Goal: Transaction & Acquisition: Purchase product/service

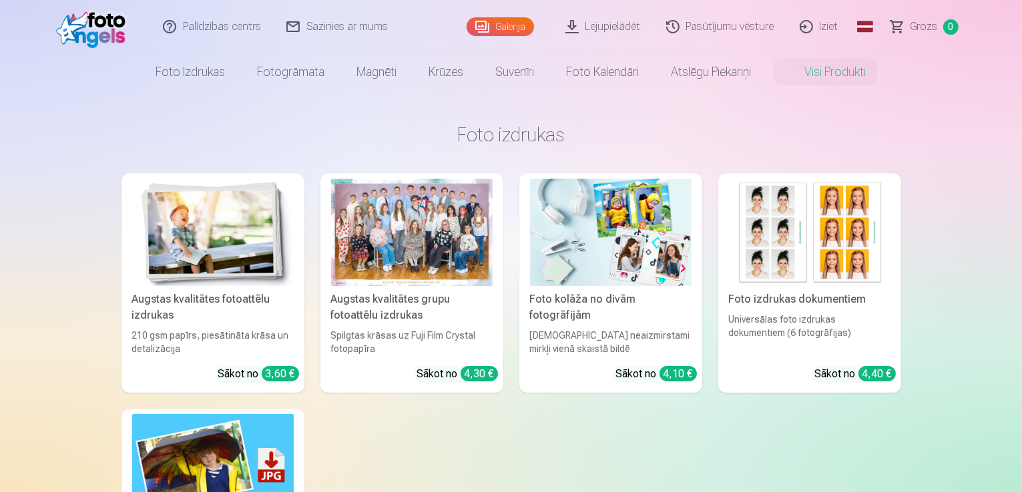
click at [613, 29] on link "Lejupielādēt" at bounding box center [603, 26] width 101 height 53
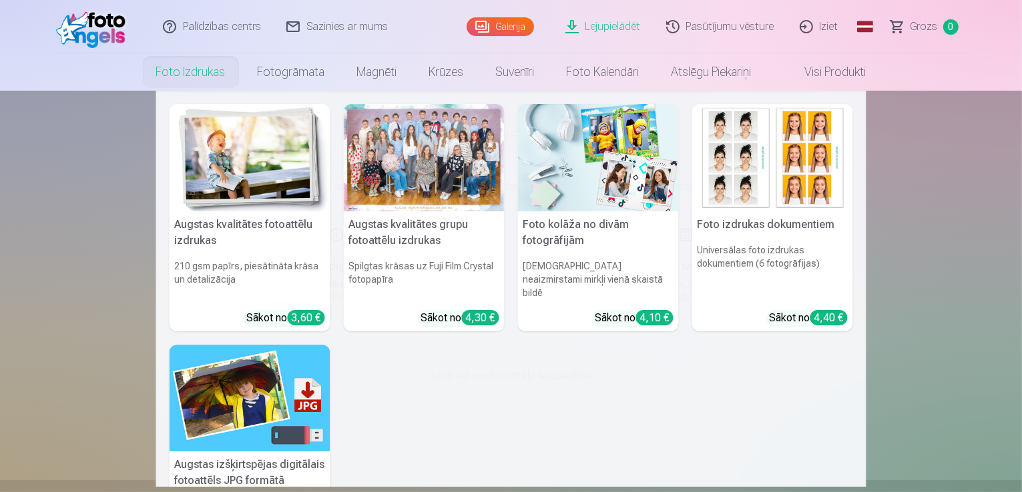
click at [183, 72] on link "Foto izdrukas" at bounding box center [190, 71] width 101 height 37
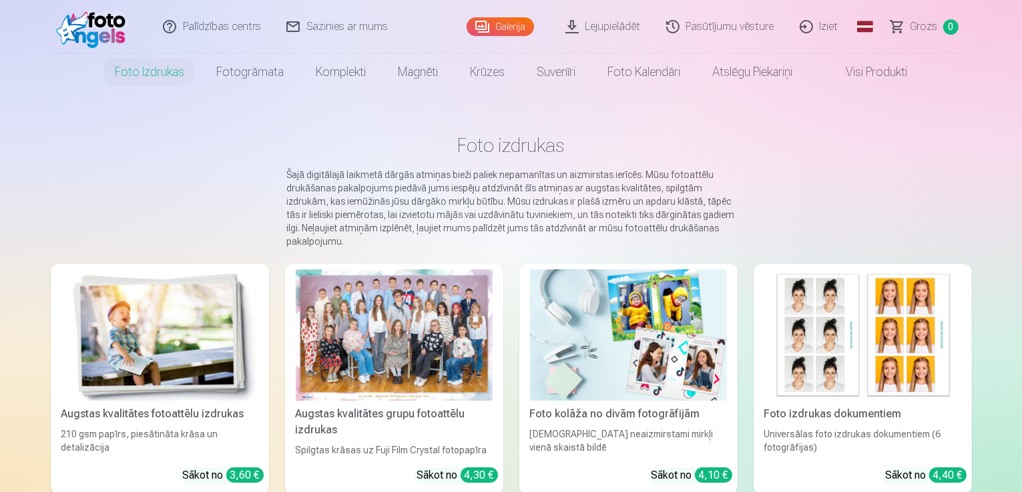
click at [104, 23] on img at bounding box center [94, 26] width 77 height 43
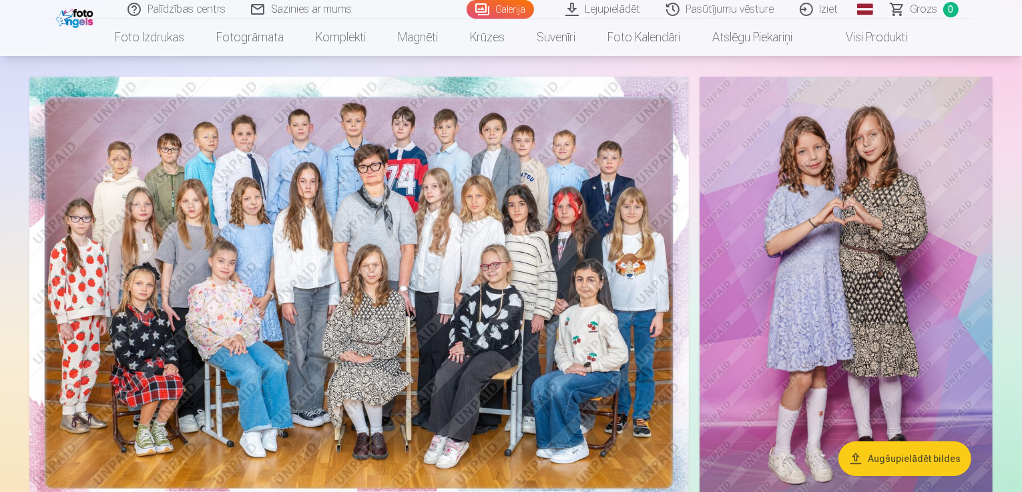
scroll to position [67, 0]
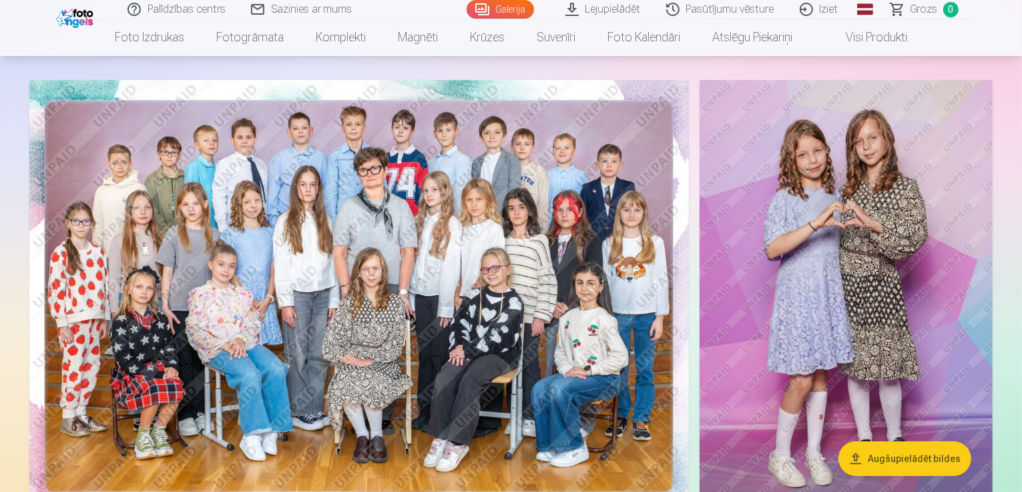
click at [360, 304] on img at bounding box center [358, 300] width 659 height 440
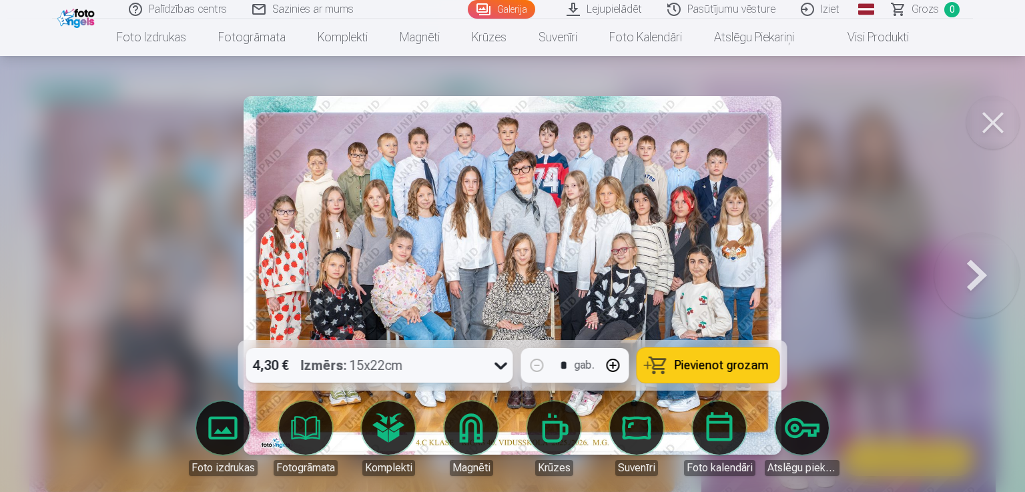
click at [505, 366] on icon at bounding box center [500, 365] width 21 height 21
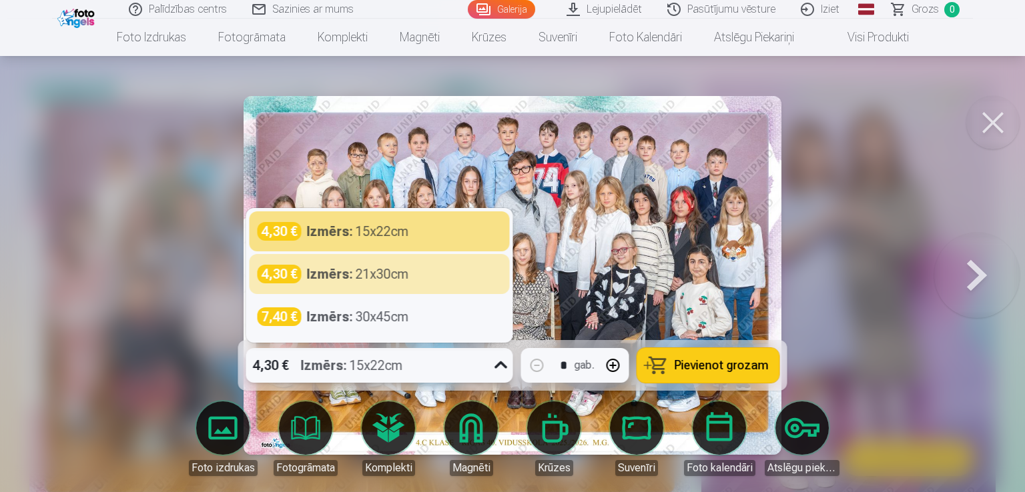
click at [910, 227] on div at bounding box center [512, 246] width 1025 height 492
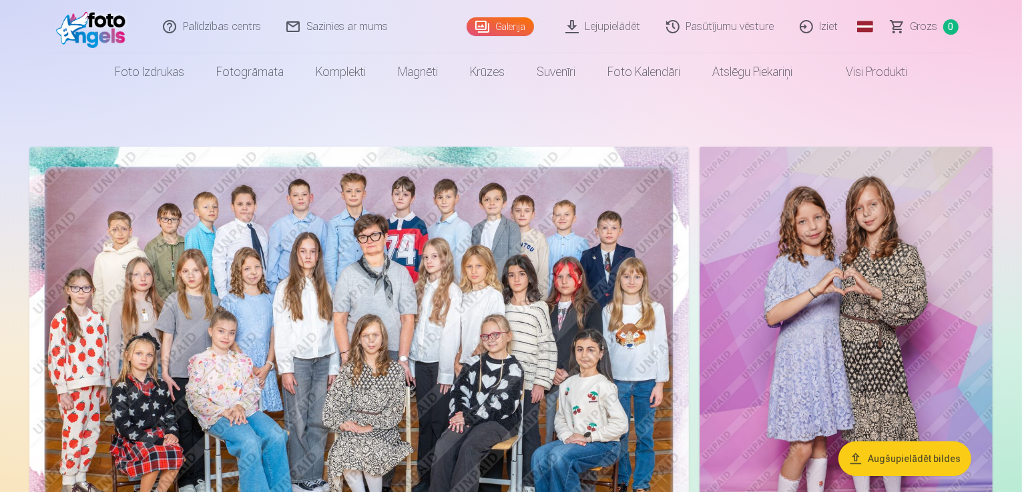
click at [343, 339] on img at bounding box center [358, 367] width 659 height 440
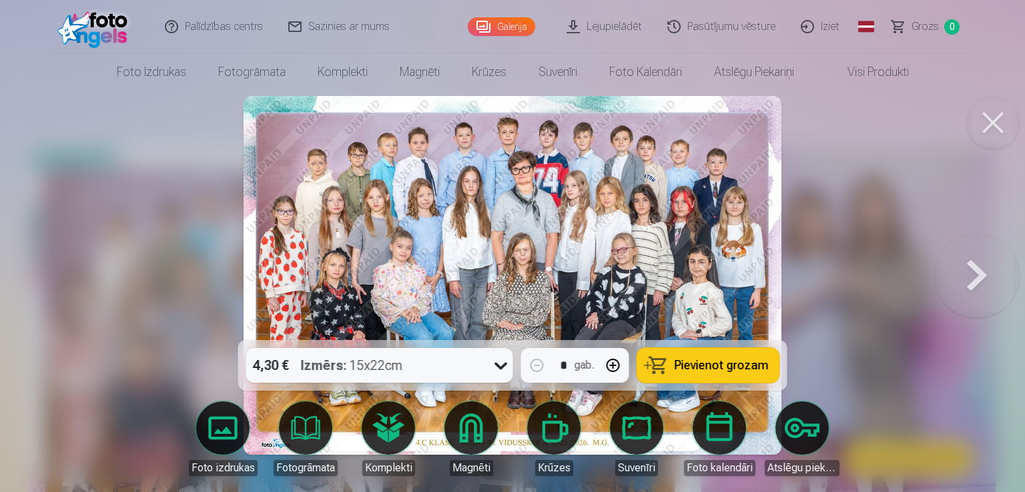
click at [426, 346] on div "4,30 € Izmērs : 15x22cm * gab. Pievienot grozam" at bounding box center [512, 365] width 549 height 51
click at [414, 364] on div "4,30 € Izmērs : 15x22cm" at bounding box center [367, 365] width 242 height 35
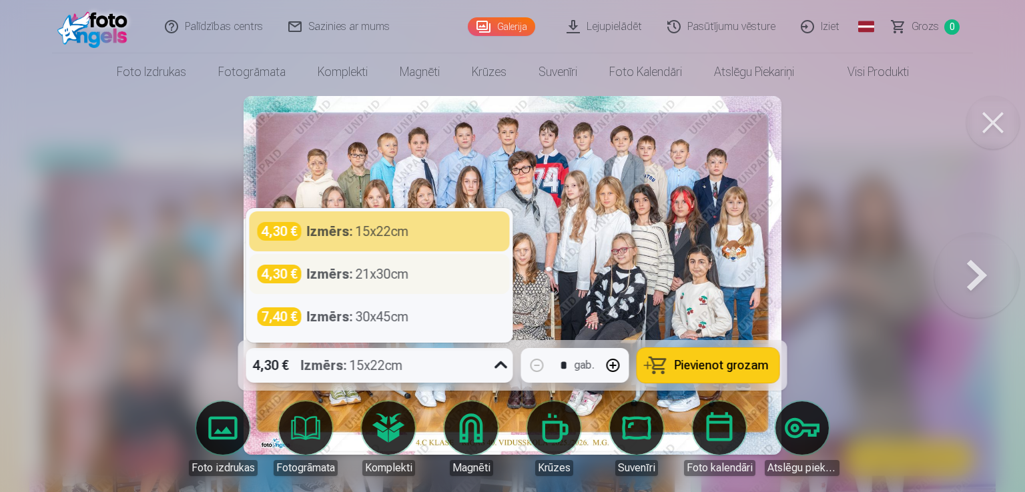
click at [379, 278] on div "Izmērs : 21x30cm" at bounding box center [358, 274] width 102 height 19
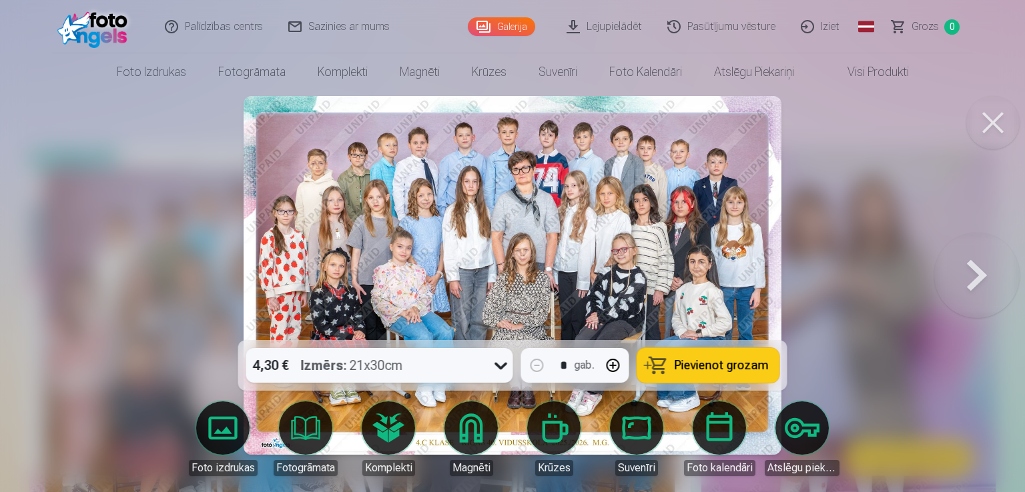
click at [681, 366] on span "Pievienot grozam" at bounding box center [722, 366] width 94 height 12
click at [996, 123] on button at bounding box center [992, 122] width 53 height 53
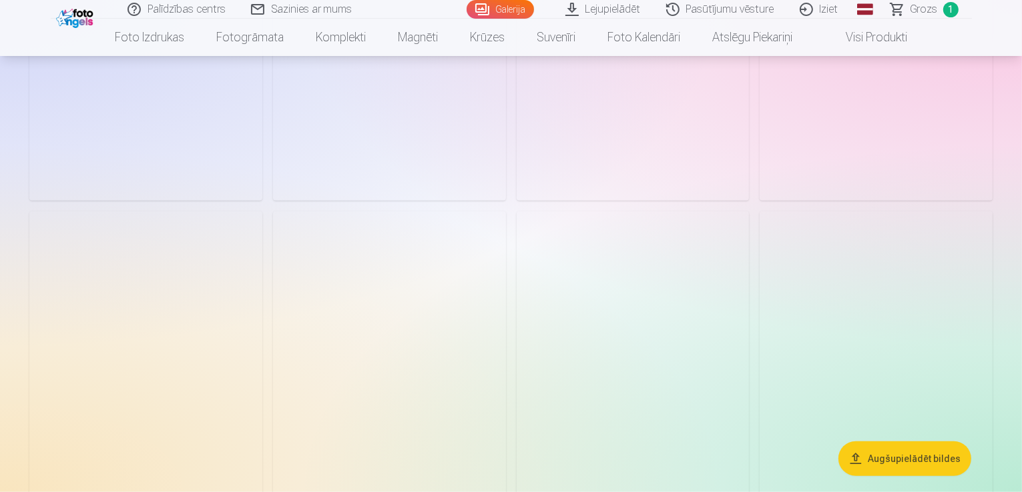
scroll to position [1001, 0]
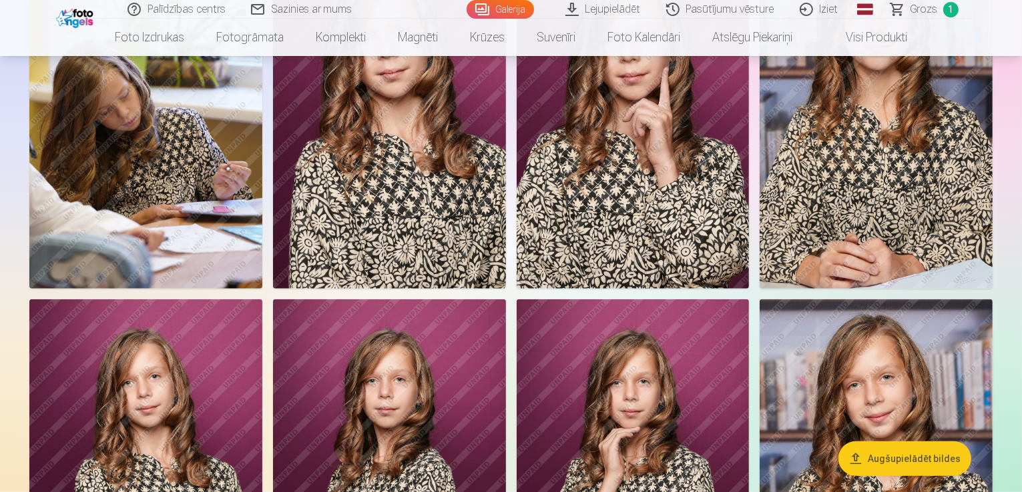
click at [506, 289] on img at bounding box center [389, 114] width 233 height 349
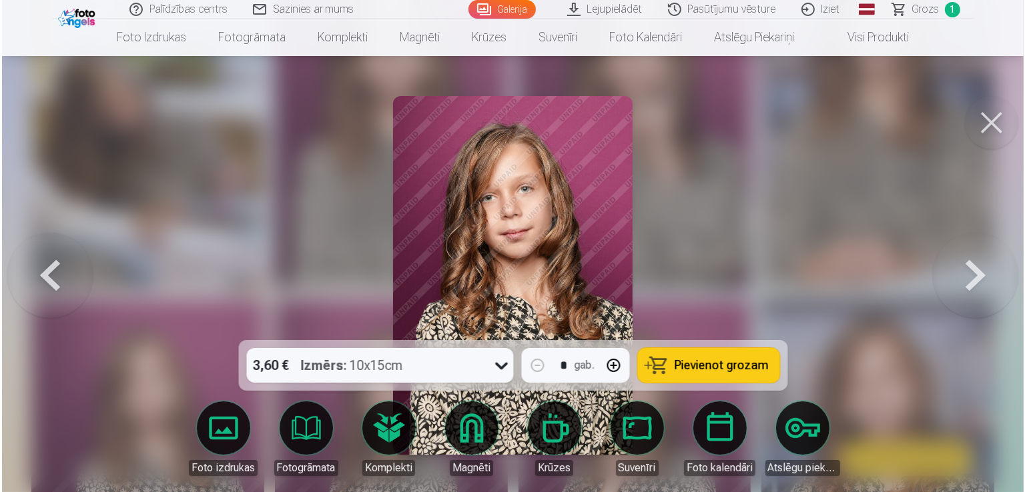
scroll to position [1002, 0]
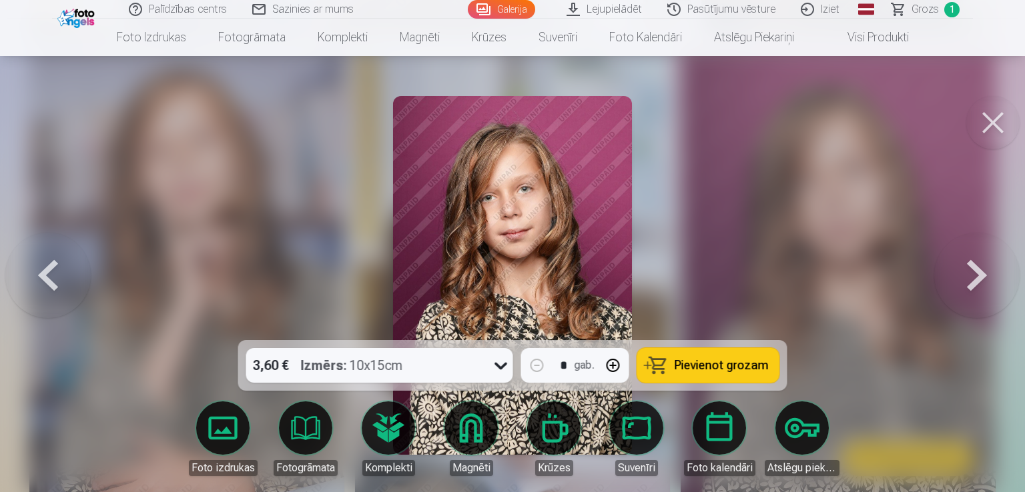
click at [464, 364] on div "3,60 € Izmērs : 10x15cm" at bounding box center [367, 365] width 242 height 35
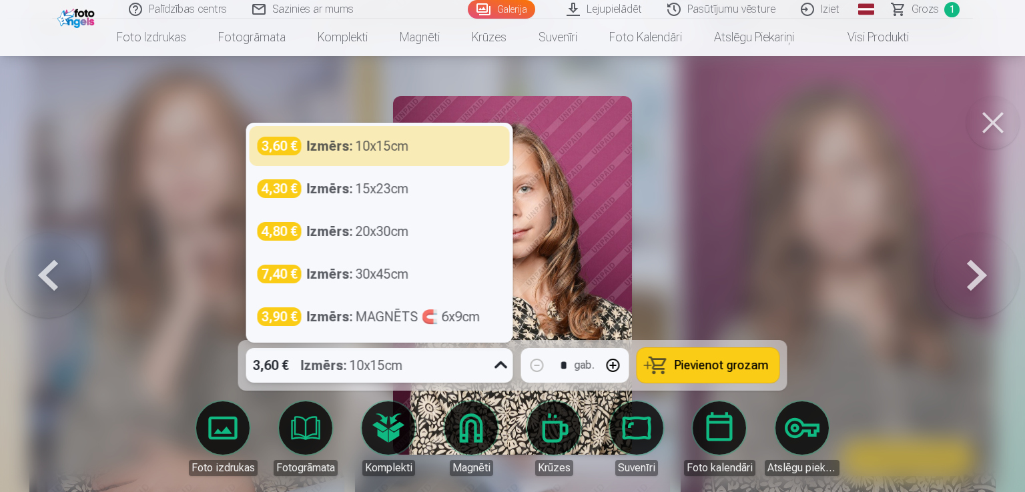
click at [758, 238] on div at bounding box center [512, 246] width 1025 height 492
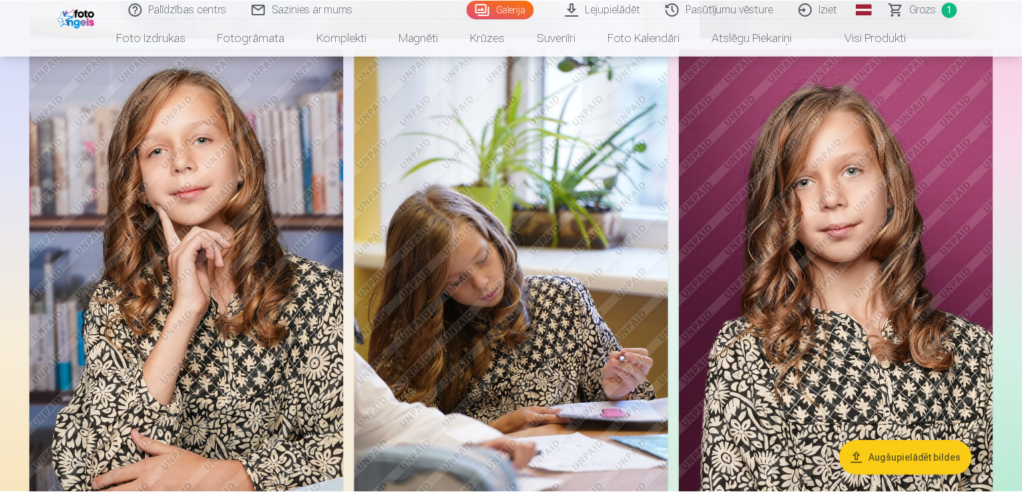
scroll to position [1001, 0]
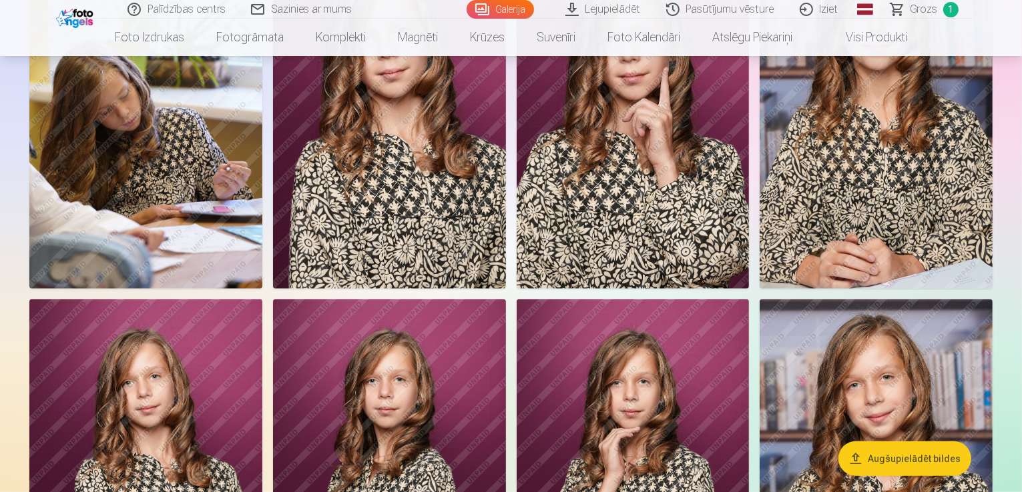
click at [506, 282] on img at bounding box center [389, 114] width 233 height 349
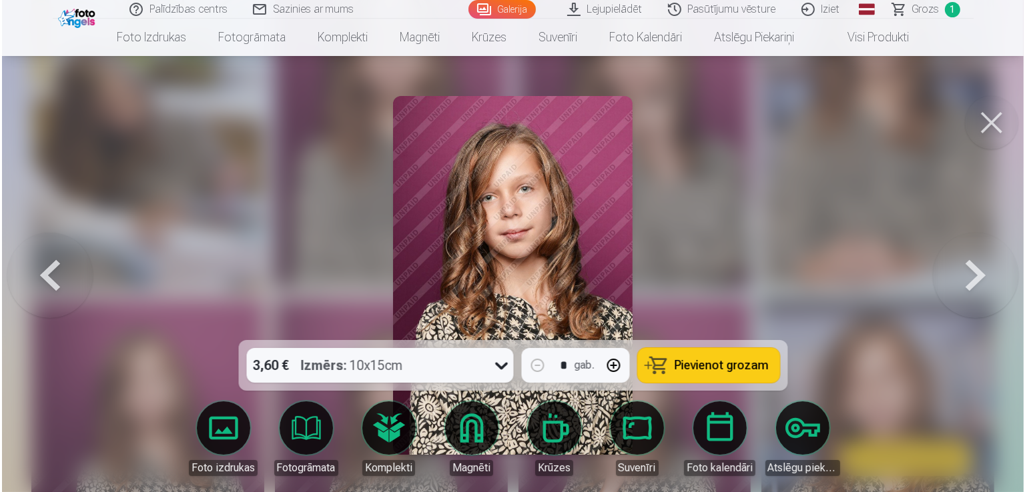
scroll to position [1002, 0]
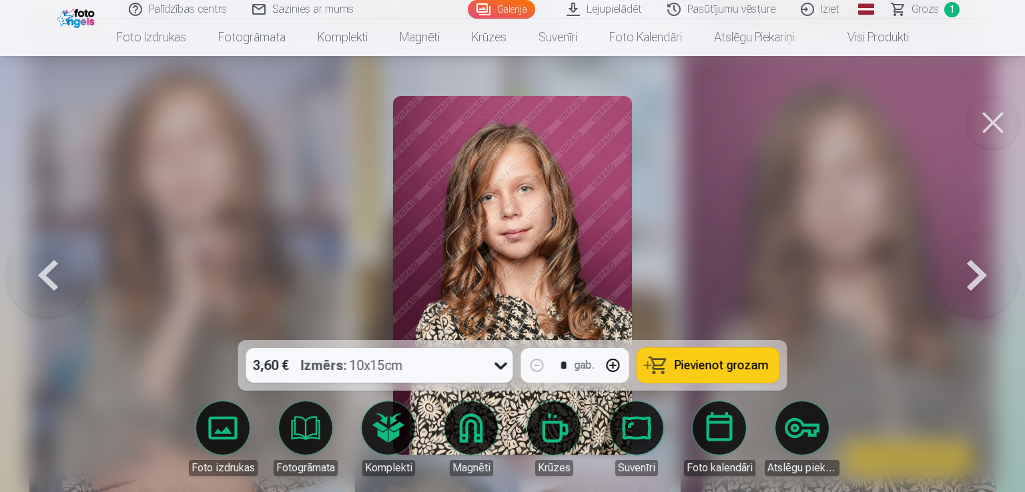
click at [687, 366] on span "Pievienot grozam" at bounding box center [722, 366] width 94 height 12
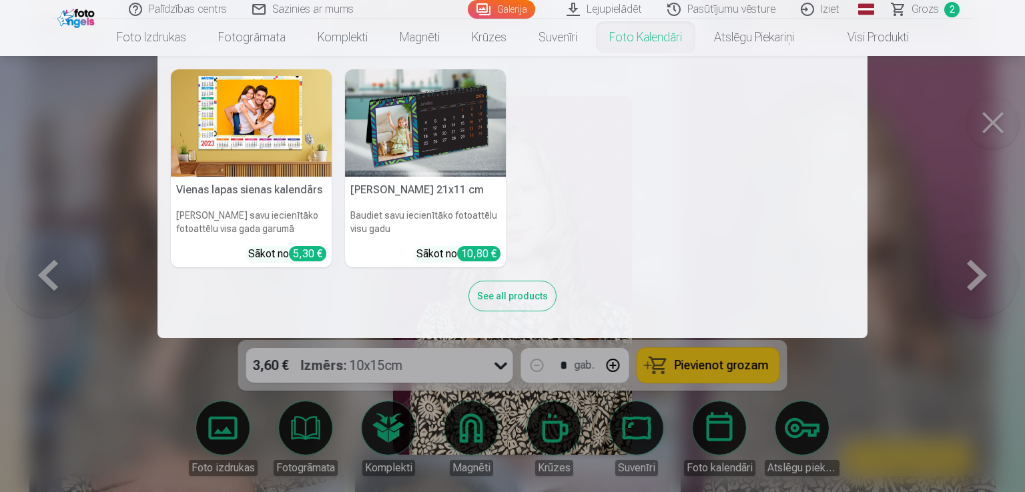
click at [992, 123] on nav "Vienas lapas sienas [PERSON_NAME] savu iecienītāko fotoattēlu visa gada garumā …" at bounding box center [512, 197] width 1025 height 282
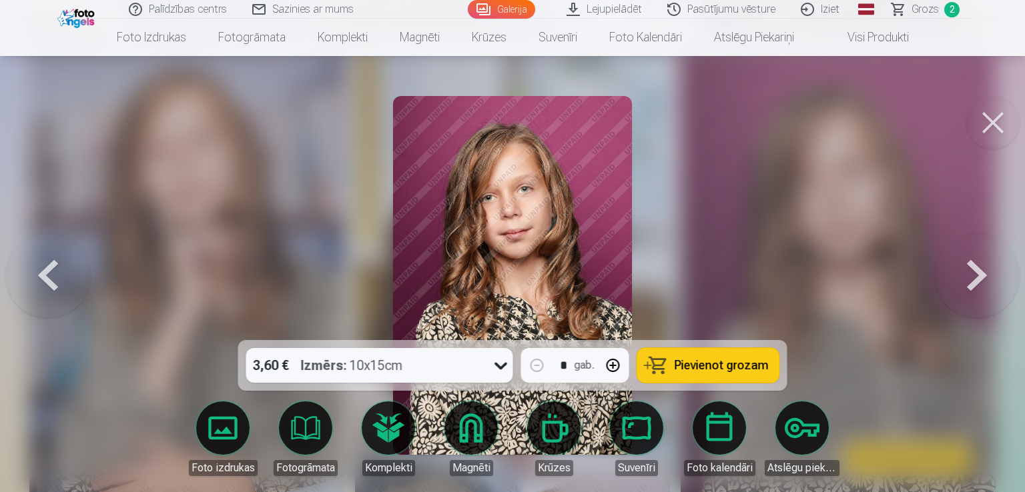
click at [996, 125] on button at bounding box center [992, 122] width 53 height 53
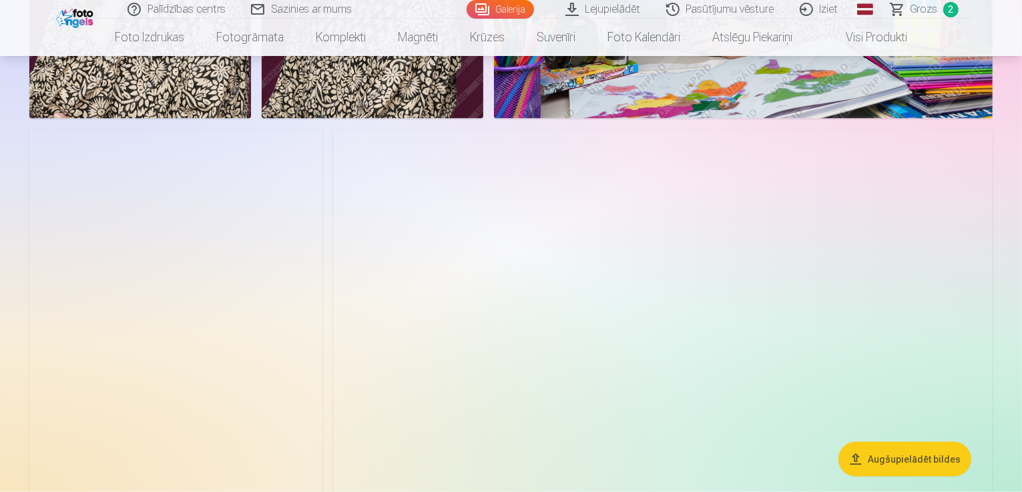
scroll to position [1869, 0]
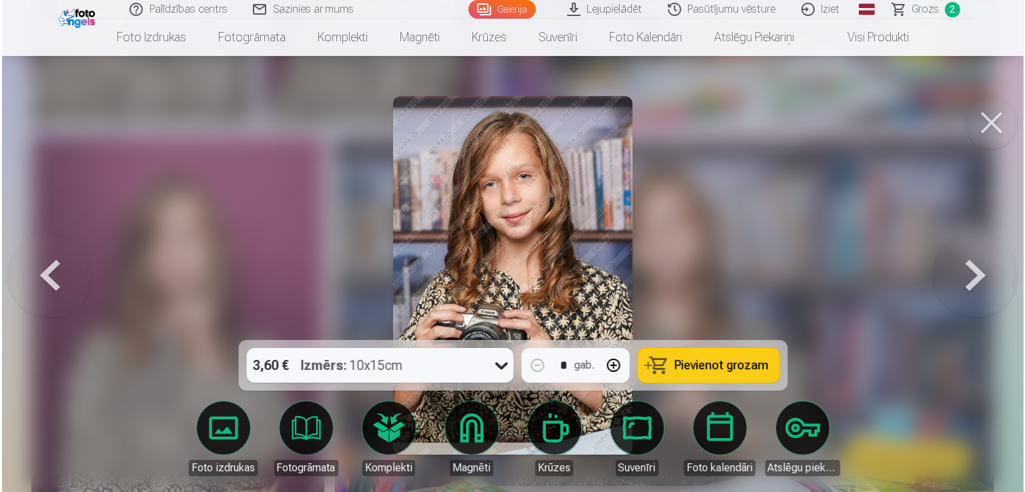
scroll to position [1873, 0]
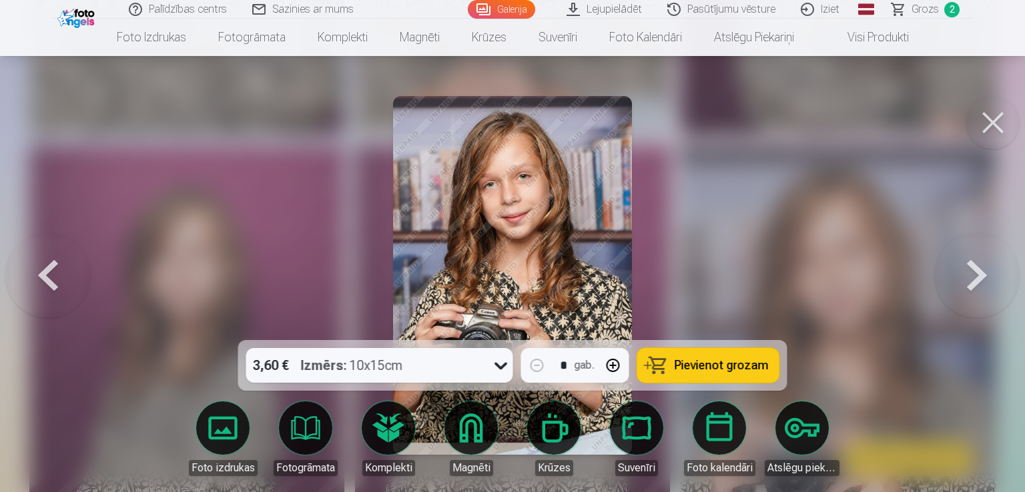
click at [735, 374] on button "Pievienot grozam" at bounding box center [708, 365] width 142 height 35
click at [1002, 117] on button at bounding box center [992, 122] width 53 height 53
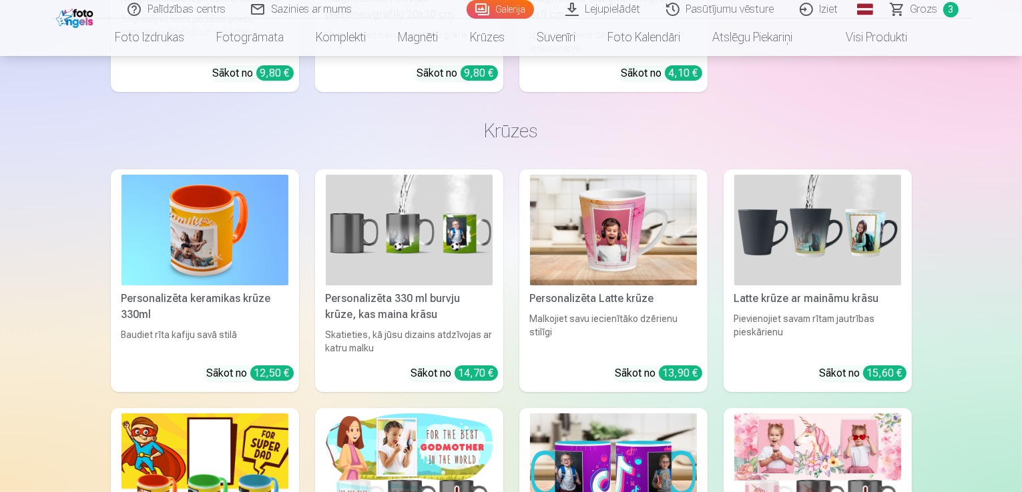
scroll to position [5205, 0]
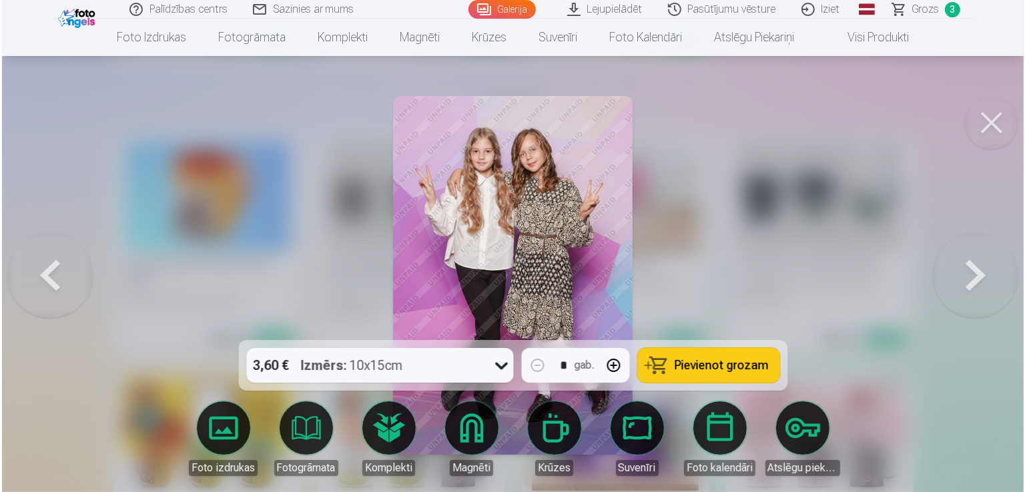
scroll to position [5220, 0]
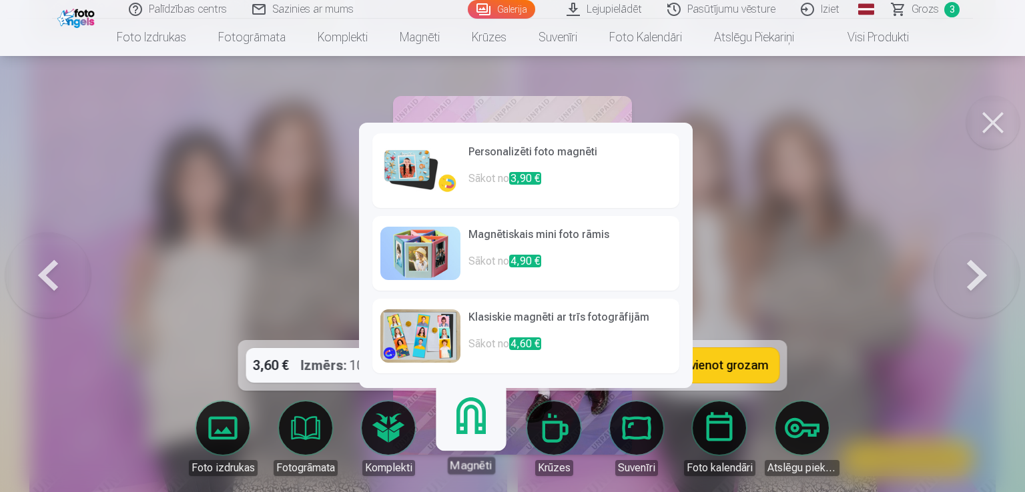
click at [716, 369] on span "Pievienot grozam" at bounding box center [722, 366] width 94 height 12
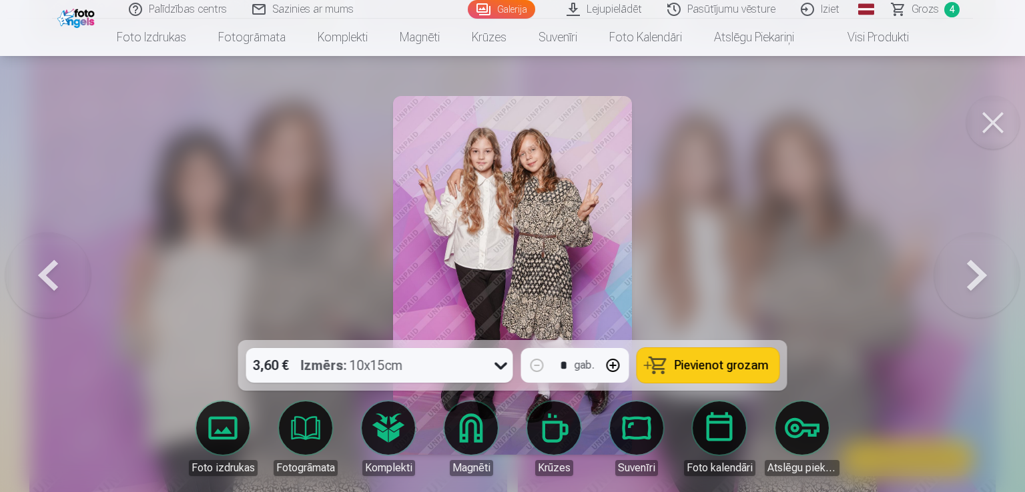
click at [990, 122] on button at bounding box center [992, 122] width 53 height 53
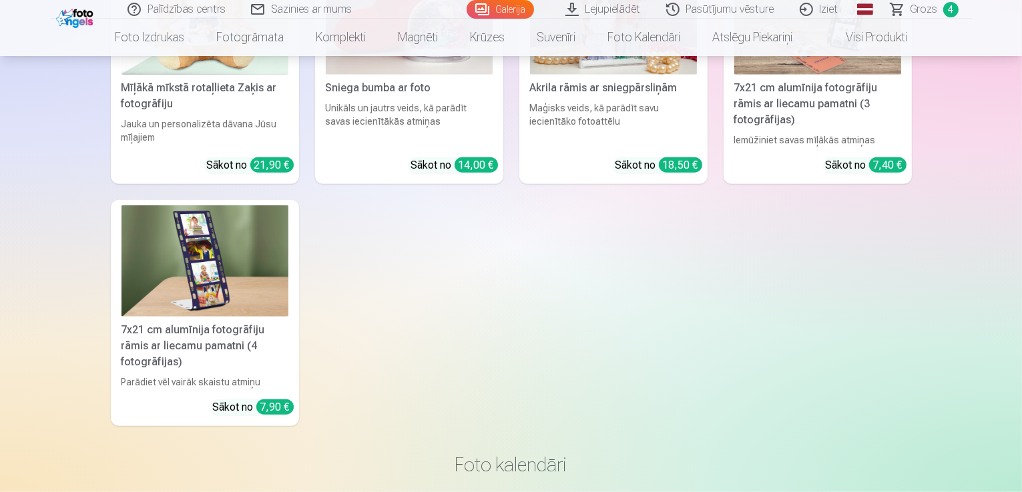
scroll to position [6406, 0]
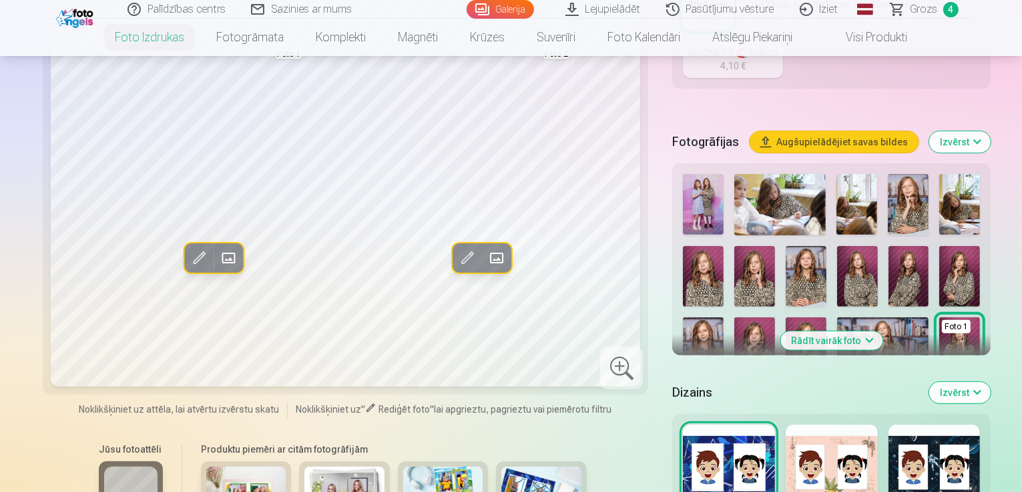
scroll to position [534, 0]
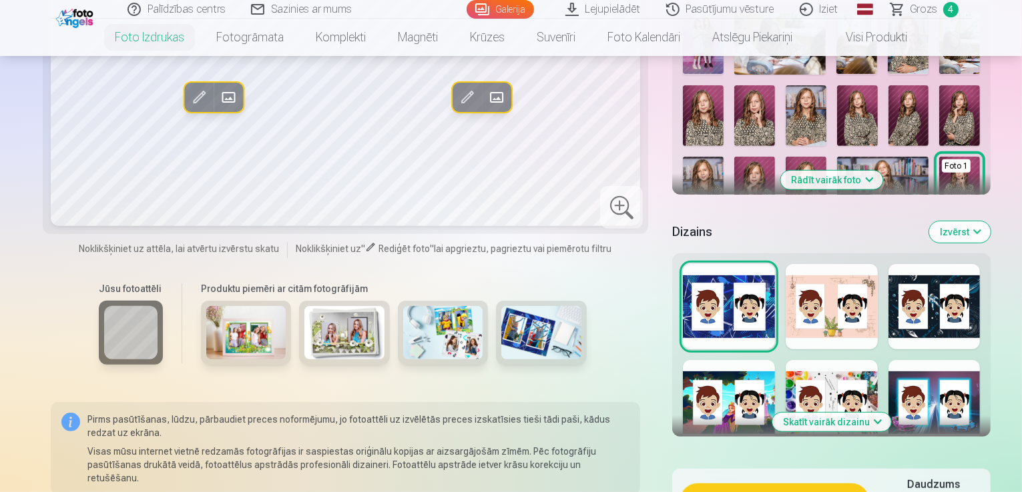
click at [852, 413] on button "Skatīt vairāk dizainu" at bounding box center [831, 422] width 119 height 19
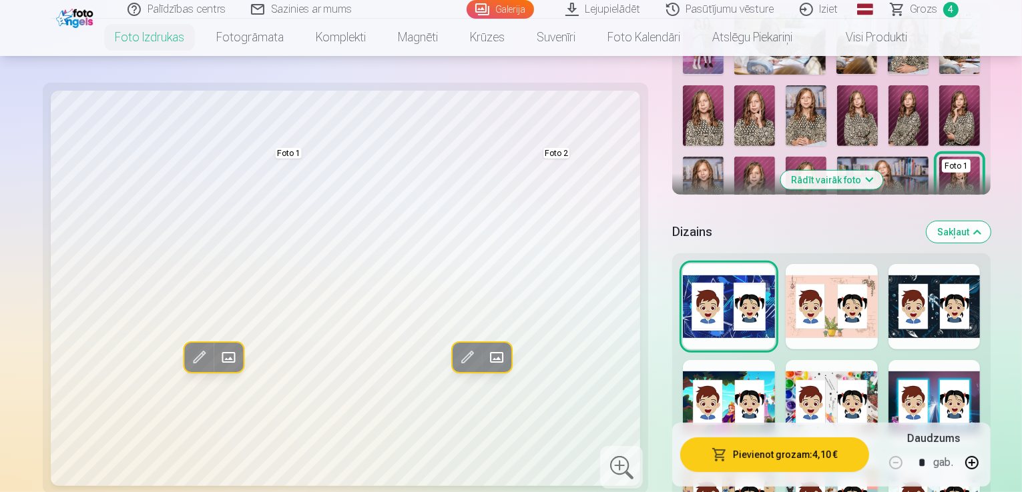
click at [905, 360] on div at bounding box center [934, 402] width 92 height 85
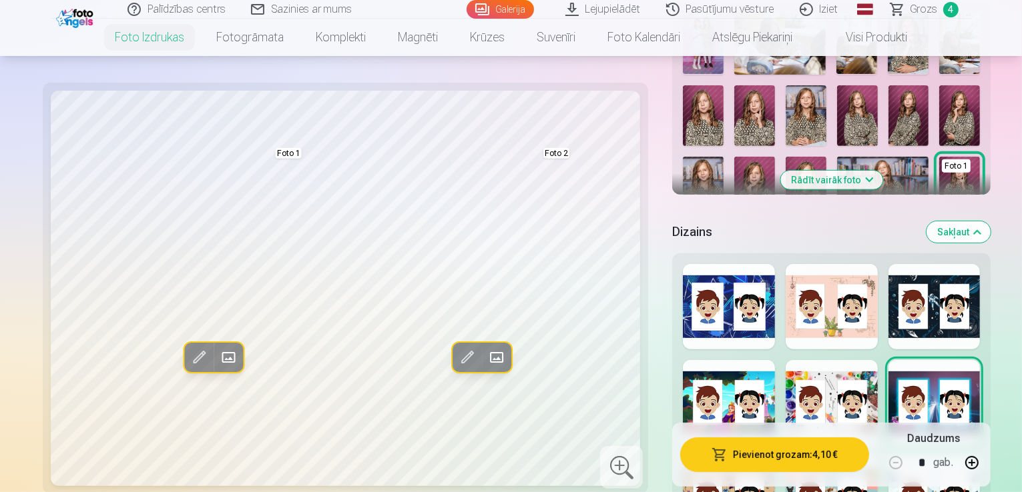
click at [750, 360] on div at bounding box center [729, 402] width 92 height 85
click at [742, 264] on div at bounding box center [729, 306] width 92 height 85
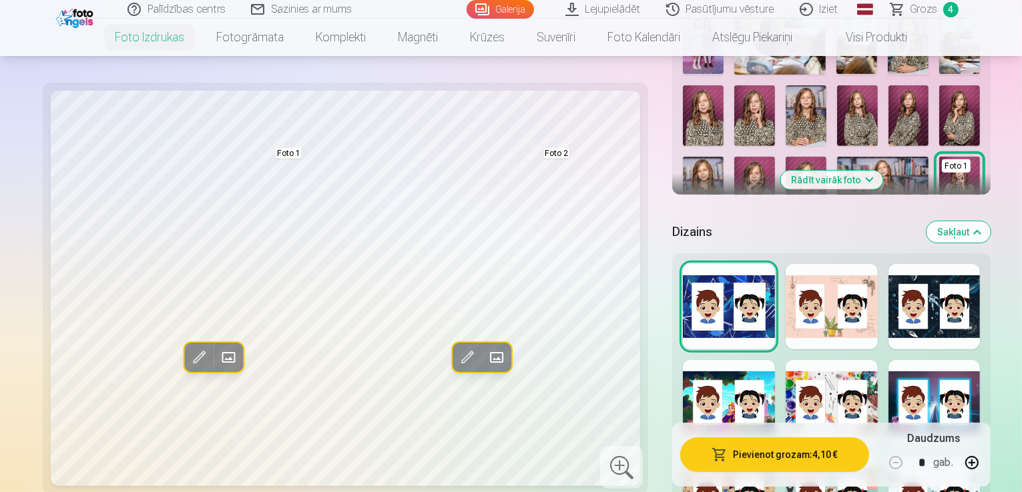
click at [785, 264] on div at bounding box center [831, 306] width 92 height 85
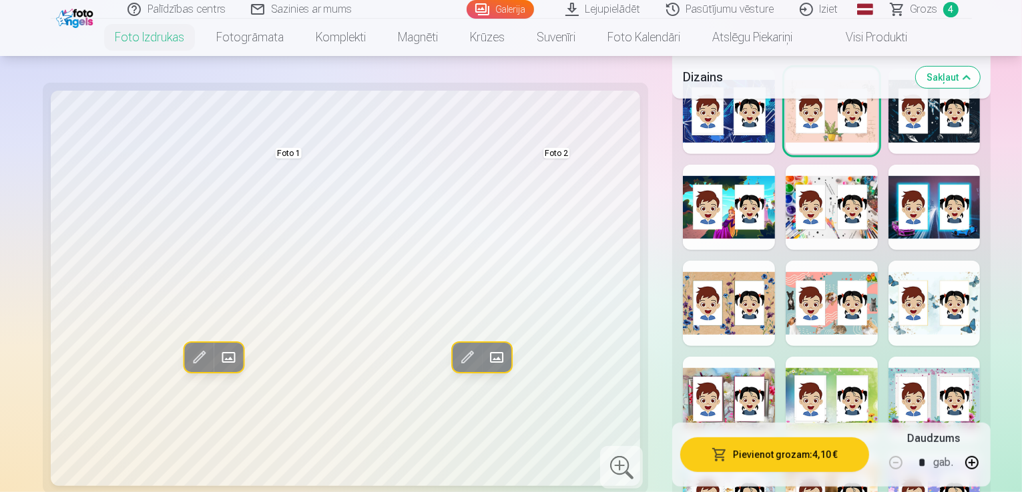
scroll to position [868, 0]
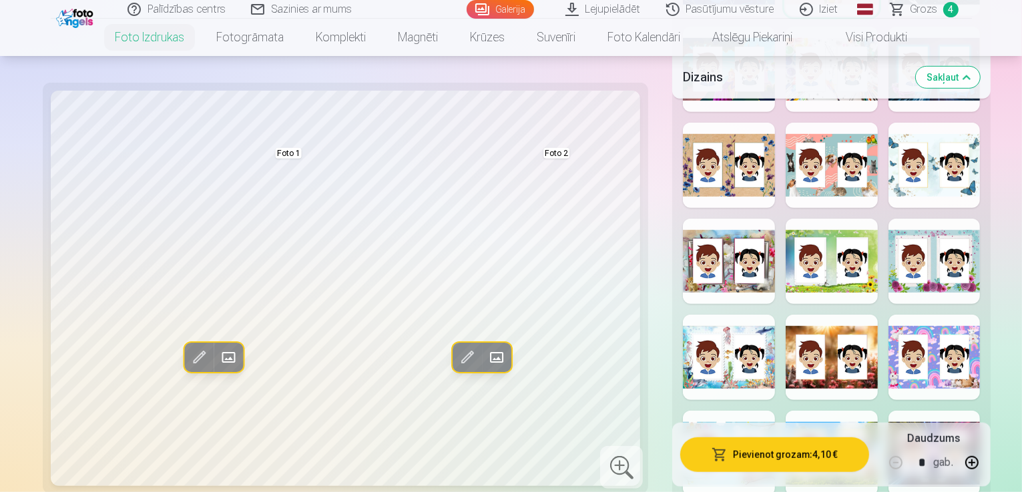
click at [741, 315] on div at bounding box center [729, 357] width 92 height 85
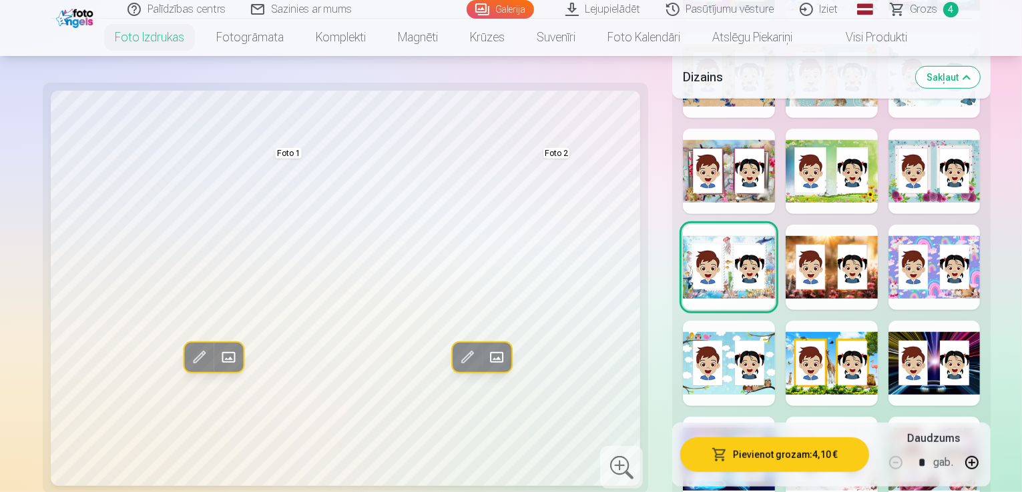
scroll to position [1068, 0]
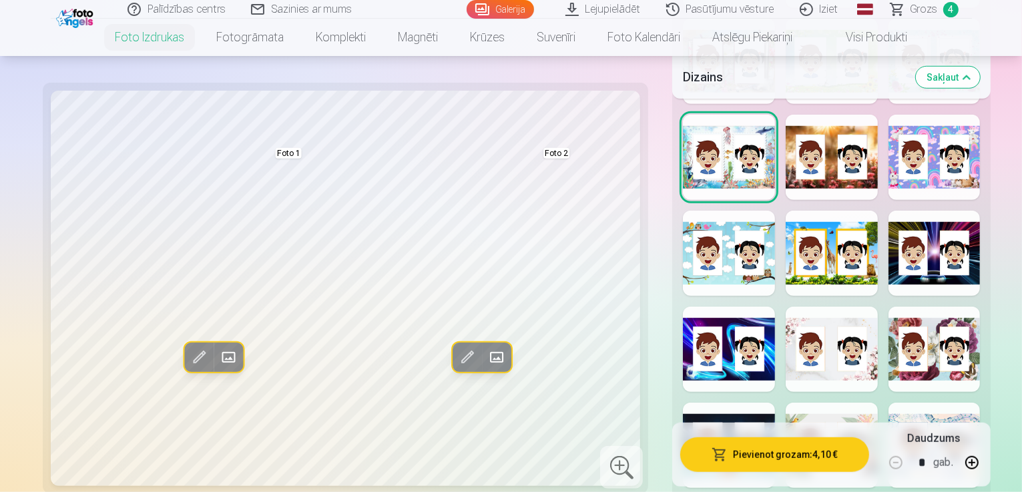
click at [803, 206] on div "Rādīt mazāk dizainu" at bounding box center [831, 220] width 318 height 1001
click at [801, 307] on div at bounding box center [831, 349] width 92 height 85
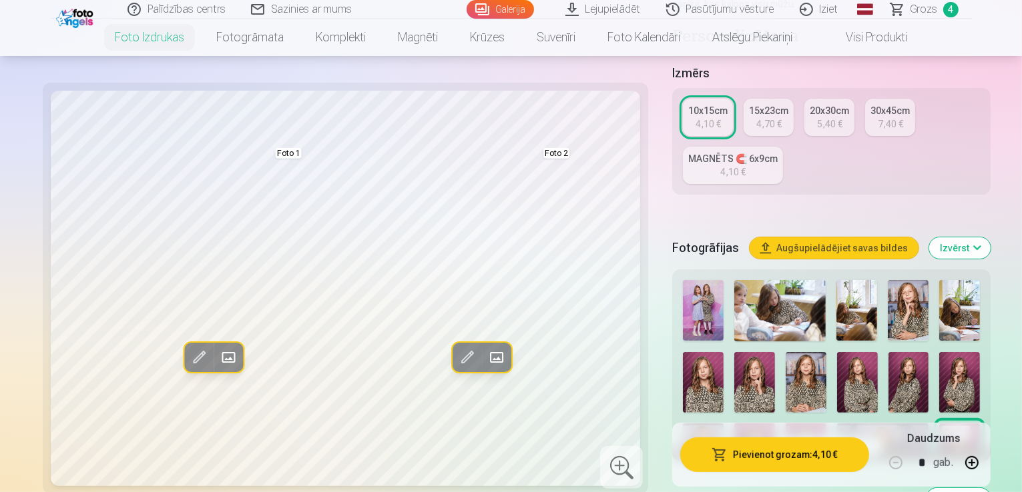
scroll to position [267, 0]
click at [456, 360] on span at bounding box center [466, 357] width 21 height 21
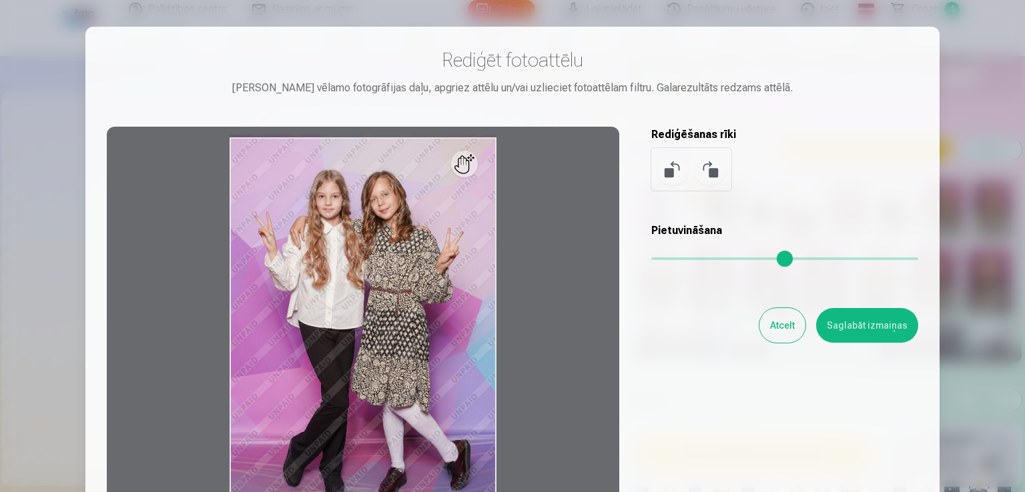
click at [680, 73] on div "Rediģēt fotoattēlu [PERSON_NAME] vēlamo fotogrāfijas daļu, apgriez attēlu un/va…" at bounding box center [512, 71] width 811 height 47
click at [972, 56] on div at bounding box center [512, 246] width 1025 height 492
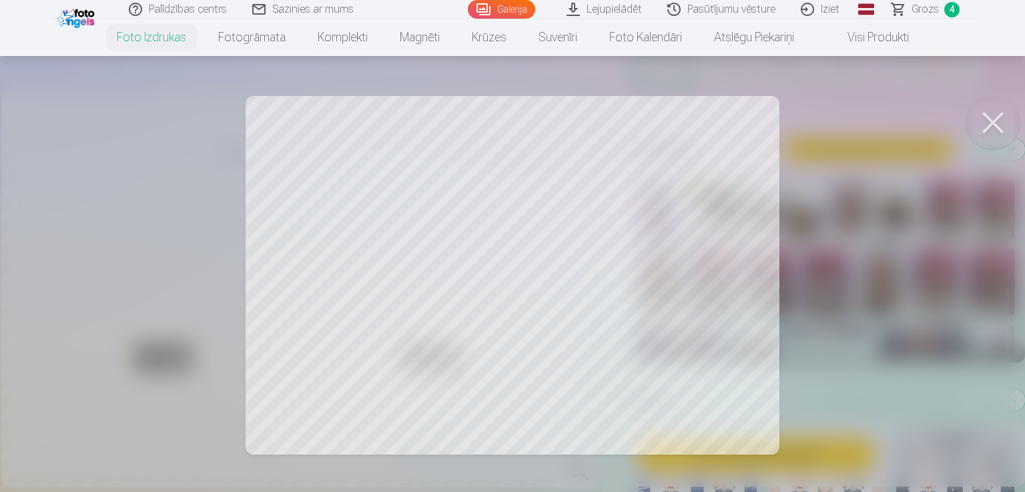
click at [459, 209] on div at bounding box center [512, 246] width 1025 height 492
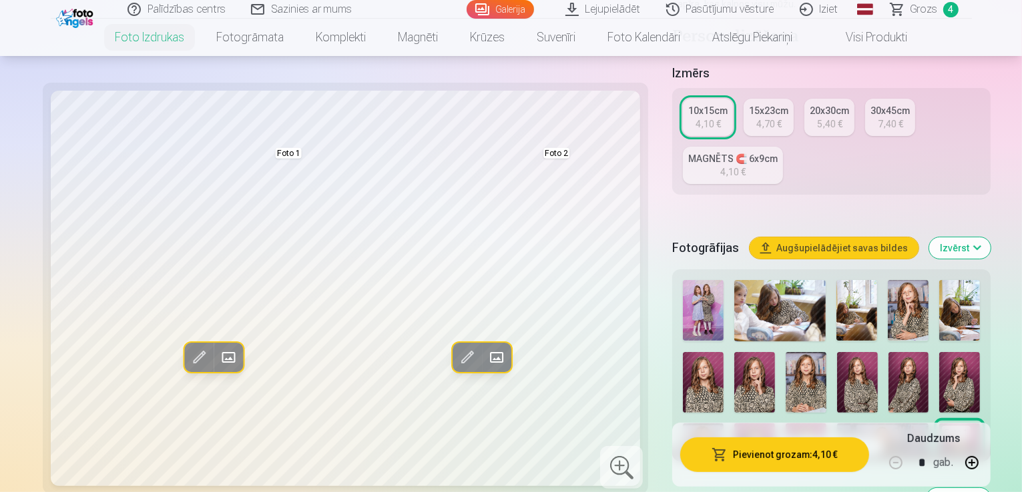
drag, startPoint x: 651, startPoint y: 212, endPoint x: 825, endPoint y: 218, distance: 173.6
click at [485, 361] on span at bounding box center [495, 357] width 21 height 21
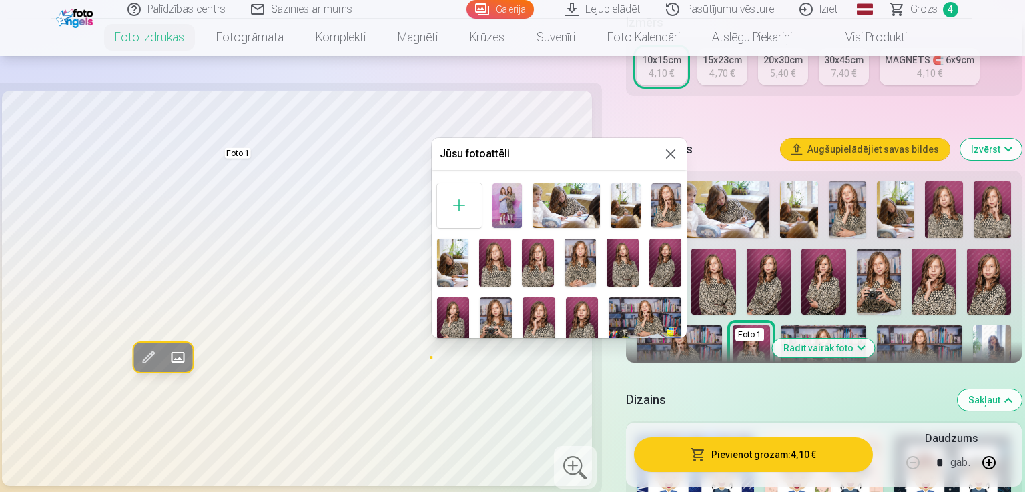
click at [457, 268] on img at bounding box center [453, 263] width 32 height 48
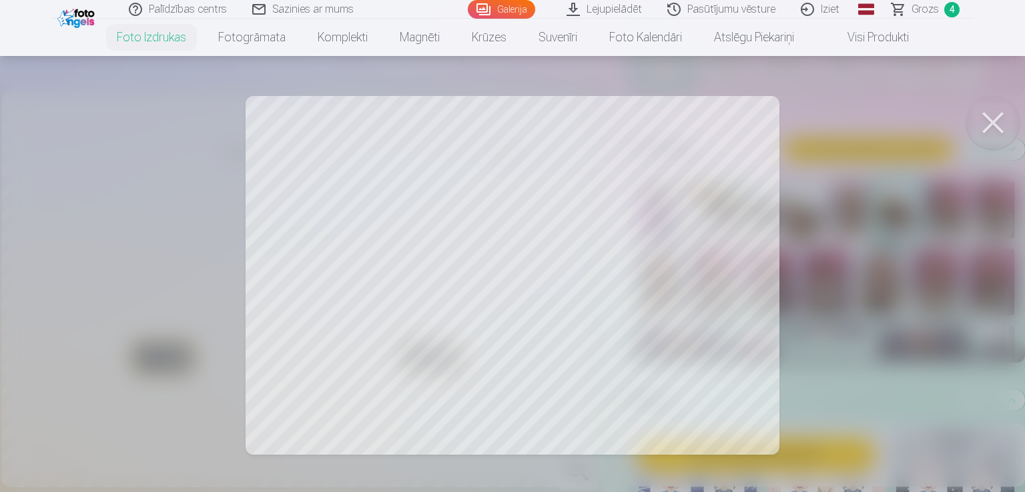
click at [998, 128] on button at bounding box center [992, 122] width 53 height 53
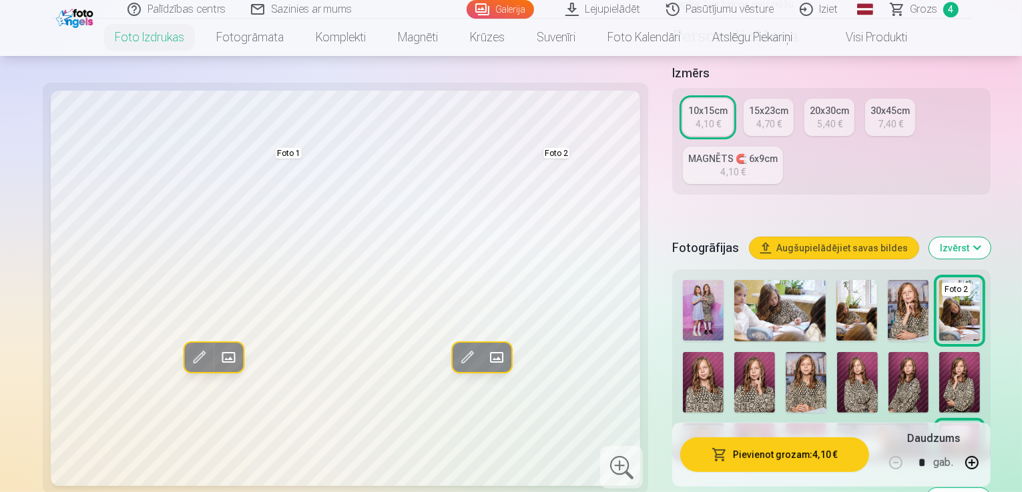
scroll to position [0, 0]
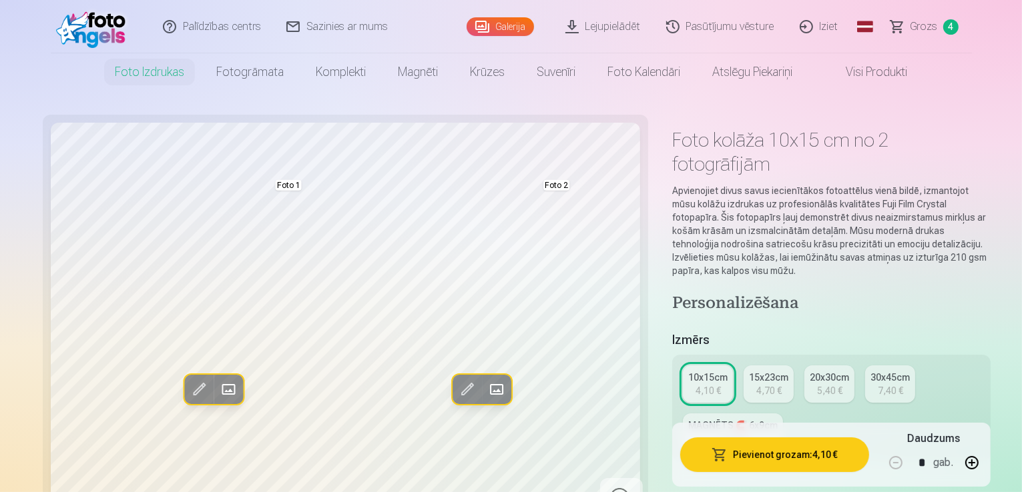
click at [110, 45] on img at bounding box center [94, 26] width 77 height 43
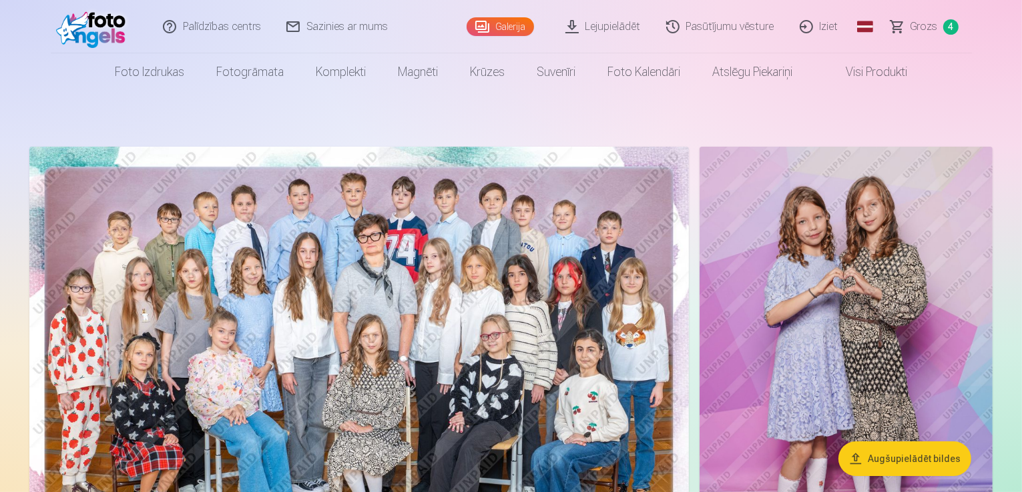
click at [591, 25] on link "Lejupielādēt" at bounding box center [603, 26] width 101 height 53
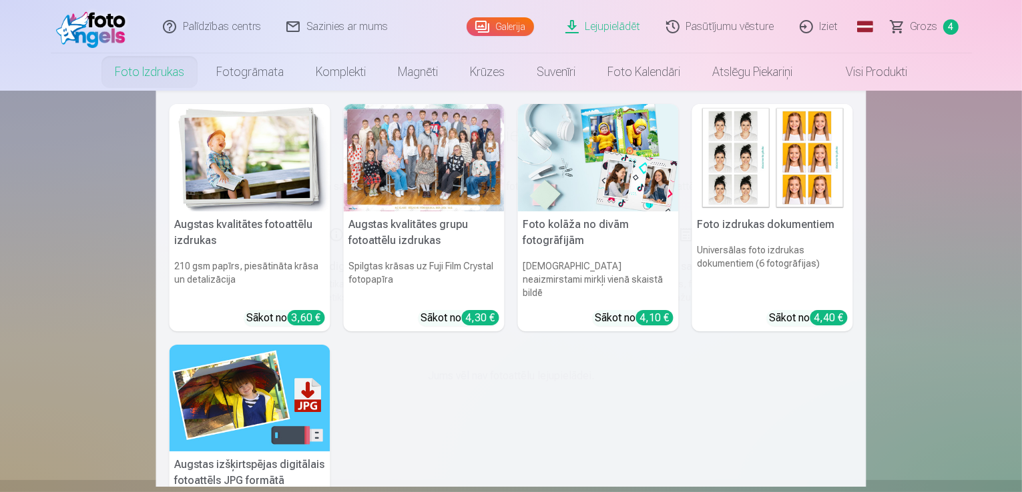
click at [153, 75] on link "Foto izdrukas" at bounding box center [149, 71] width 101 height 37
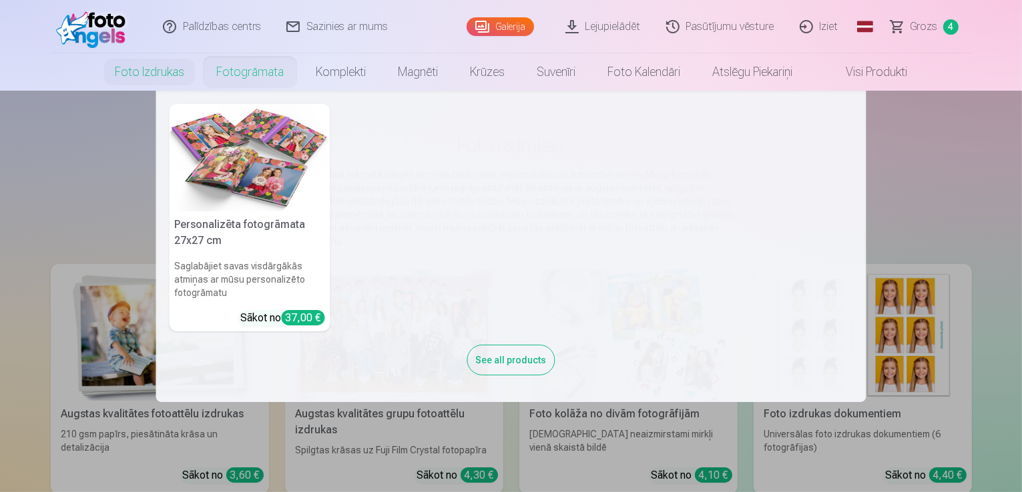
click at [224, 74] on link "Fotogrāmata" at bounding box center [249, 71] width 99 height 37
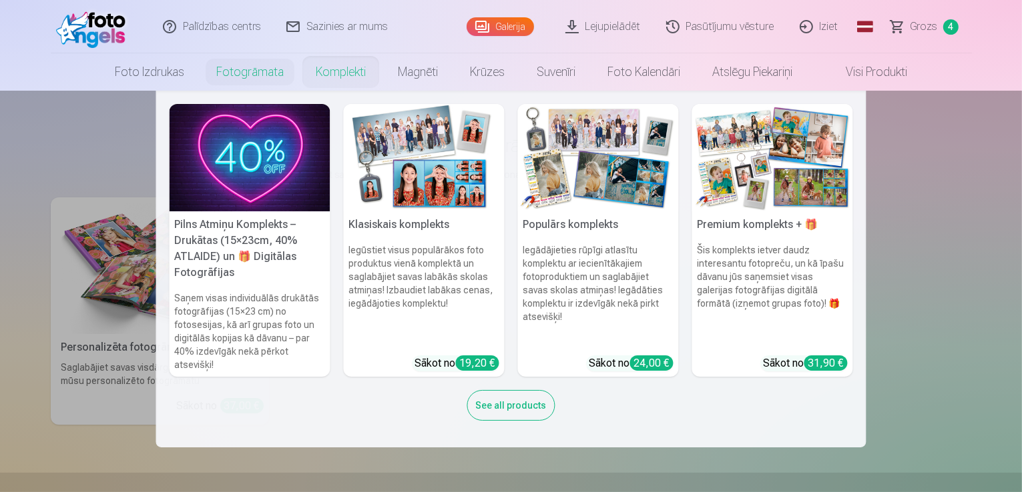
click at [326, 68] on link "Komplekti" at bounding box center [341, 71] width 82 height 37
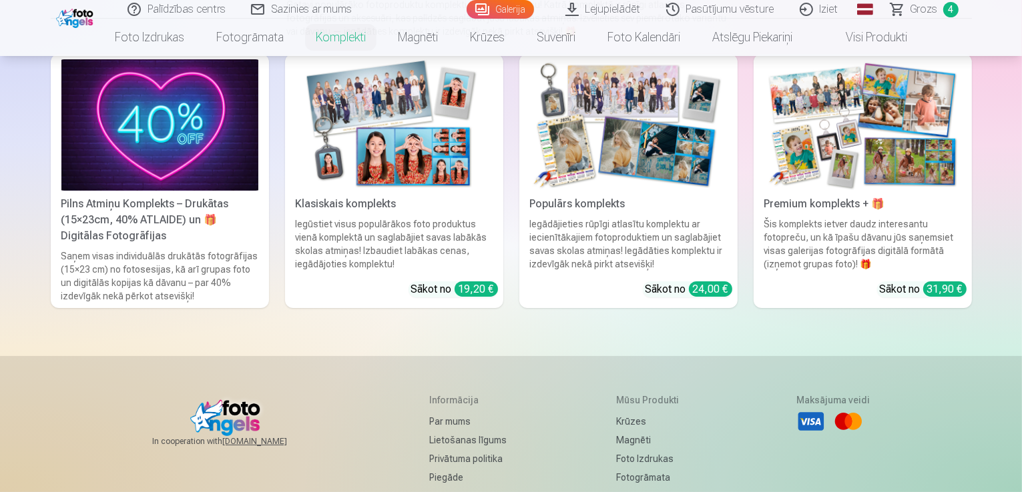
scroll to position [200, 0]
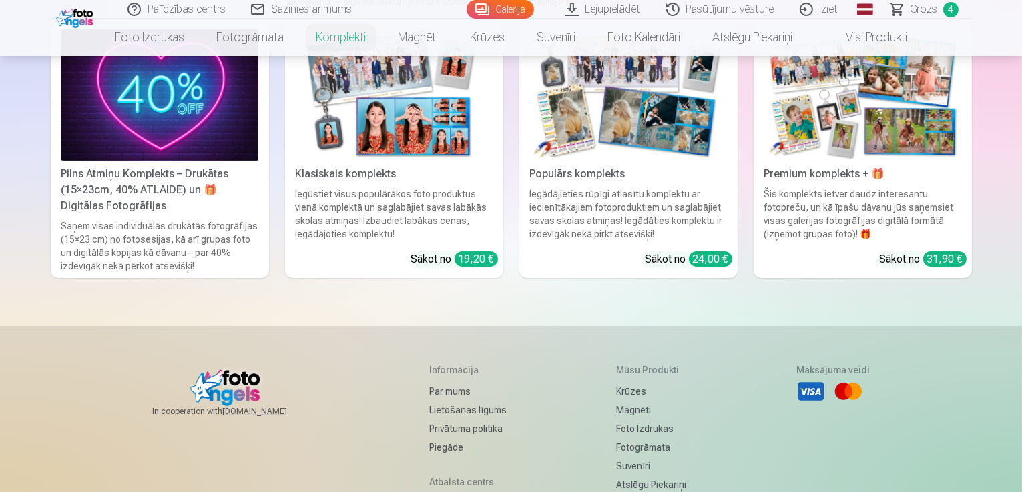
click at [144, 240] on div "Saņem visas individuālās drukātās fotogrāfijas (15×23 cm) no fotosesijas, kā ar…" at bounding box center [160, 246] width 208 height 53
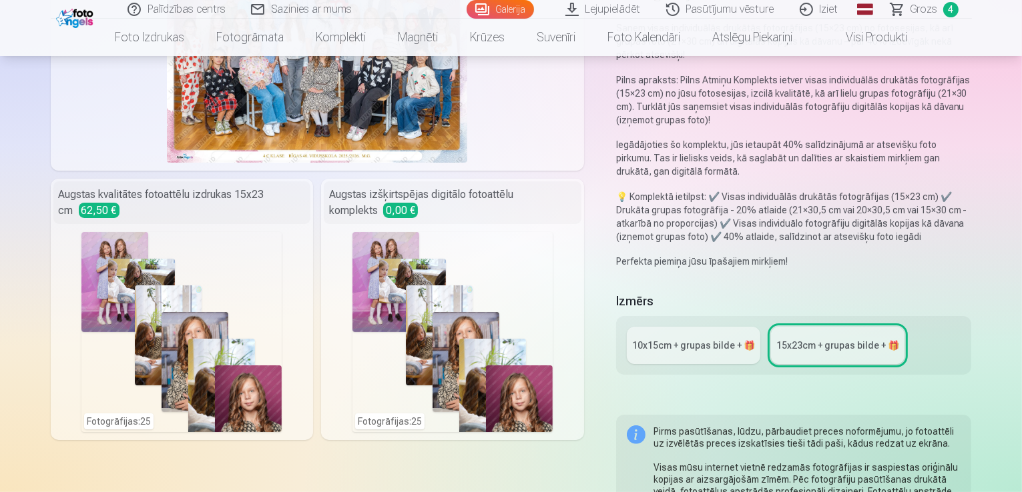
scroll to position [200, 0]
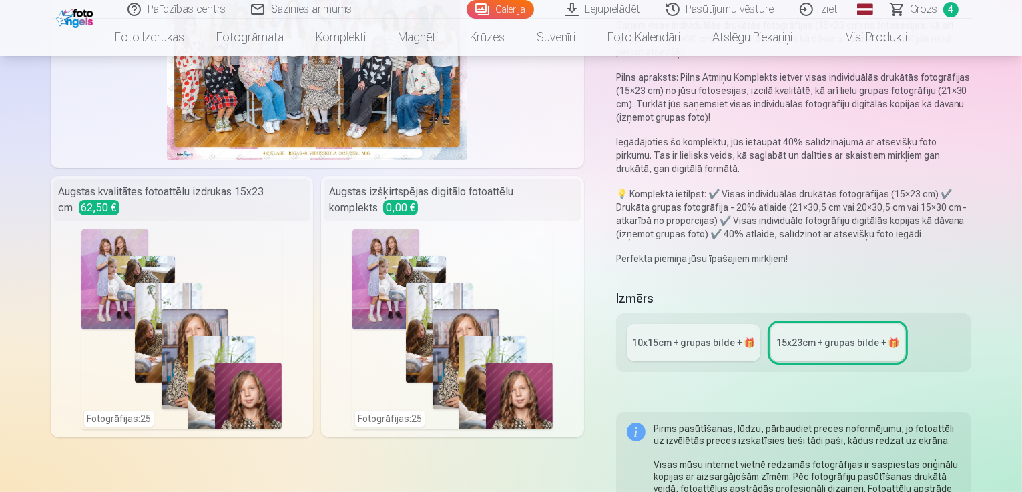
click at [776, 314] on div "10x15сm + grupas bilde + 🎁 15x23сm + grupas bilde + 🎁" at bounding box center [794, 343] width 356 height 59
click at [725, 336] on div "10x15сm + grupas bilde + 🎁" at bounding box center [693, 342] width 123 height 13
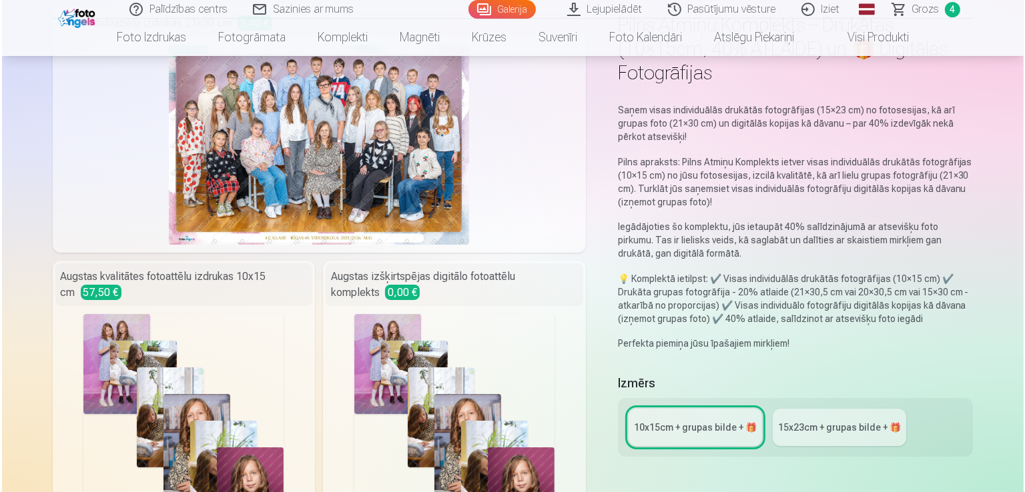
scroll to position [133, 0]
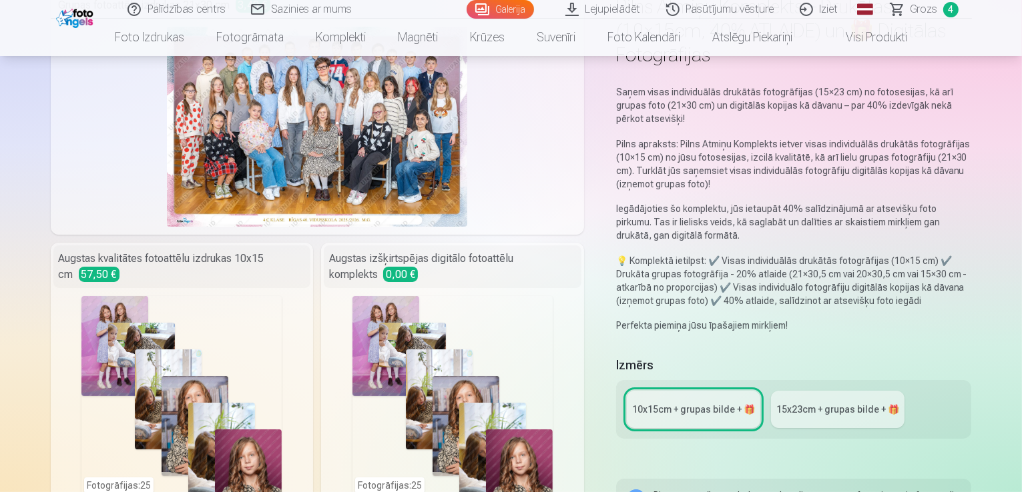
click at [384, 268] on div "Augstas izšķirtspējas digitālo fotoattēlu komplekts 0,00 €" at bounding box center [453, 267] width 258 height 43
click at [386, 296] on div "Fotogrāfijas : 25" at bounding box center [452, 396] width 200 height 200
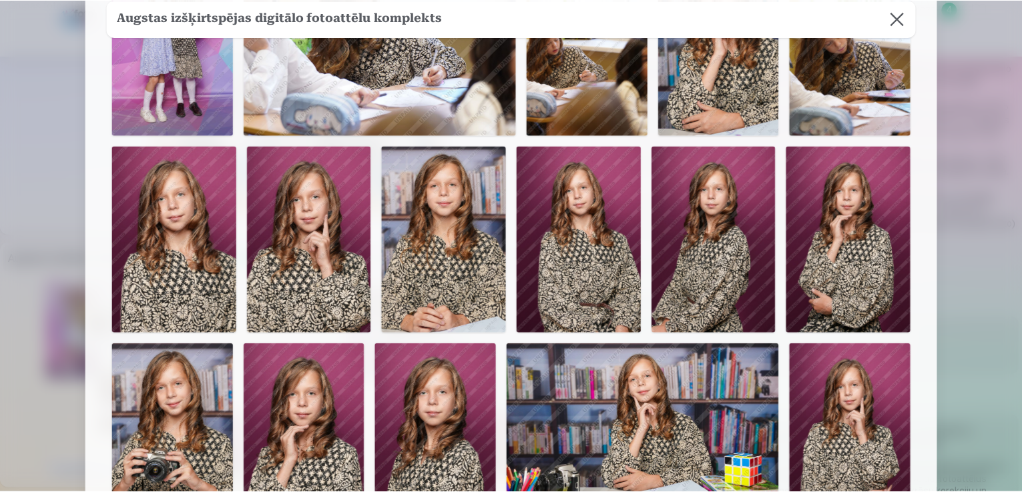
scroll to position [112, 0]
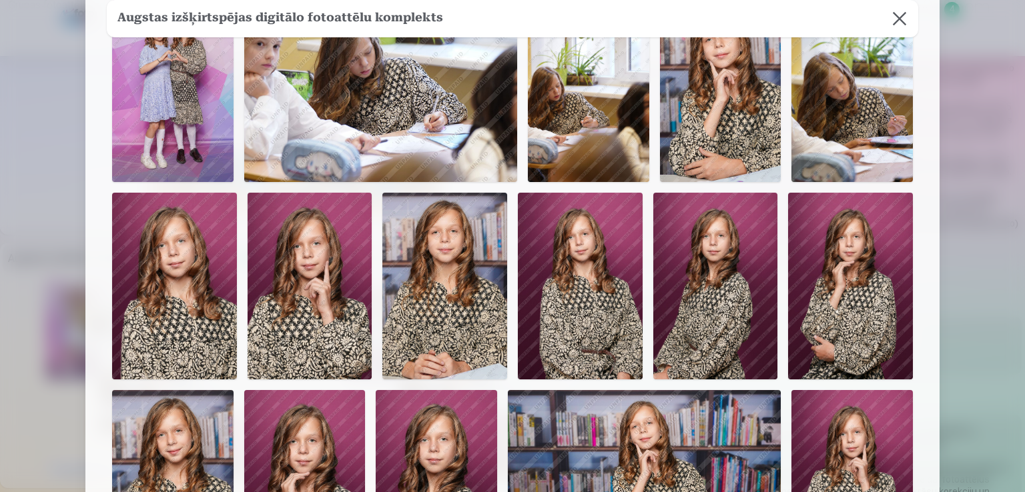
click at [897, 20] on button at bounding box center [899, 18] width 37 height 37
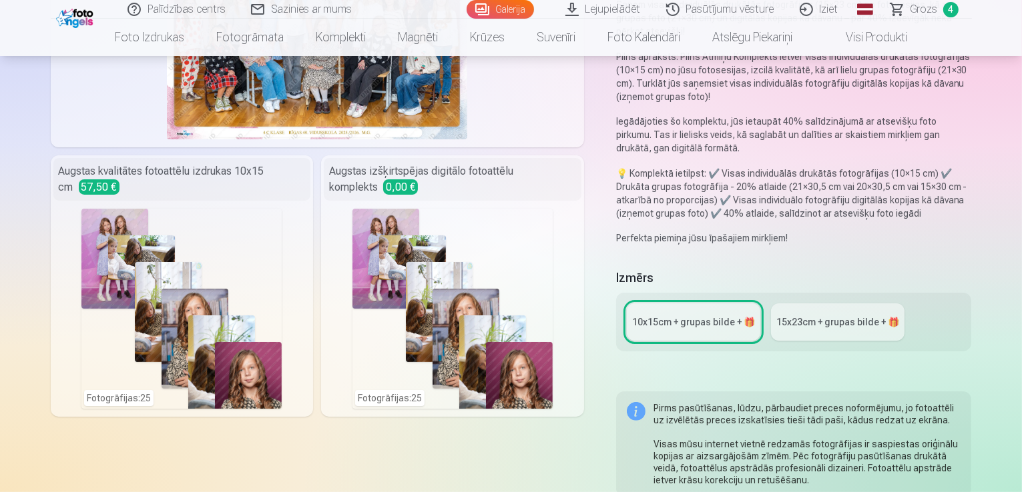
scroll to position [267, 0]
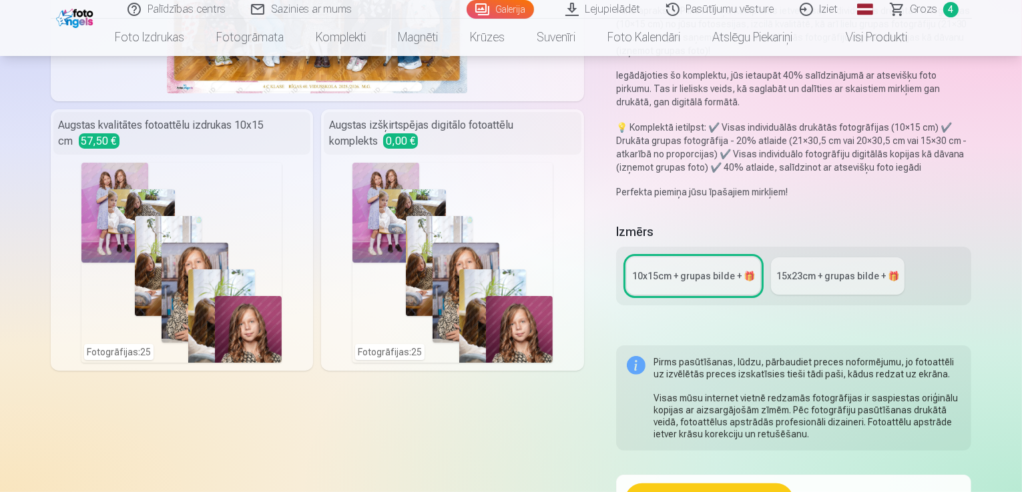
click at [860, 270] on div "15x23сm + grupas bilde + 🎁" at bounding box center [837, 276] width 123 height 13
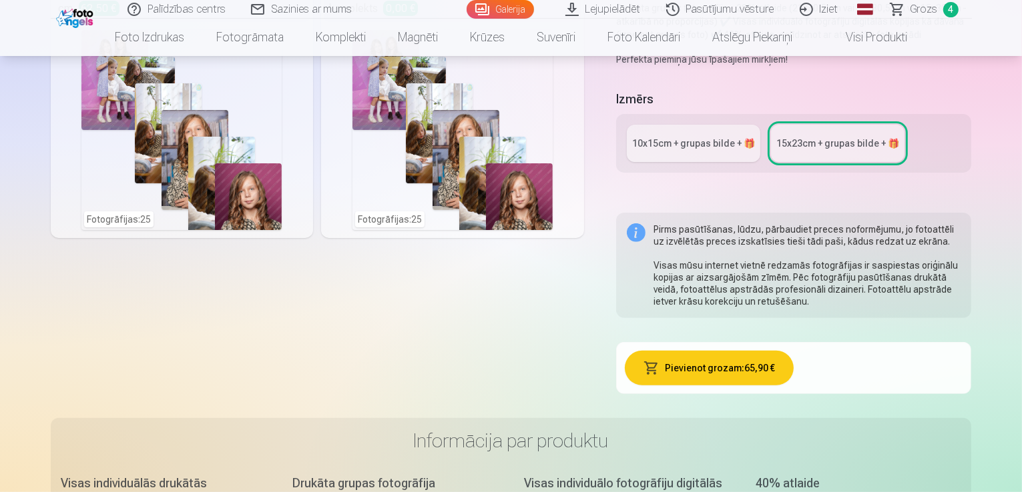
scroll to position [400, 0]
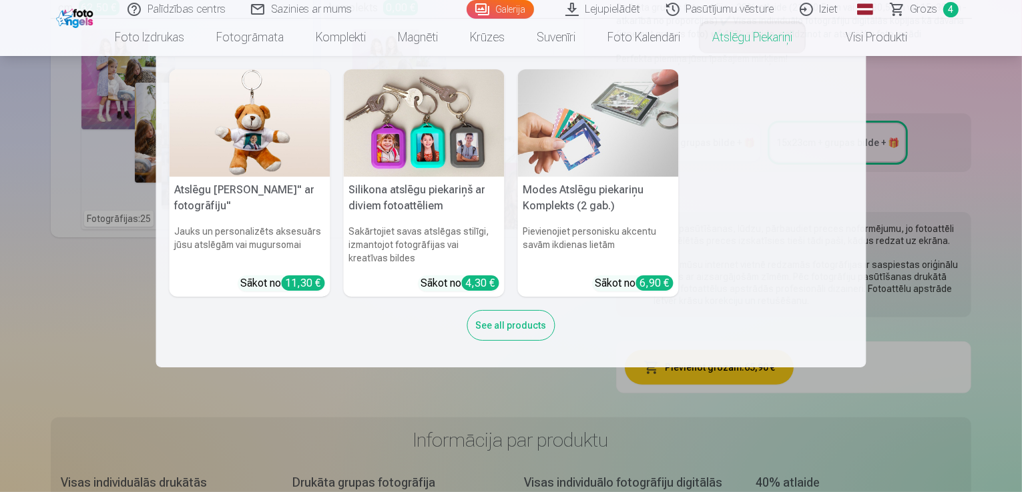
click at [1021, 233] on nav "Atslēgu piekariņš Lācītis" ar fotogrāfiju" Jauks un personalizēts aksesuārs jūs…" at bounding box center [511, 212] width 1022 height 312
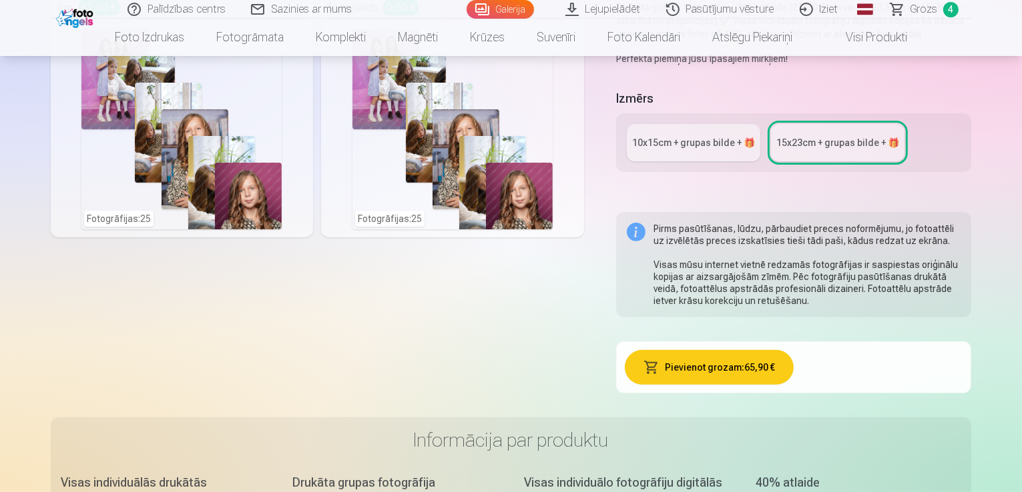
click at [680, 136] on div "10x15сm + grupas bilde + 🎁" at bounding box center [693, 142] width 123 height 13
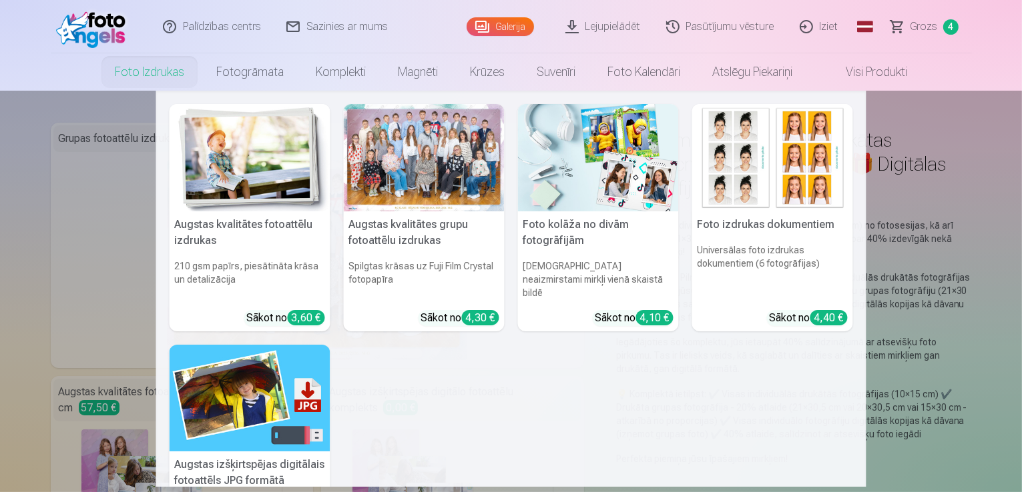
click at [138, 65] on link "Foto izdrukas" at bounding box center [149, 71] width 101 height 37
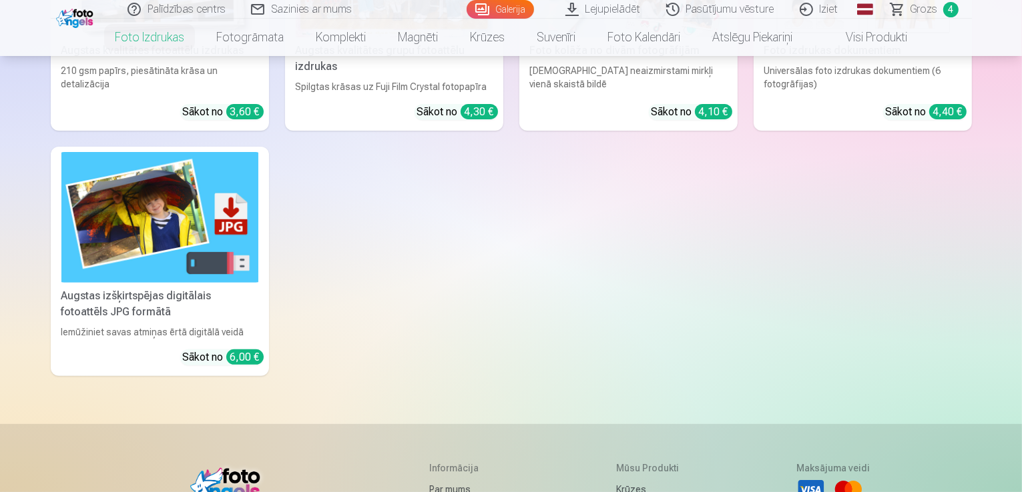
scroll to position [400, 0]
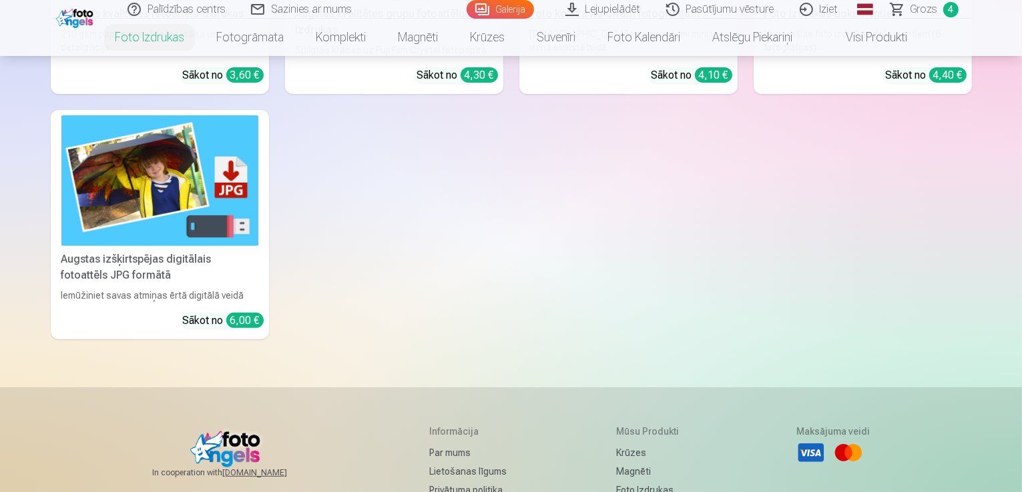
click at [141, 213] on img at bounding box center [159, 180] width 197 height 131
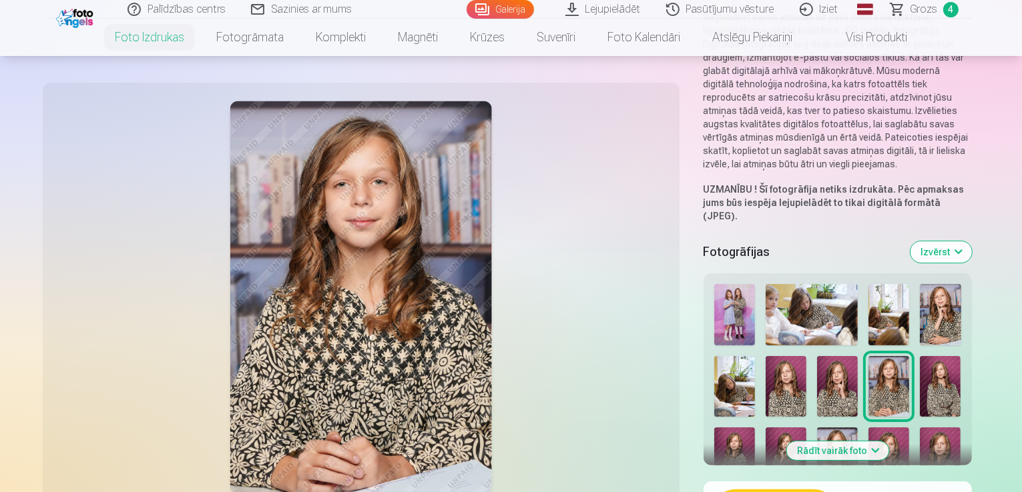
scroll to position [200, 0]
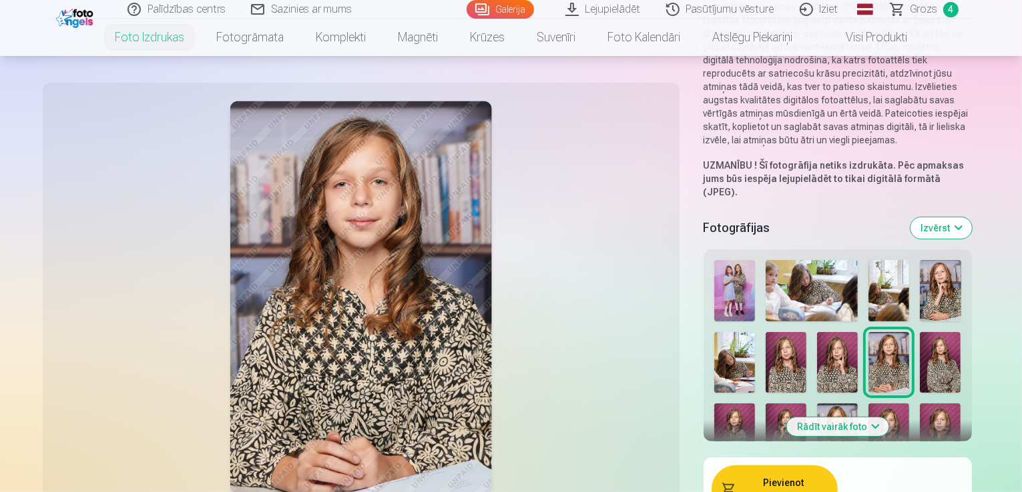
click at [806, 332] on img at bounding box center [785, 362] width 41 height 61
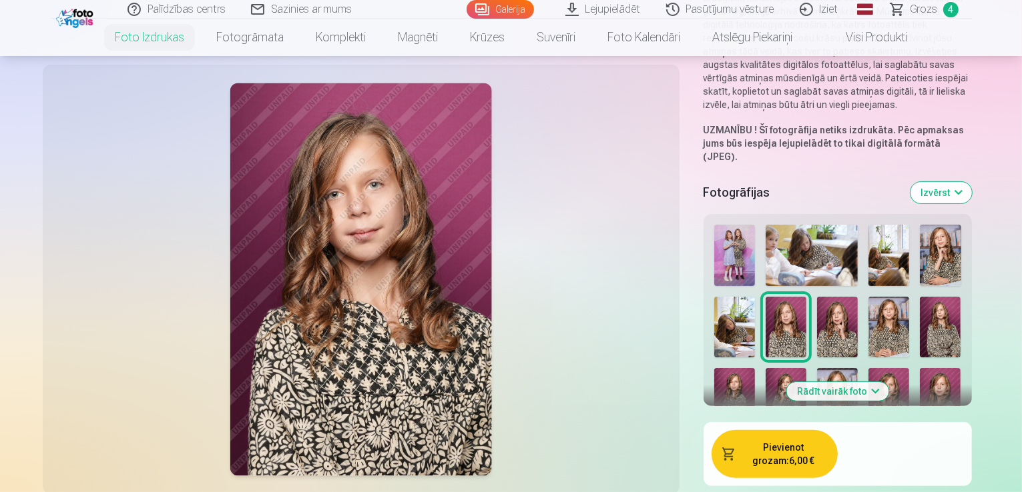
scroll to position [267, 0]
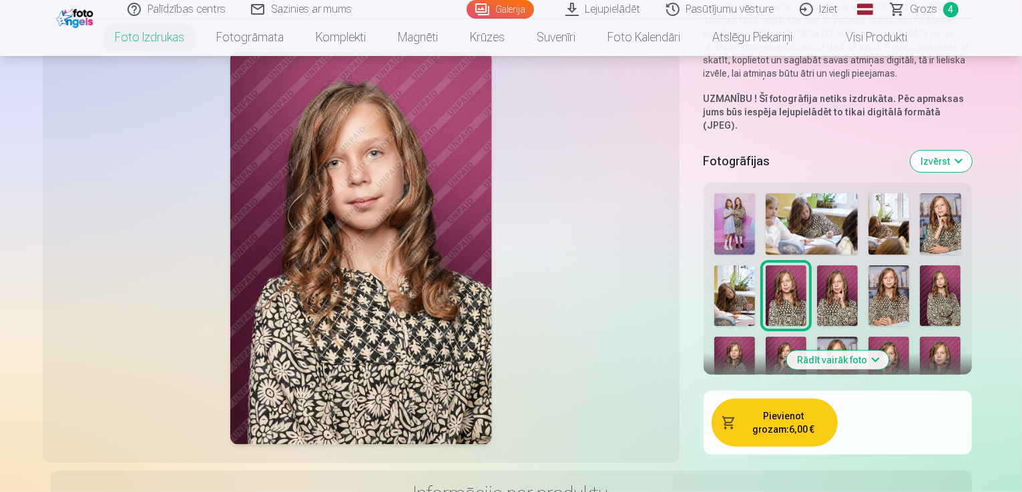
click at [858, 351] on button "Rādīt vairāk foto" at bounding box center [837, 360] width 102 height 19
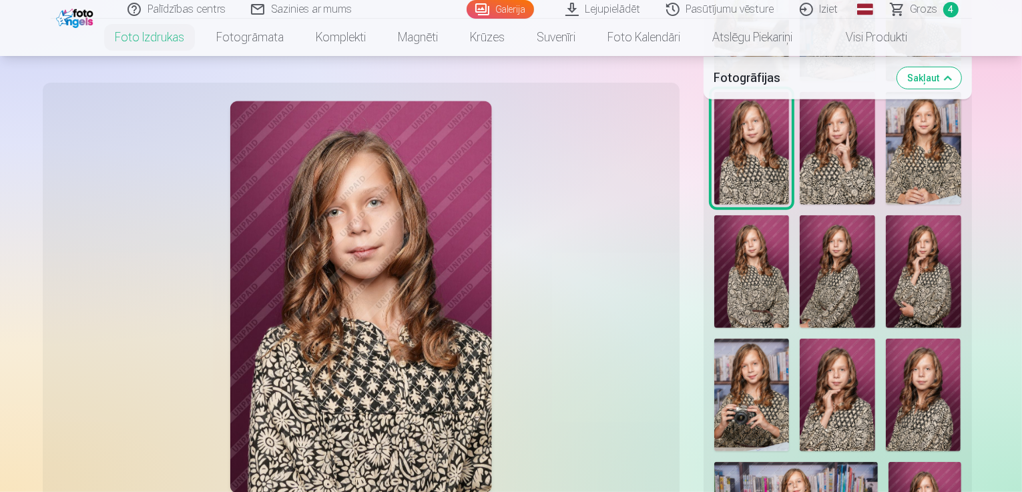
scroll to position [601, 0]
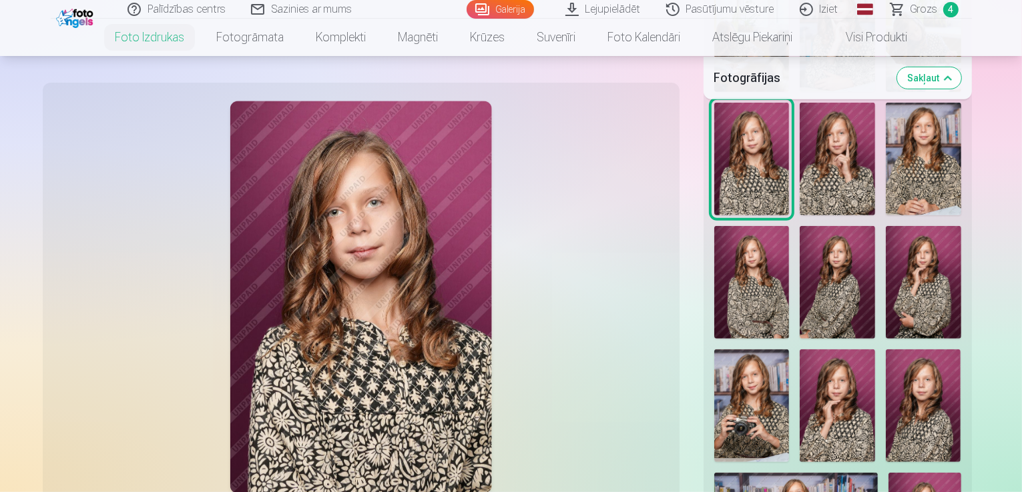
click at [729, 350] on img at bounding box center [751, 406] width 75 height 113
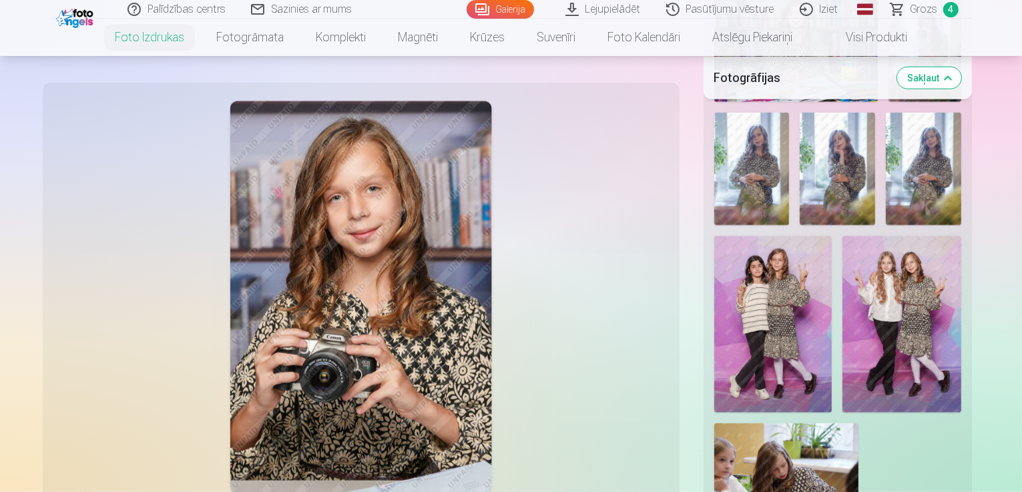
scroll to position [1401, 0]
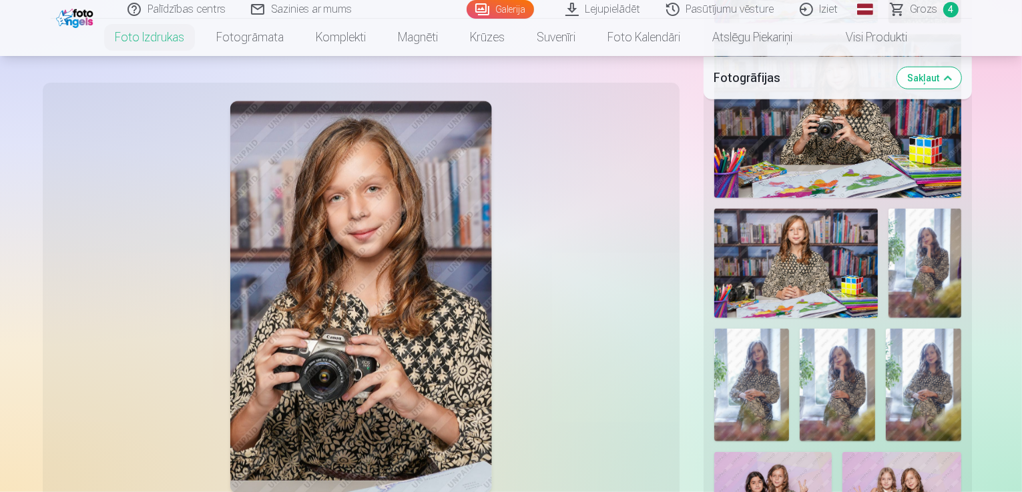
scroll to position [1068, 0]
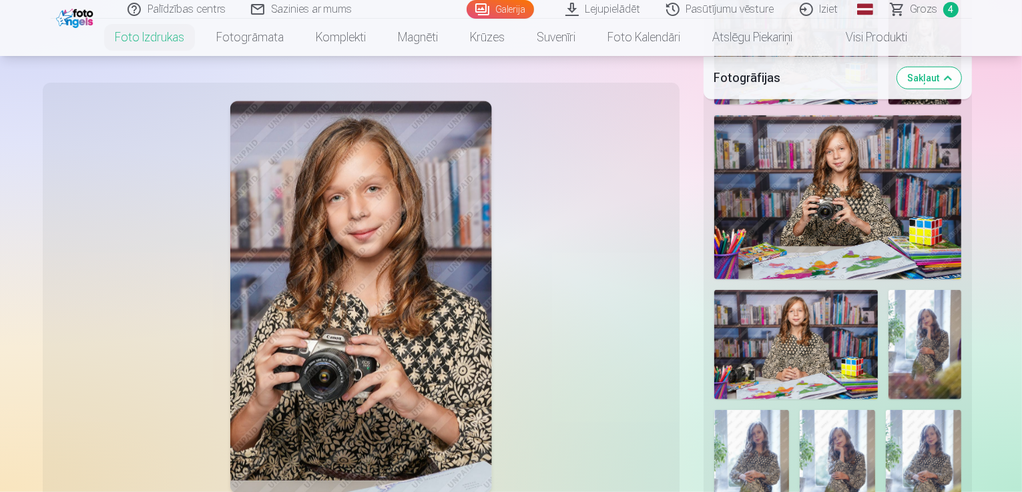
scroll to position [1083, 0]
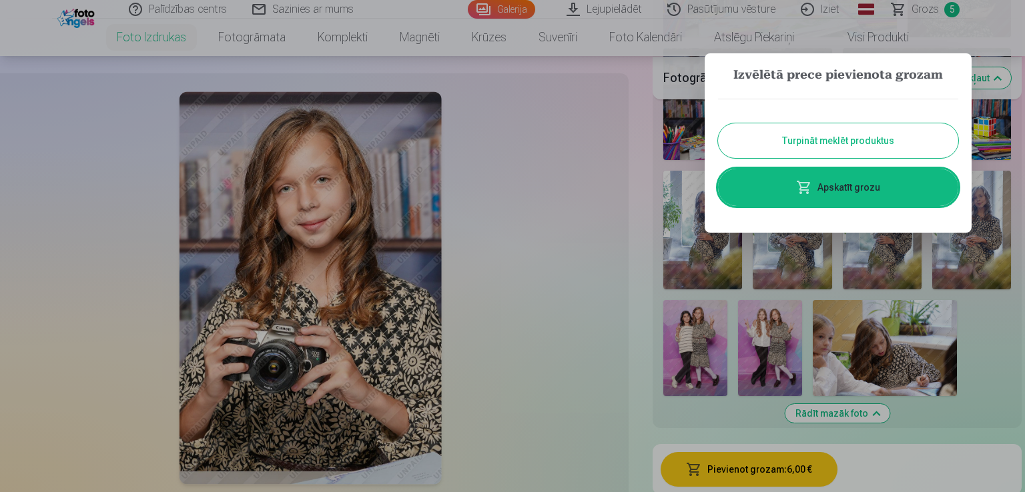
click at [867, 146] on button "Turpināt meklēt produktus" at bounding box center [838, 140] width 240 height 35
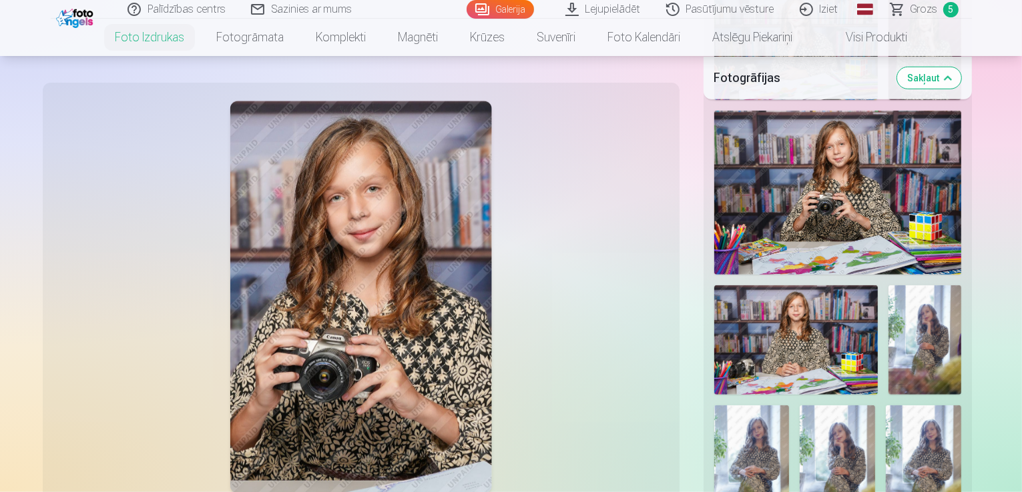
click at [610, 11] on link "Lejupielādēt" at bounding box center [603, 9] width 101 height 19
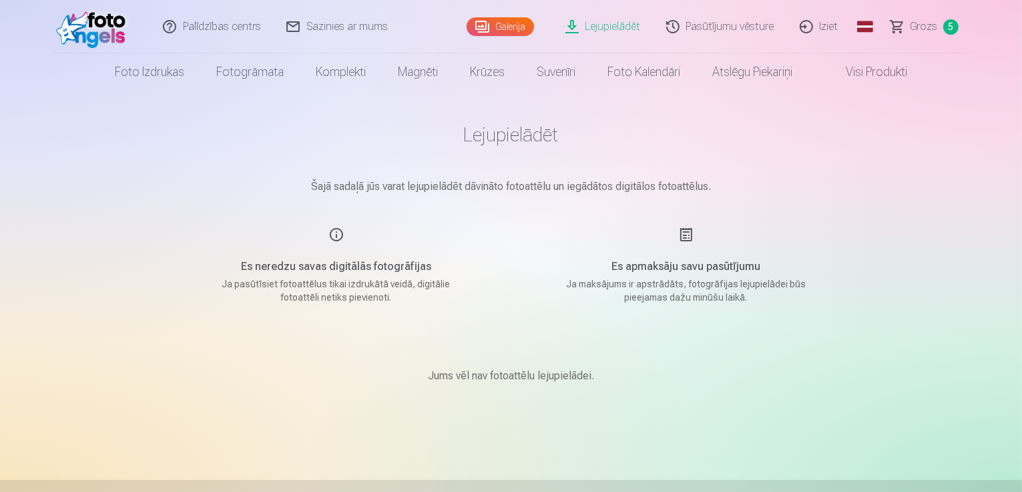
click at [492, 194] on p "Šajā sadaļā jūs varat lejupielādēt dāvināto fotoattēlu un iegādātos digitālos f…" at bounding box center [511, 187] width 667 height 16
click at [921, 31] on span "Grozs" at bounding box center [923, 27] width 27 height 16
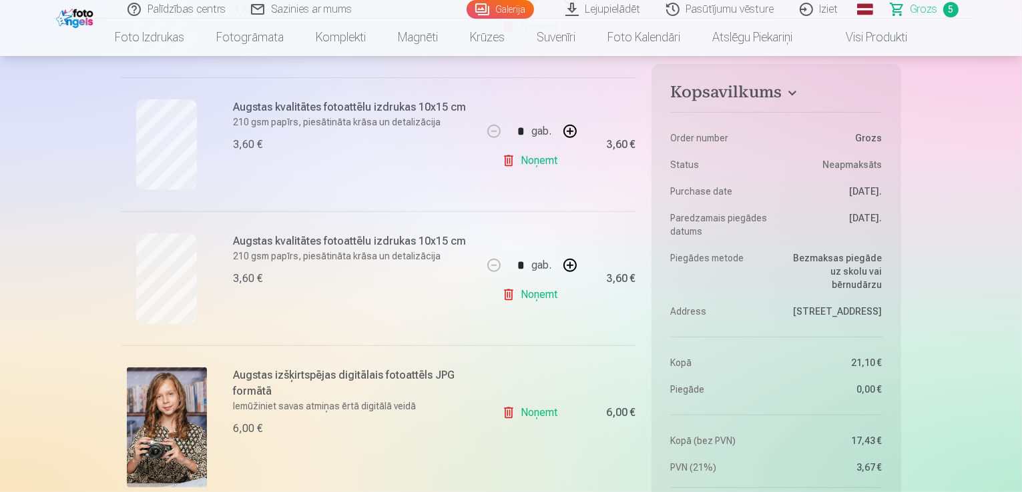
scroll to position [534, 0]
click at [515, 155] on link "Noņemt" at bounding box center [532, 159] width 61 height 27
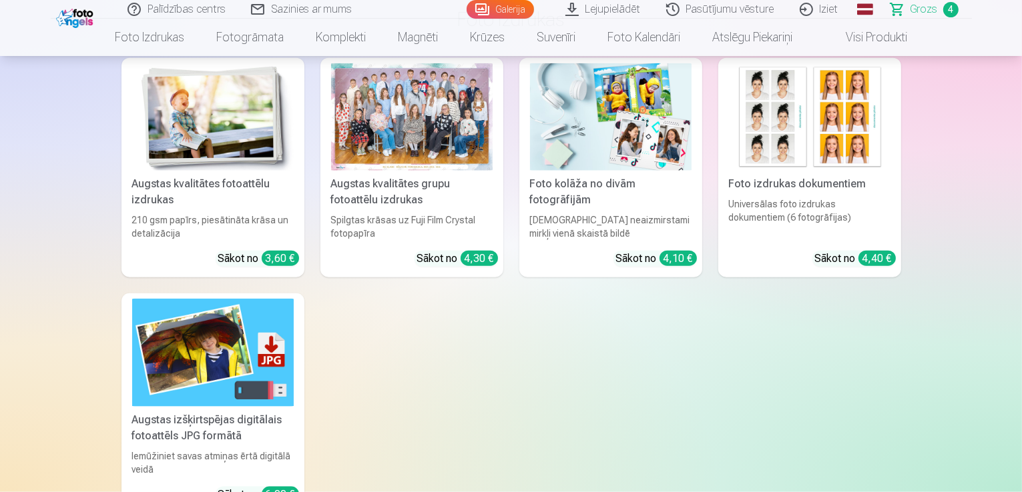
scroll to position [1602, 0]
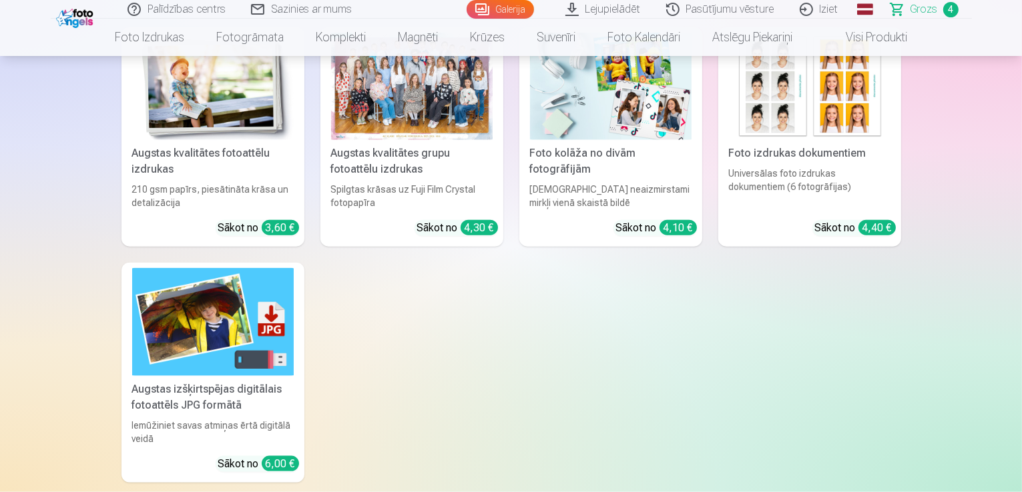
click at [879, 31] on link "Visi produkti" at bounding box center [865, 37] width 115 height 37
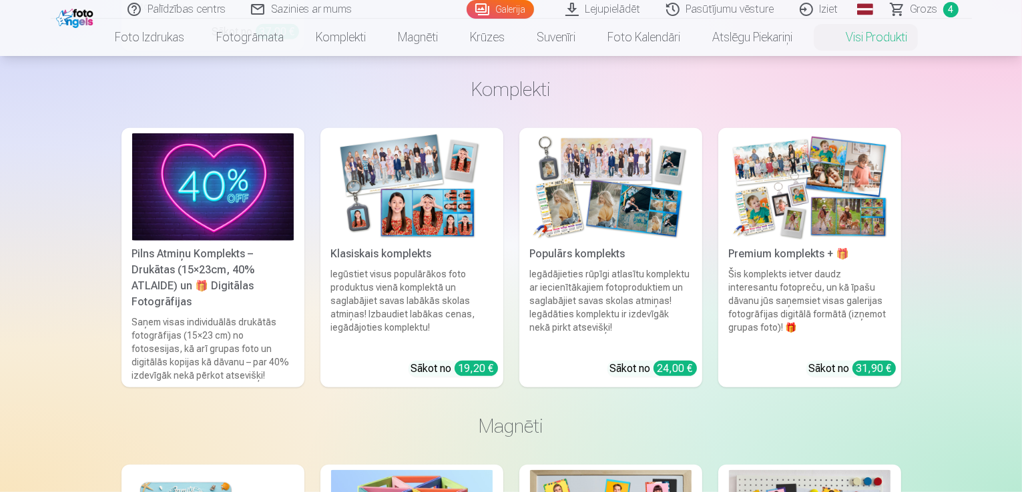
scroll to position [868, 0]
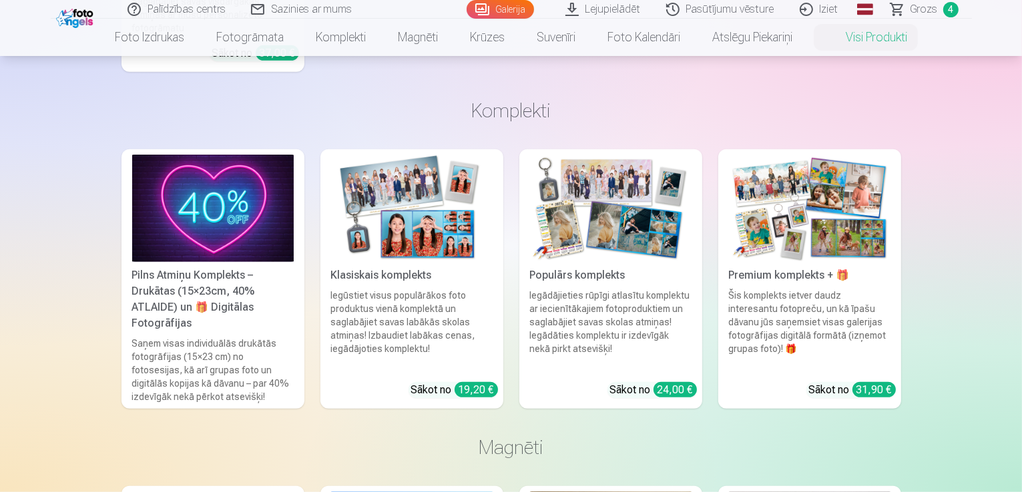
click at [630, 166] on img at bounding box center [610, 208] width 161 height 107
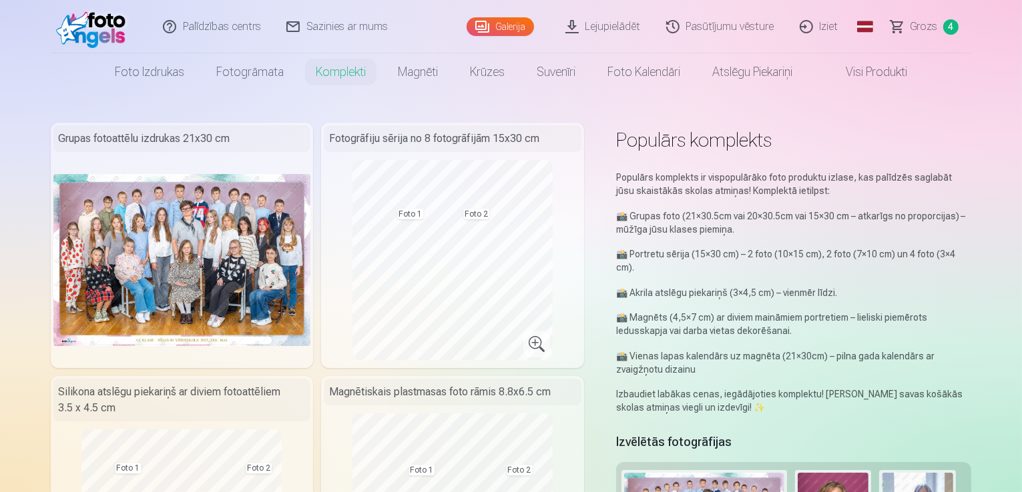
click at [866, 71] on link "Visi produkti" at bounding box center [865, 71] width 115 height 37
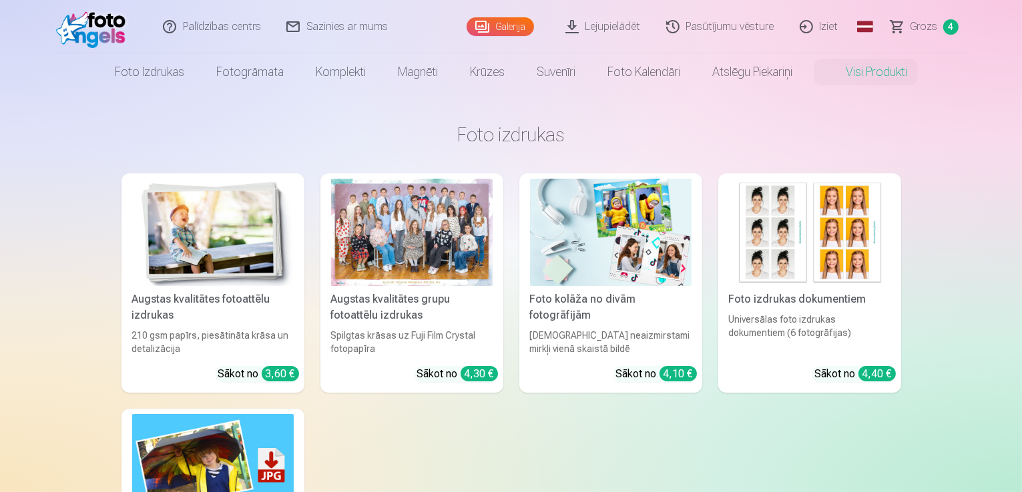
click at [614, 265] on img at bounding box center [610, 232] width 161 height 107
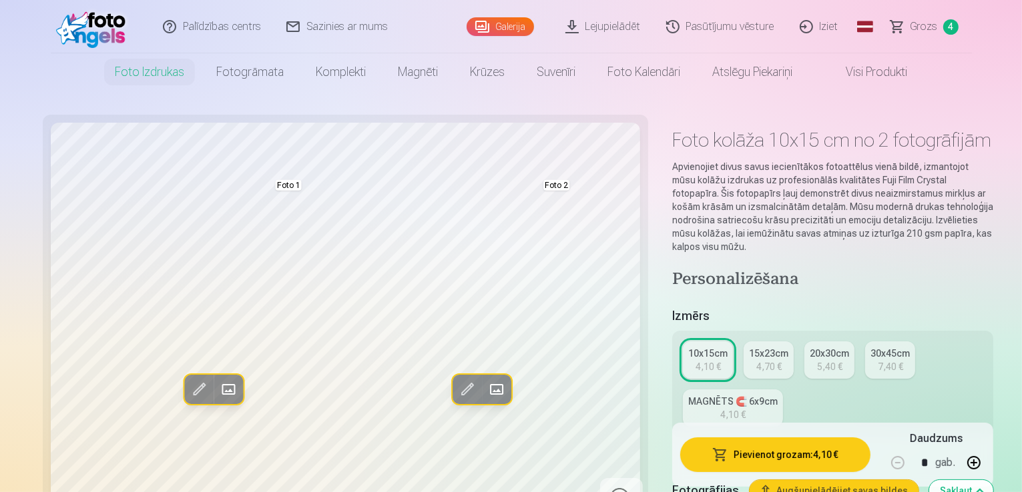
click at [745, 408] on div "4,10 €" at bounding box center [732, 414] width 25 height 13
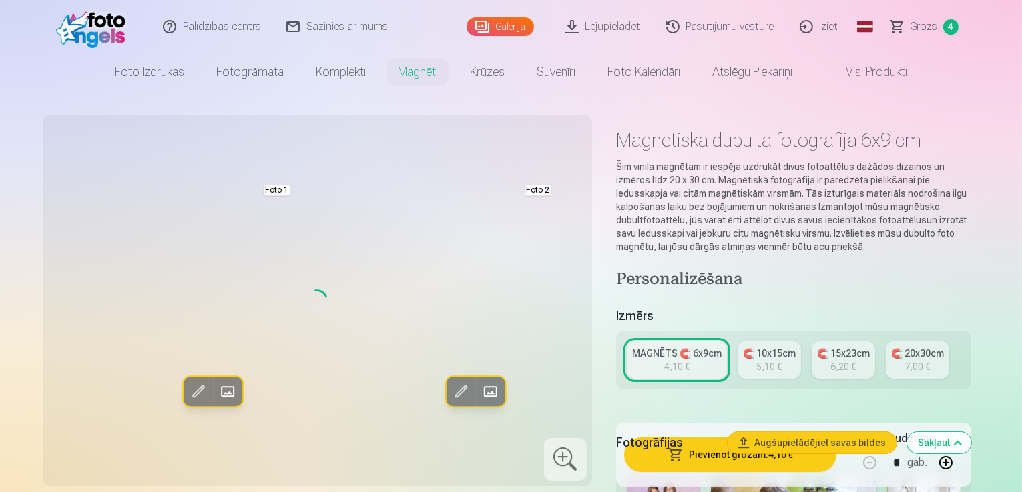
click at [607, 37] on link "Lejupielādēt" at bounding box center [603, 26] width 101 height 53
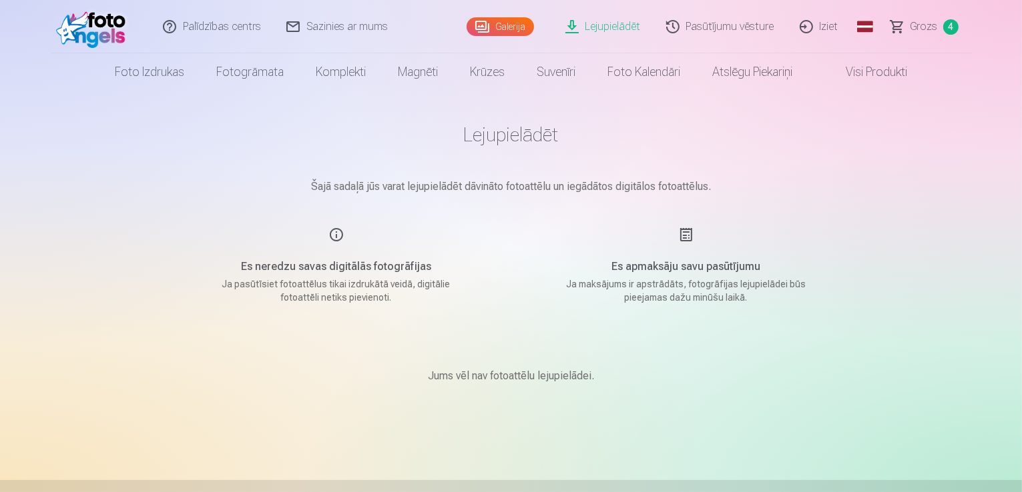
click at [579, 175] on main "Lejupielādēt Šajā sadaļā jūs varat lejupielādēt dāvināto fotoattēlu un iegādāto…" at bounding box center [511, 270] width 667 height 358
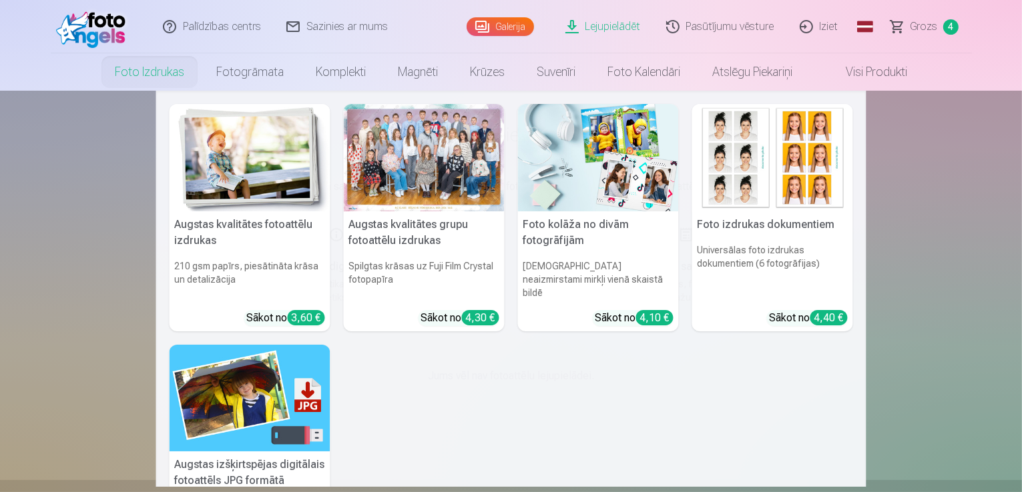
click at [168, 73] on link "Foto izdrukas" at bounding box center [149, 71] width 101 height 37
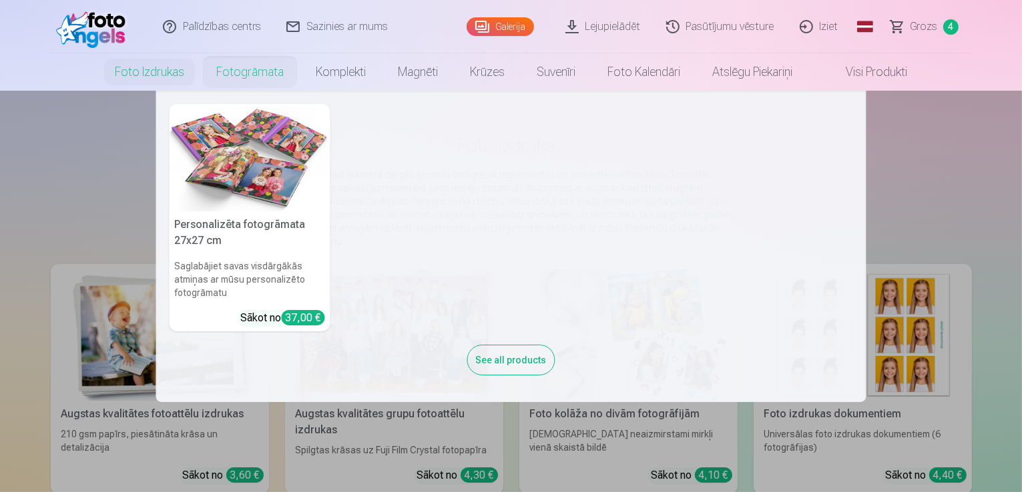
click at [33, 181] on nav "Personalizēta fotogrāmata 27x27 cm Saglabājiet savas visdārgākās atmiņas ar mūs…" at bounding box center [511, 247] width 1022 height 312
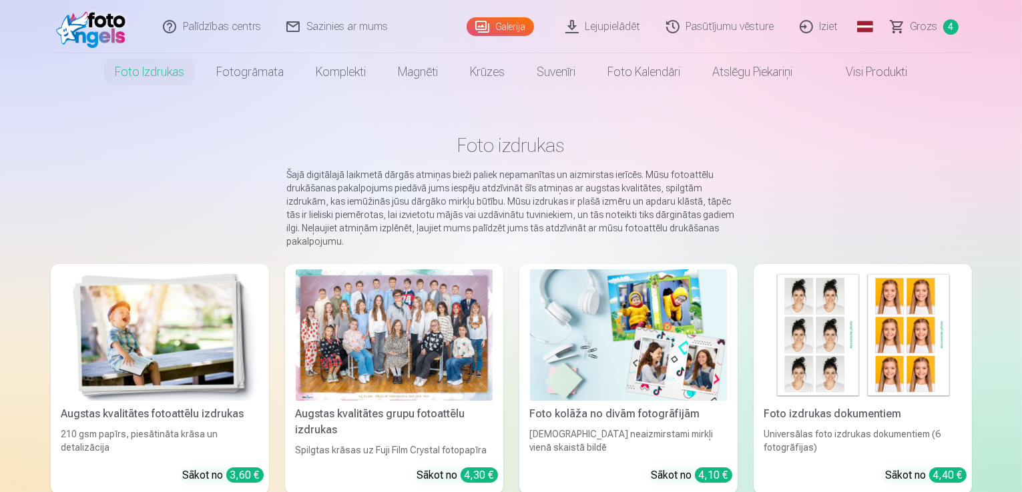
click at [936, 27] on span "Grozs" at bounding box center [923, 27] width 27 height 16
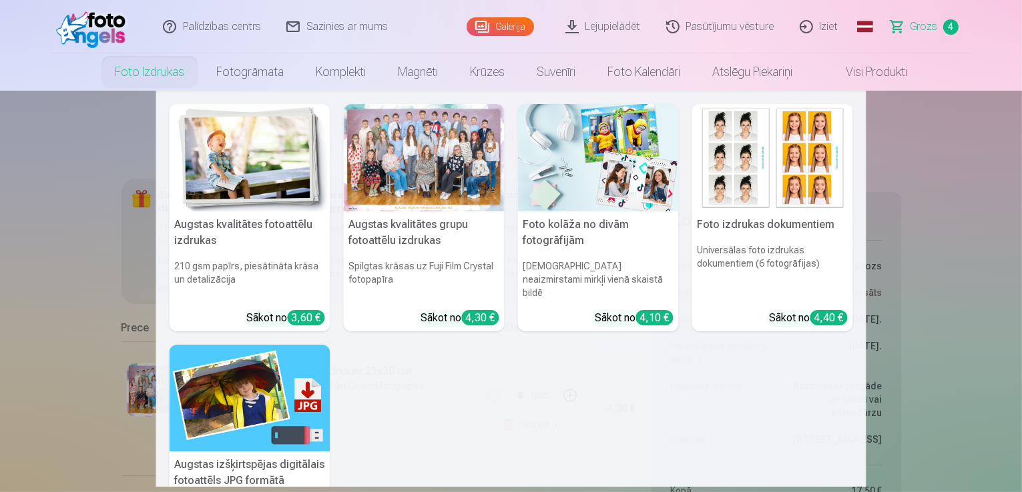
click at [152, 65] on link "Foto izdrukas" at bounding box center [149, 71] width 101 height 37
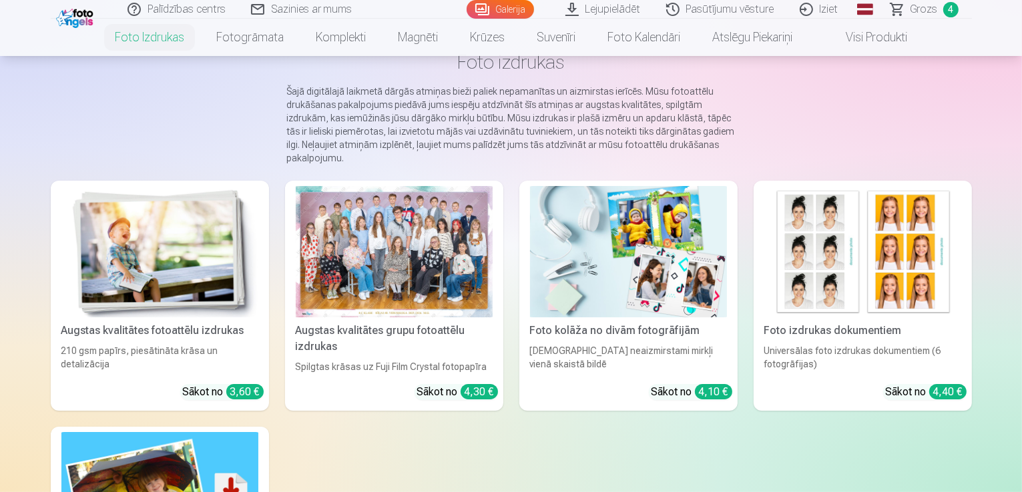
scroll to position [67, 0]
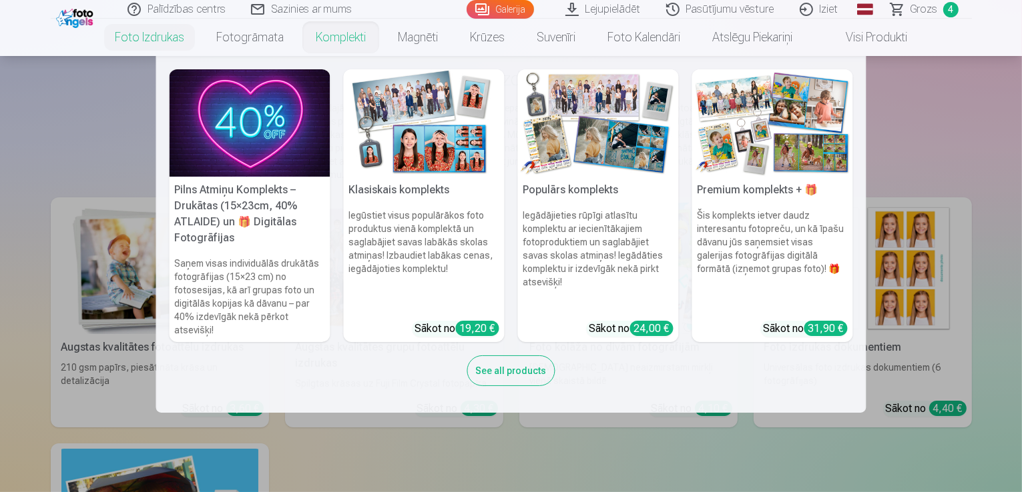
click at [436, 124] on img at bounding box center [424, 122] width 161 height 107
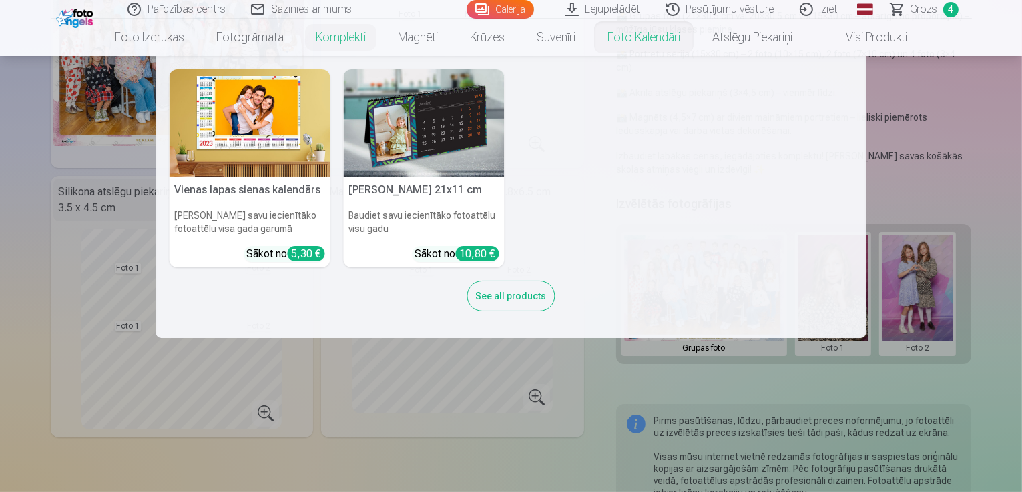
click at [643, 39] on link "Foto kalendāri" at bounding box center [643, 37] width 105 height 37
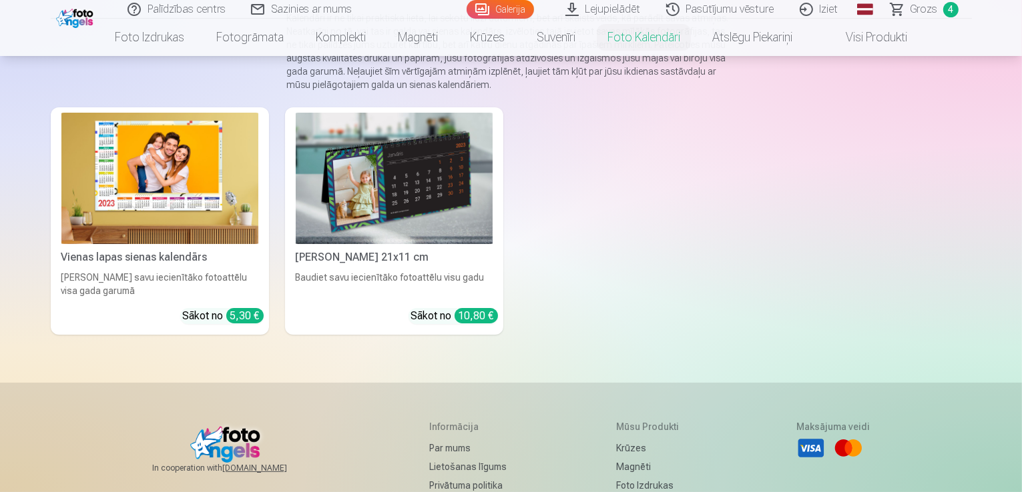
scroll to position [133, 0]
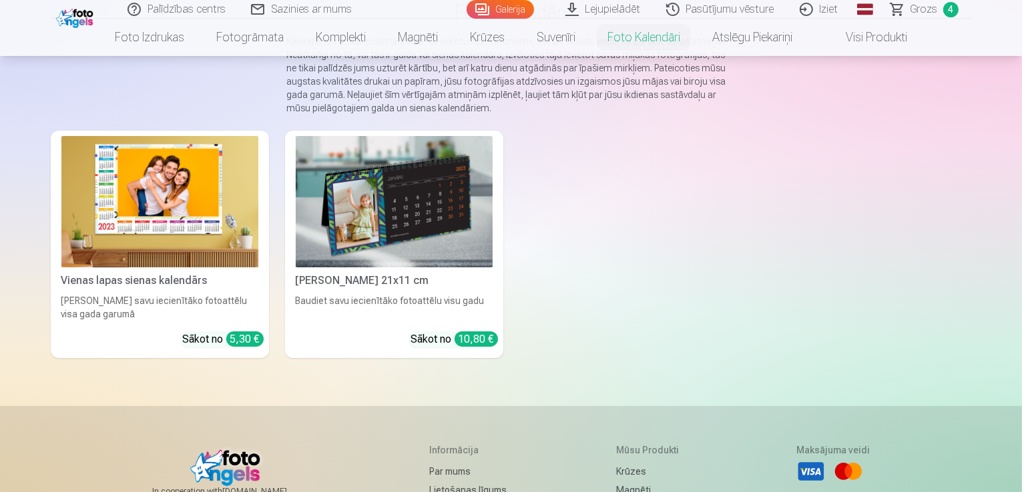
click at [139, 188] on img at bounding box center [159, 201] width 197 height 131
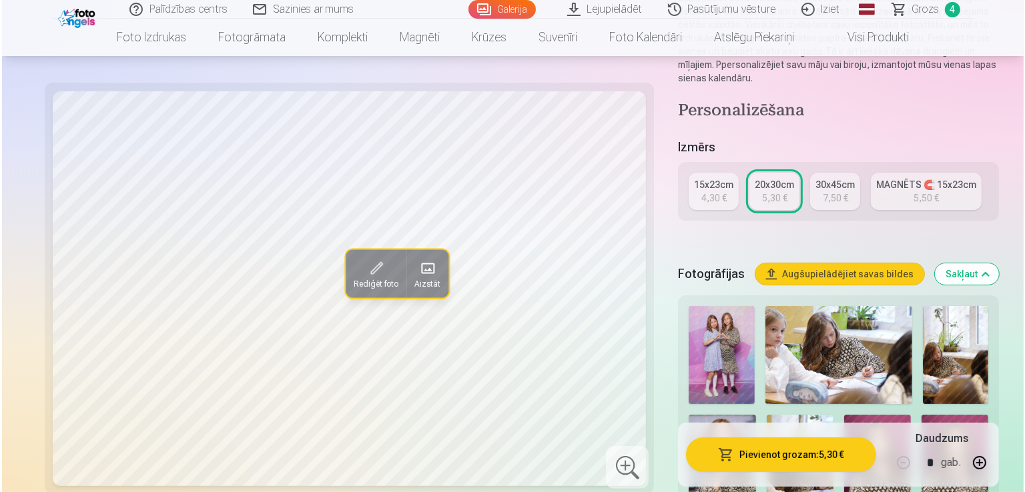
scroll to position [267, 0]
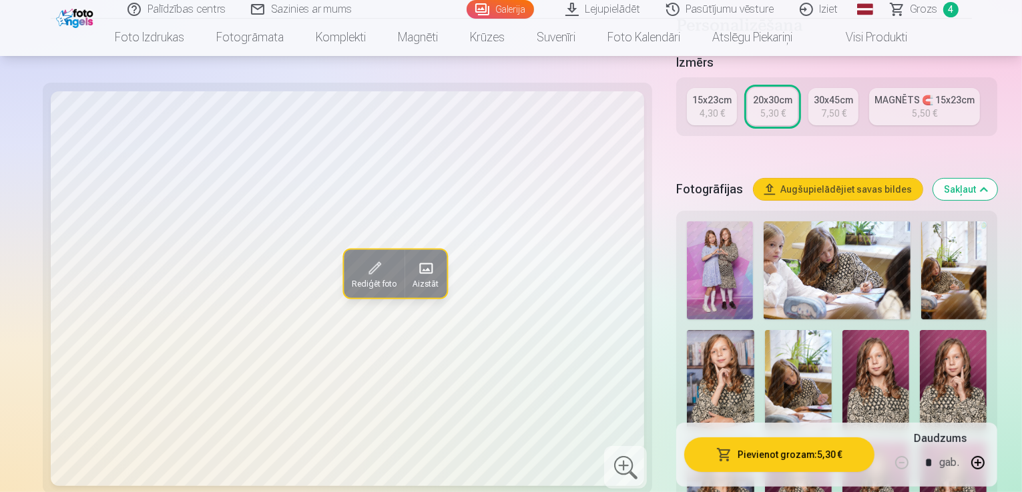
click at [363, 270] on span at bounding box center [373, 268] width 21 height 21
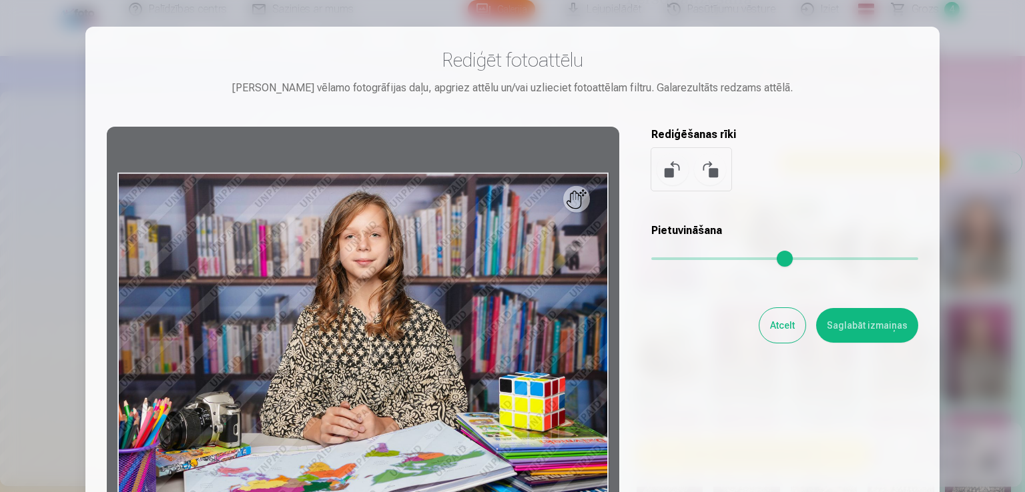
click at [905, 75] on div "Rediģēt fotoattēlu [PERSON_NAME] vēlamo fotogrāfijas daļu, apgriez attēlu un/va…" at bounding box center [512, 71] width 811 height 47
click at [790, 324] on button "Atcelt" at bounding box center [782, 325] width 46 height 35
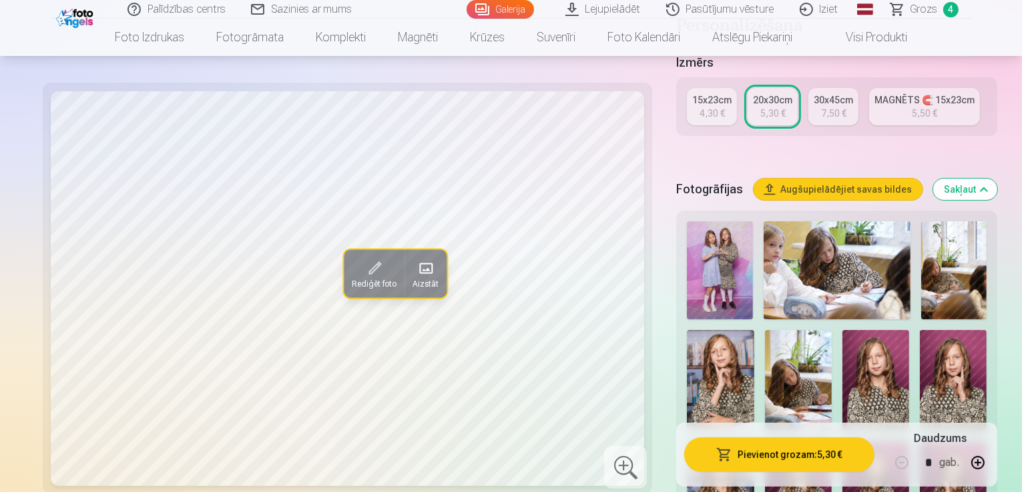
click at [404, 272] on button "Aizstāt" at bounding box center [425, 274] width 42 height 48
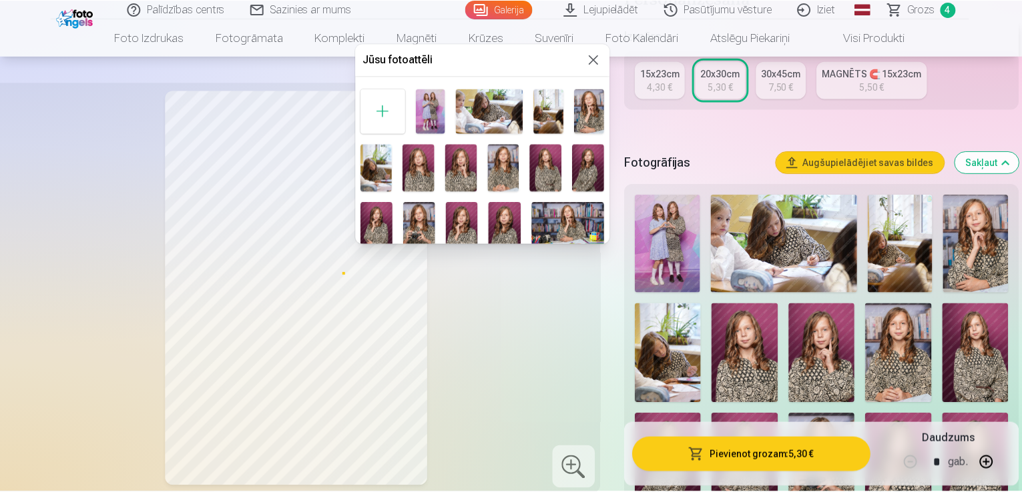
scroll to position [133, 0]
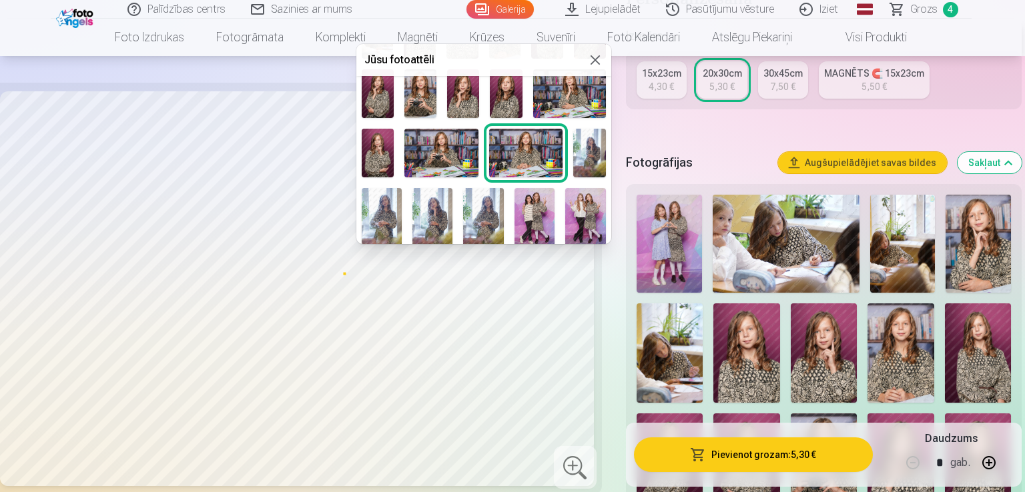
click at [449, 150] on img at bounding box center [440, 153] width 73 height 49
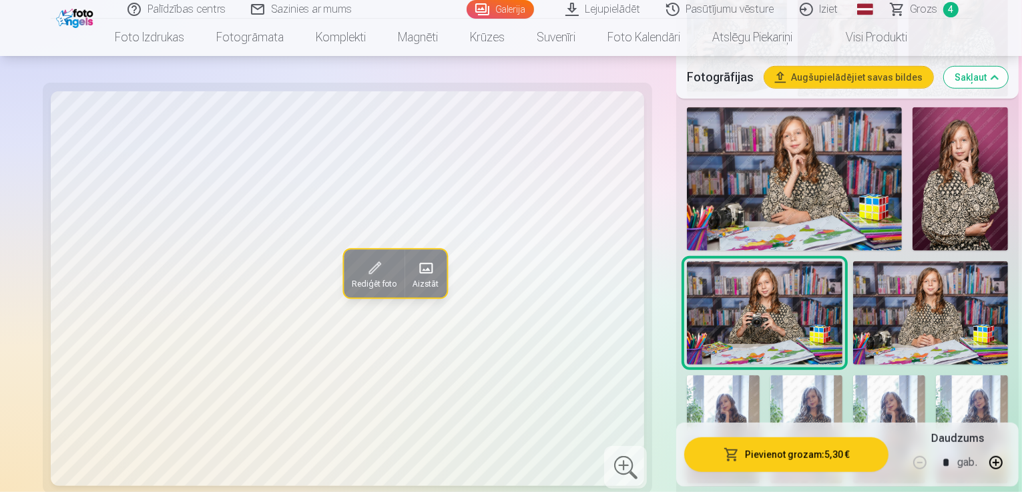
scroll to position [934, 0]
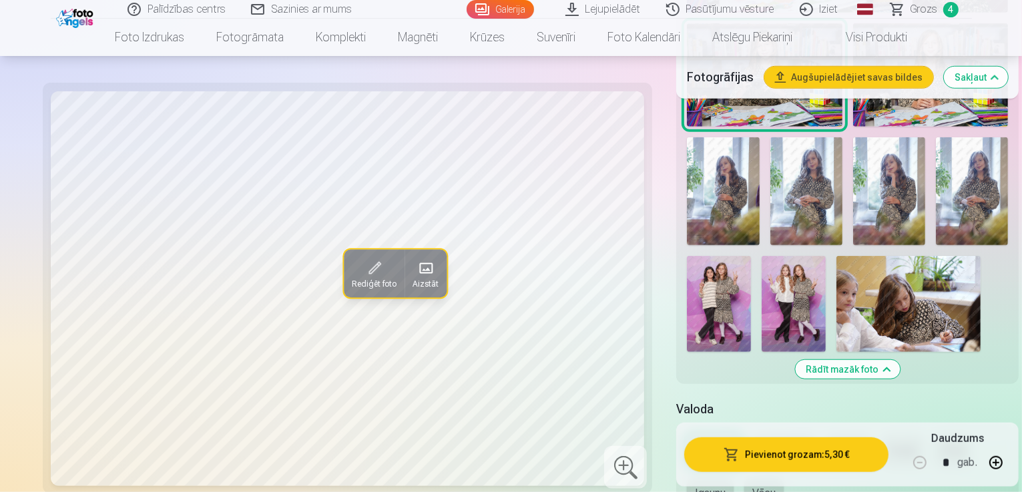
scroll to position [1134, 0]
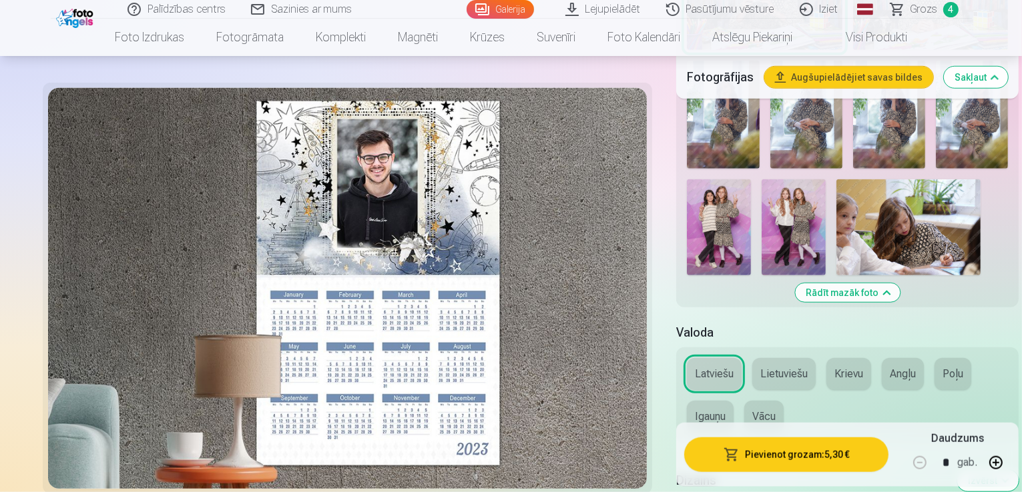
scroll to position [1201, 0]
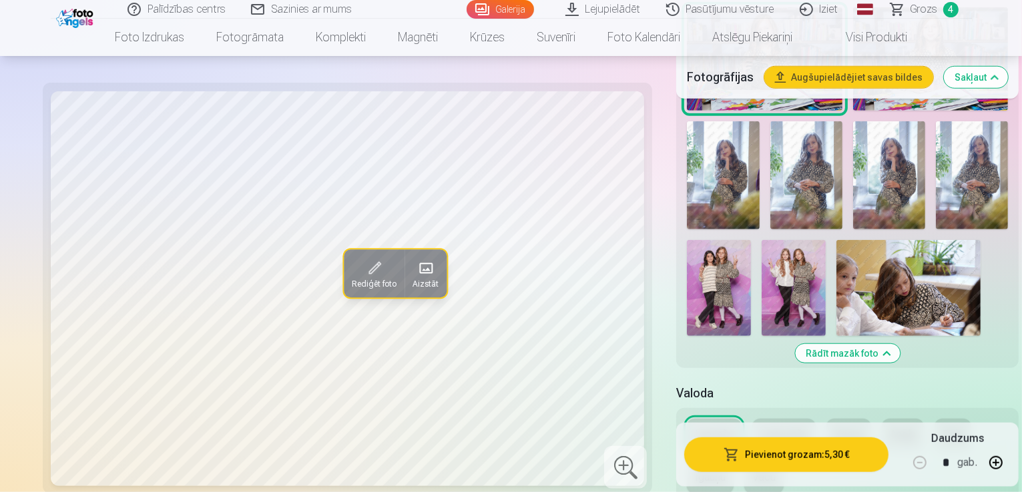
scroll to position [1134, 0]
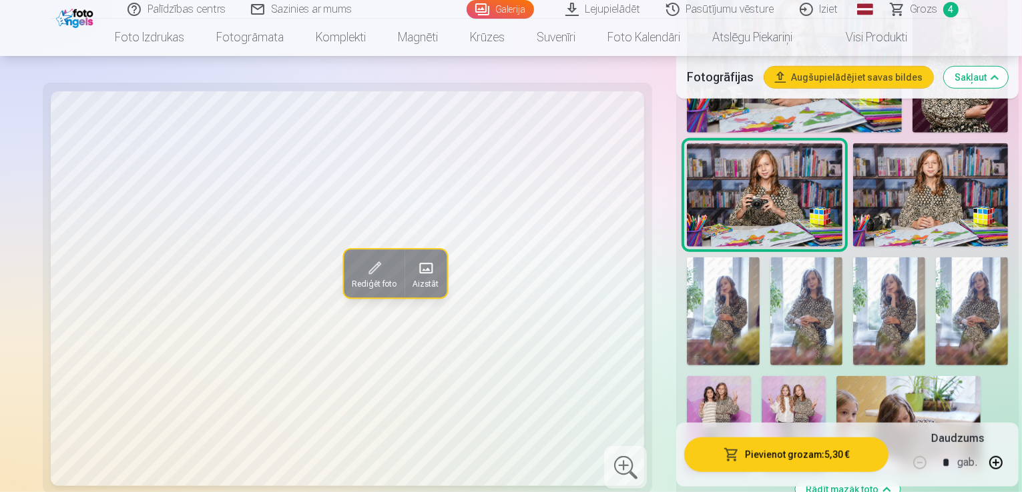
scroll to position [1068, 0]
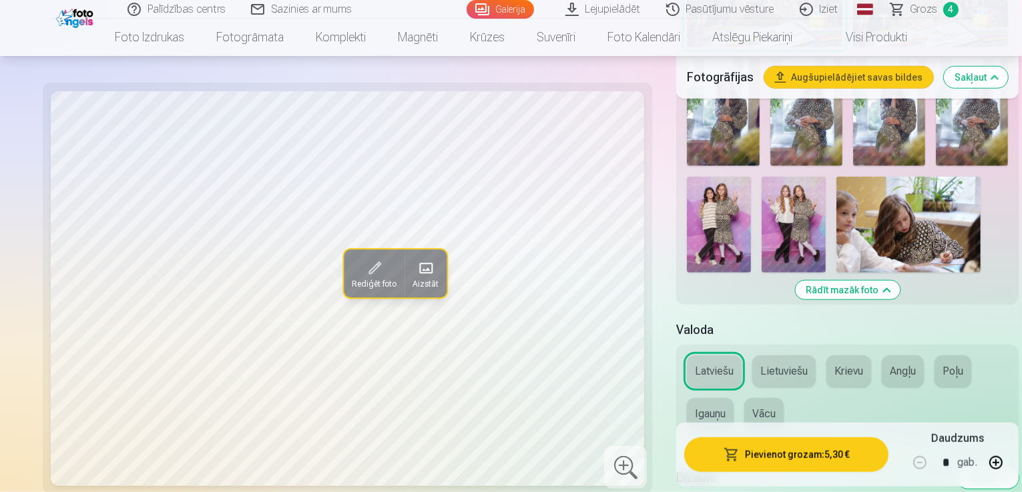
scroll to position [1201, 0]
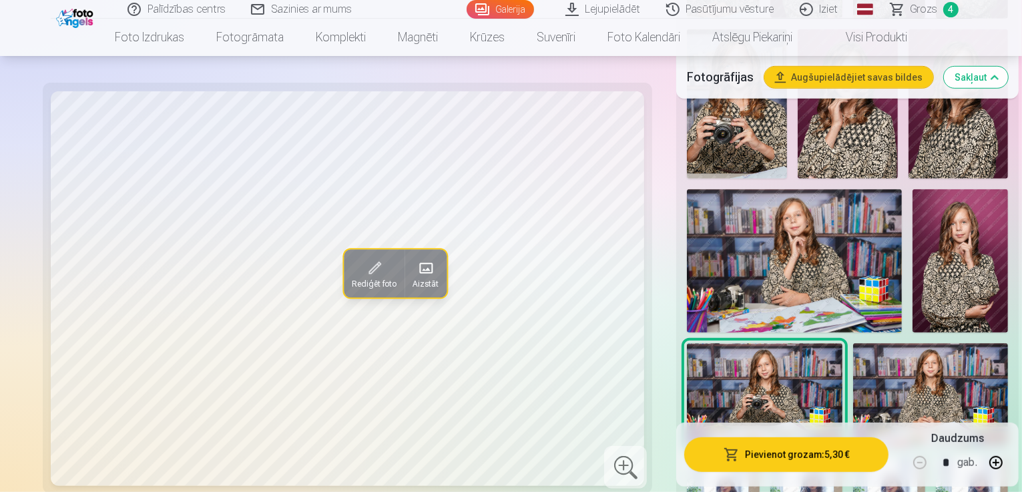
scroll to position [1068, 0]
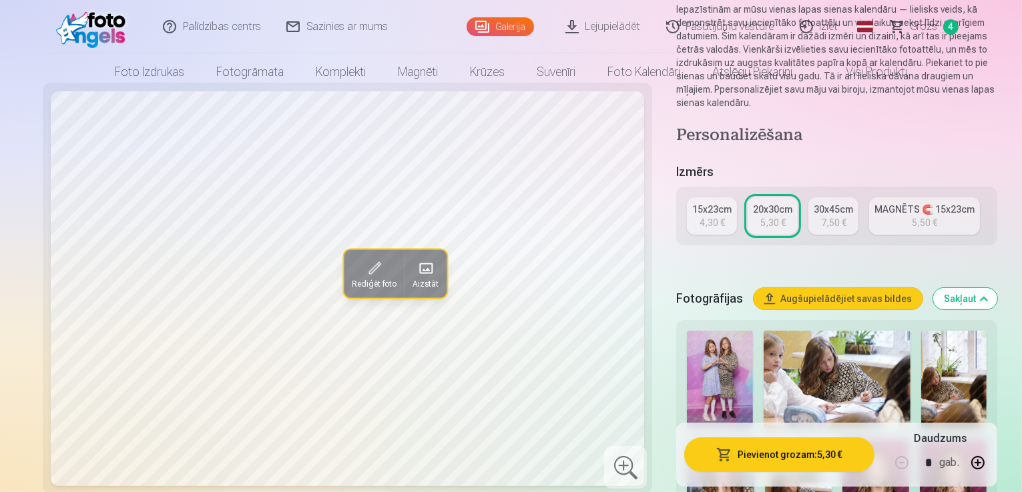
scroll to position [0, 0]
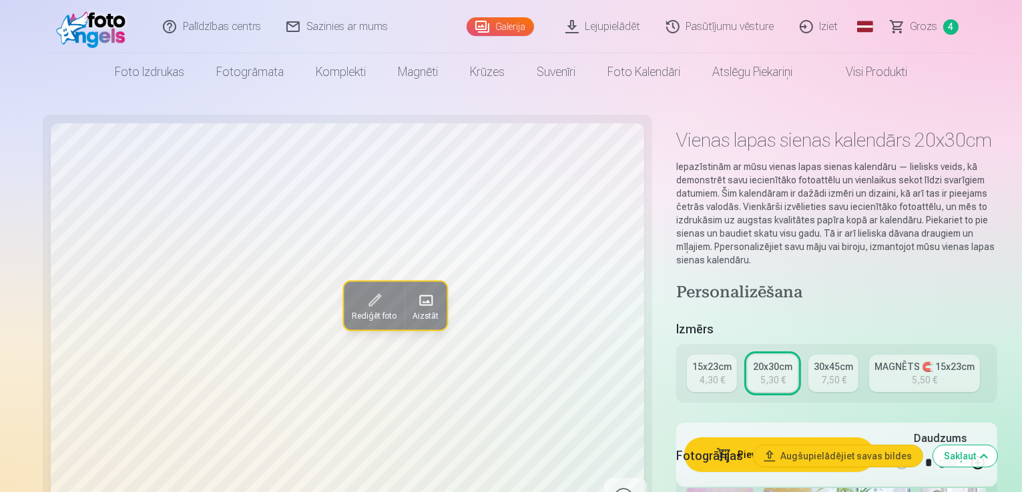
click at [687, 355] on link "15x23cm 4,30 €" at bounding box center [712, 373] width 50 height 37
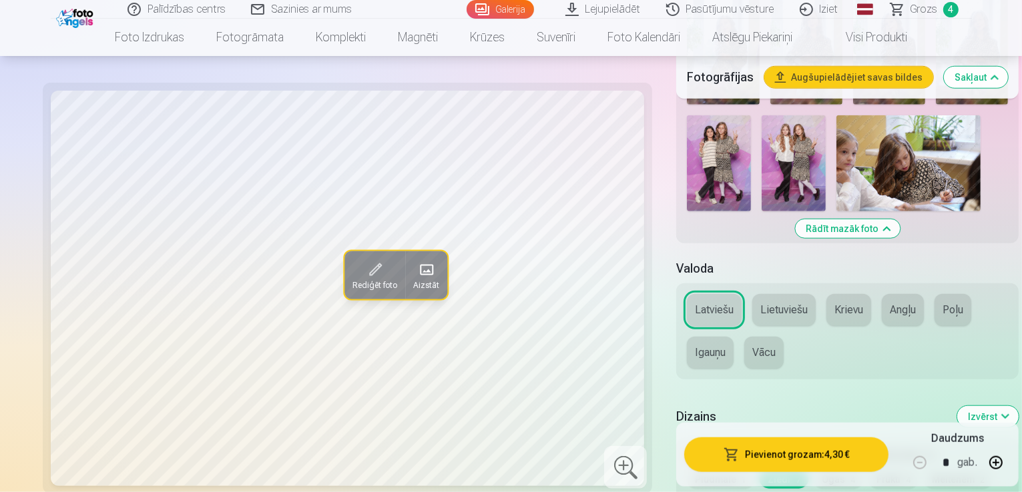
scroll to position [1134, 0]
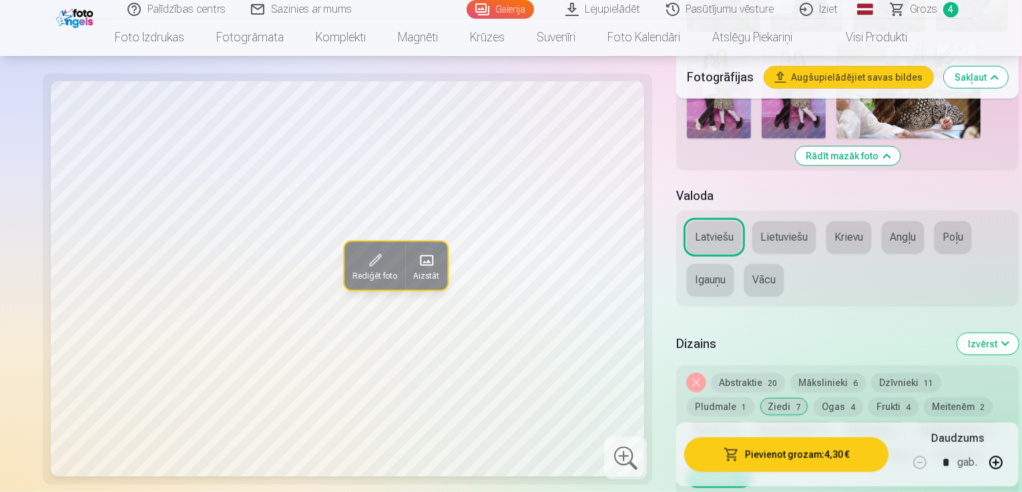
scroll to position [1201, 0]
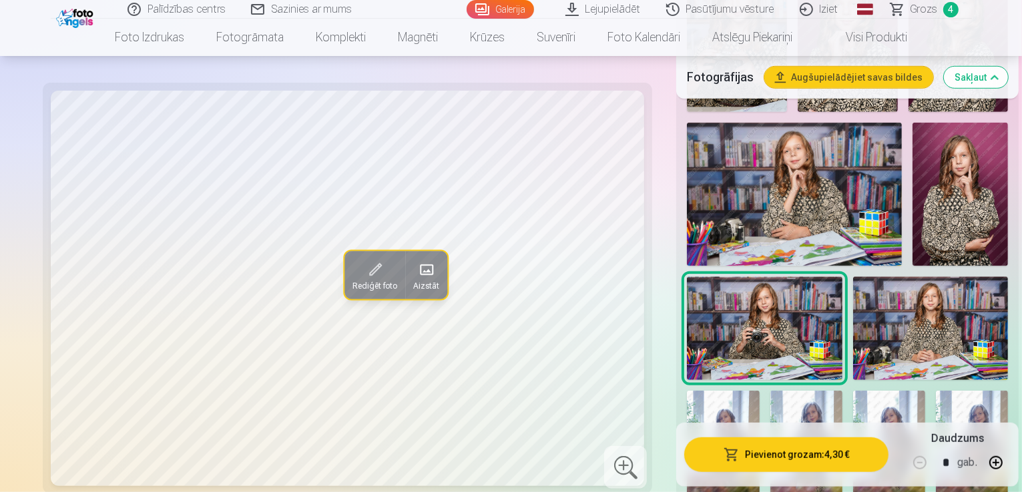
scroll to position [601, 0]
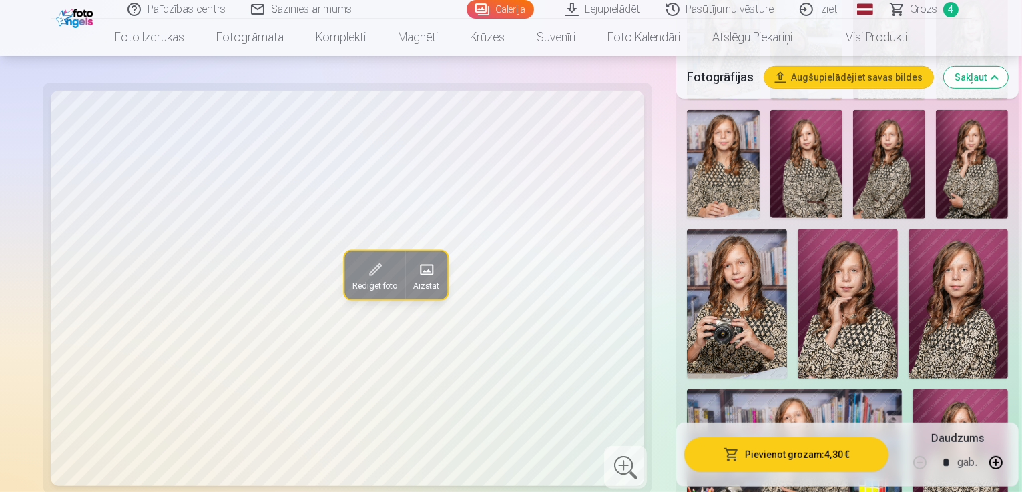
click at [984, 83] on button "Sakļaut" at bounding box center [976, 77] width 64 height 21
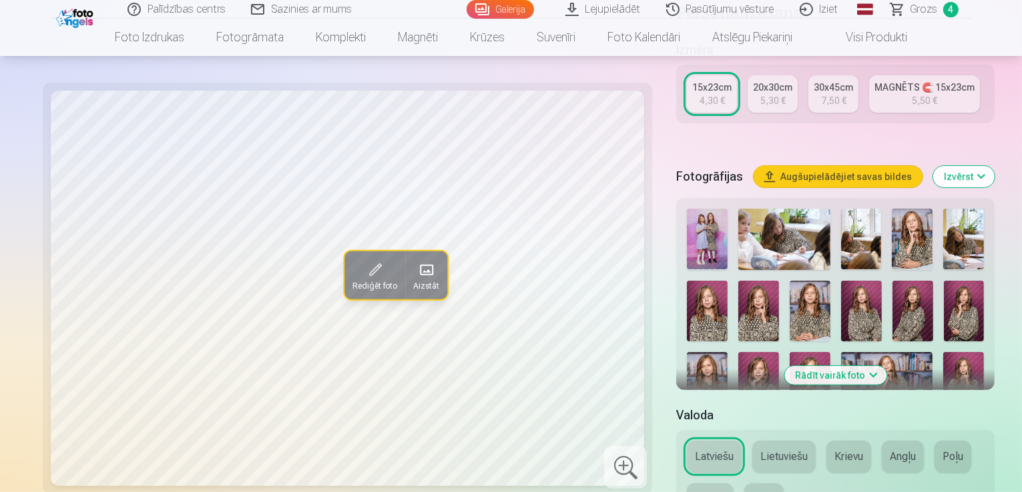
scroll to position [0, 0]
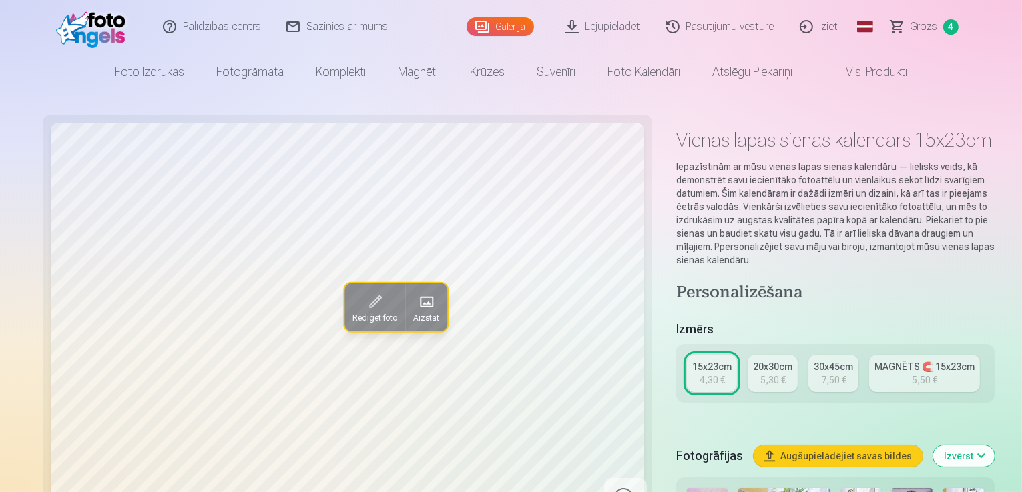
click at [853, 73] on link "Visi produkti" at bounding box center [865, 71] width 115 height 37
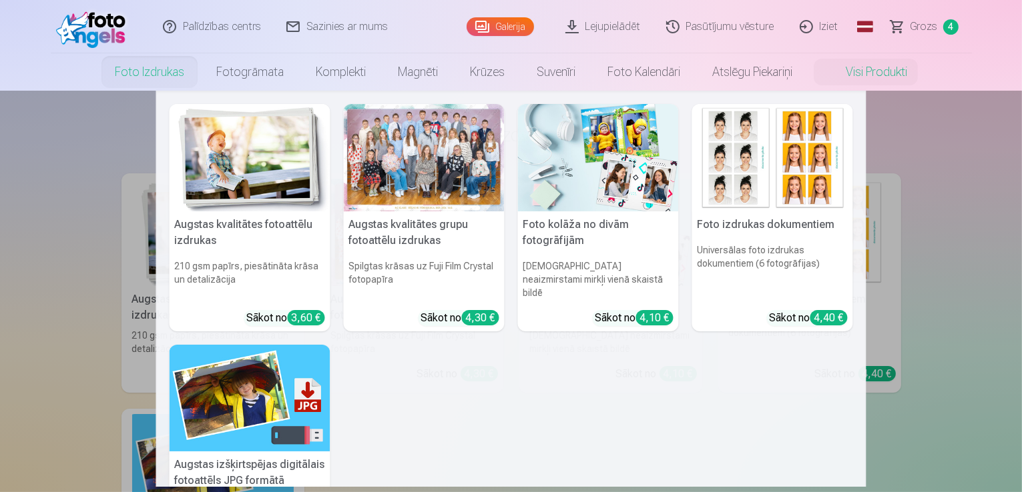
click at [182, 67] on link "Foto izdrukas" at bounding box center [149, 71] width 101 height 37
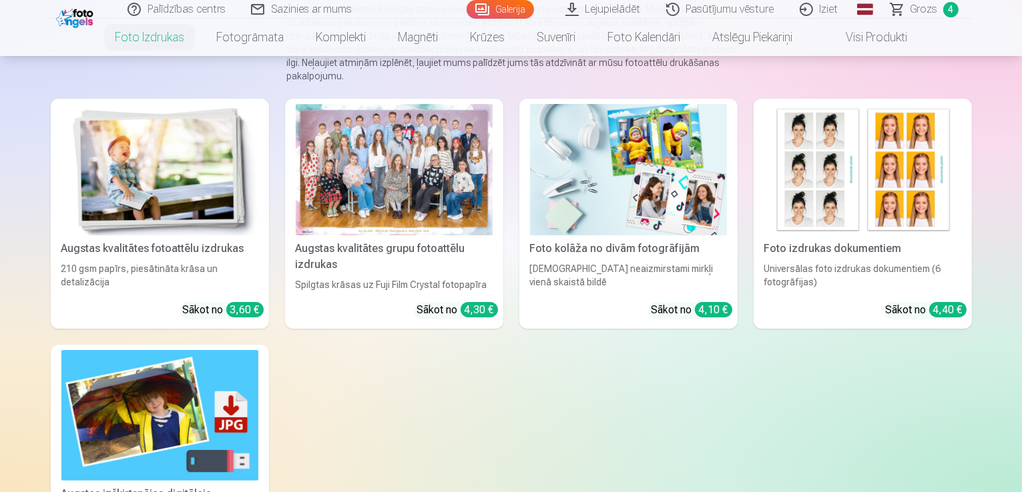
scroll to position [200, 0]
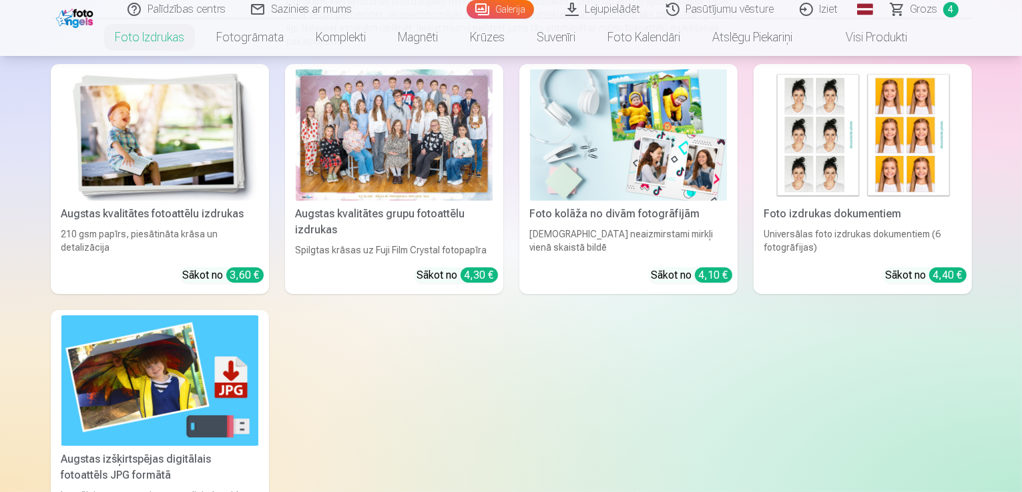
click at [918, 10] on span "Grozs" at bounding box center [923, 9] width 27 height 16
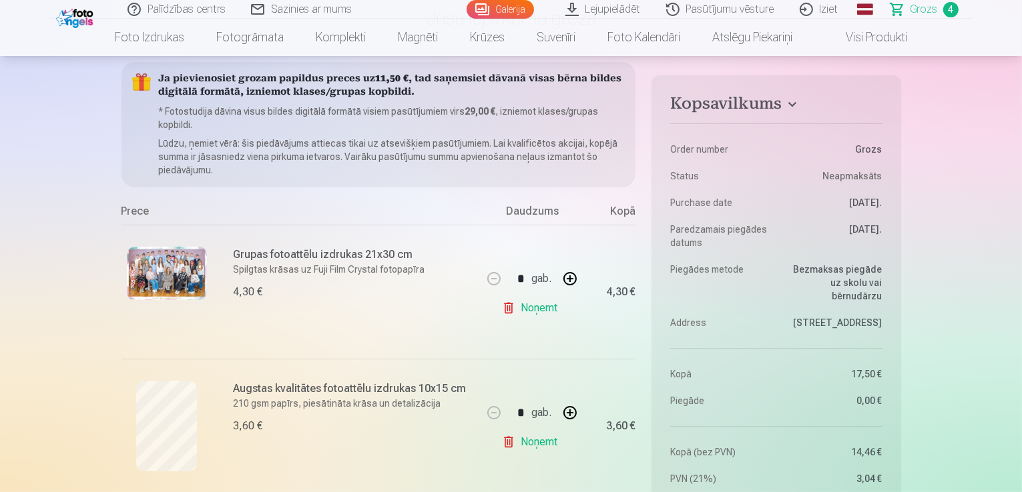
scroll to position [67, 0]
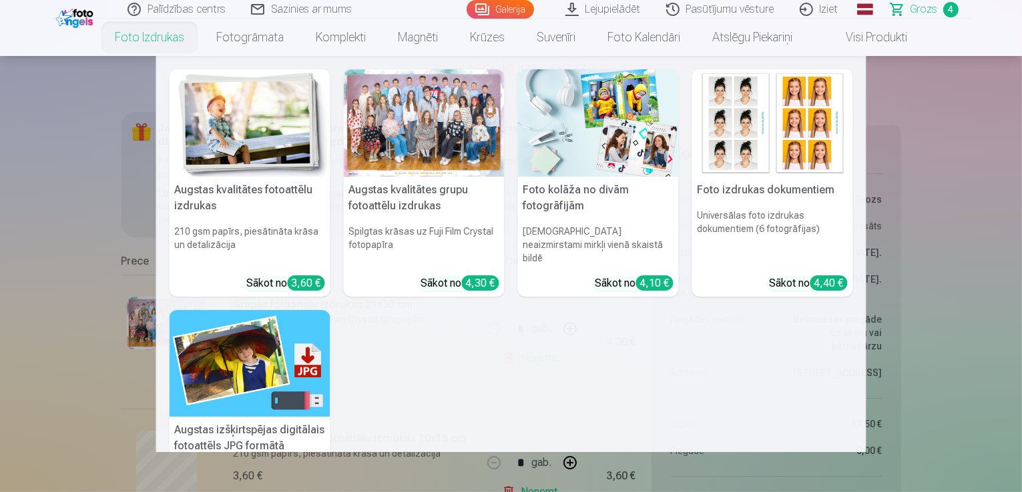
click at [168, 41] on link "Foto izdrukas" at bounding box center [149, 37] width 101 height 37
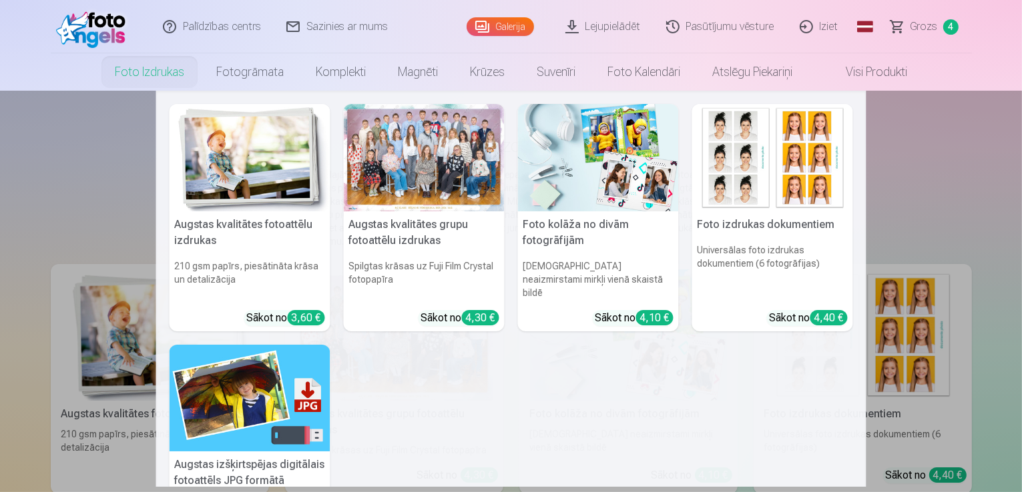
click at [148, 75] on link "Foto izdrukas" at bounding box center [149, 71] width 101 height 37
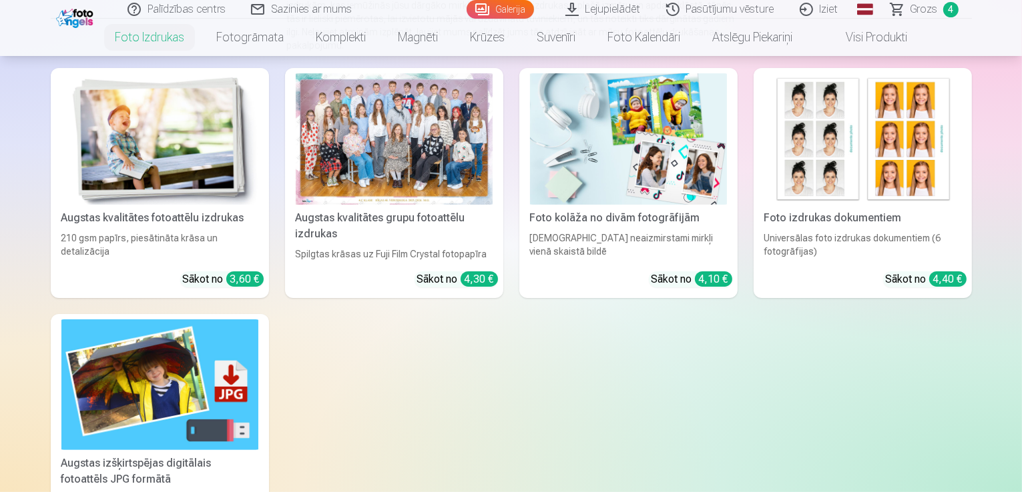
scroll to position [200, 0]
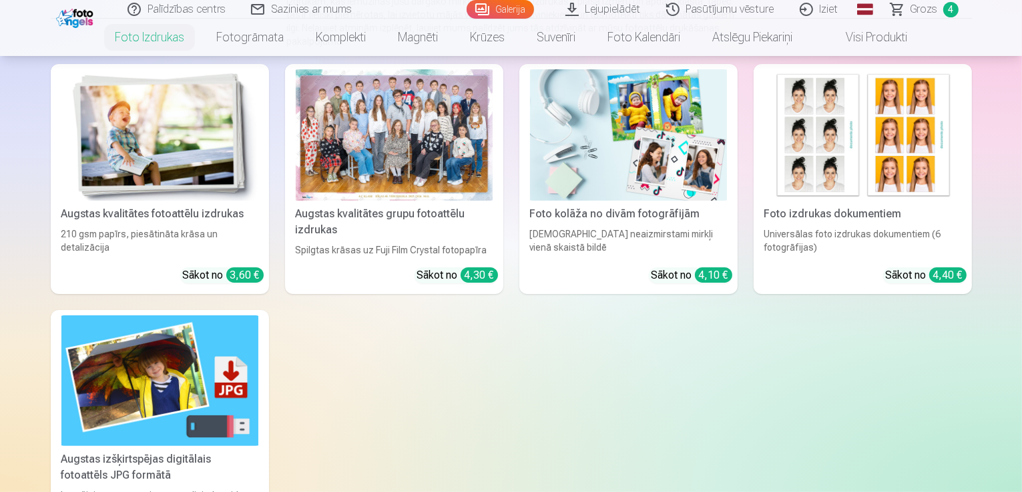
click at [129, 182] on img at bounding box center [159, 134] width 197 height 131
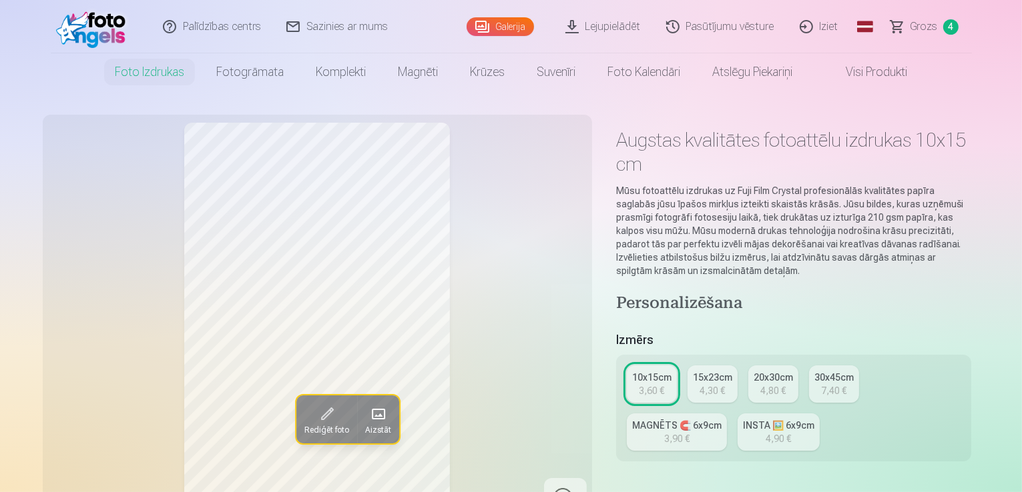
click at [657, 384] on div "3,60 €" at bounding box center [651, 390] width 25 height 13
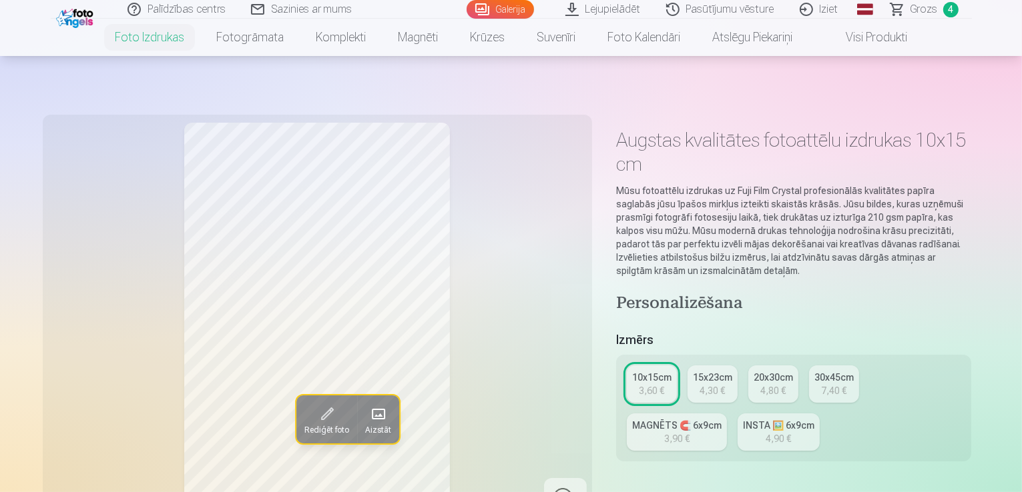
scroll to position [267, 0]
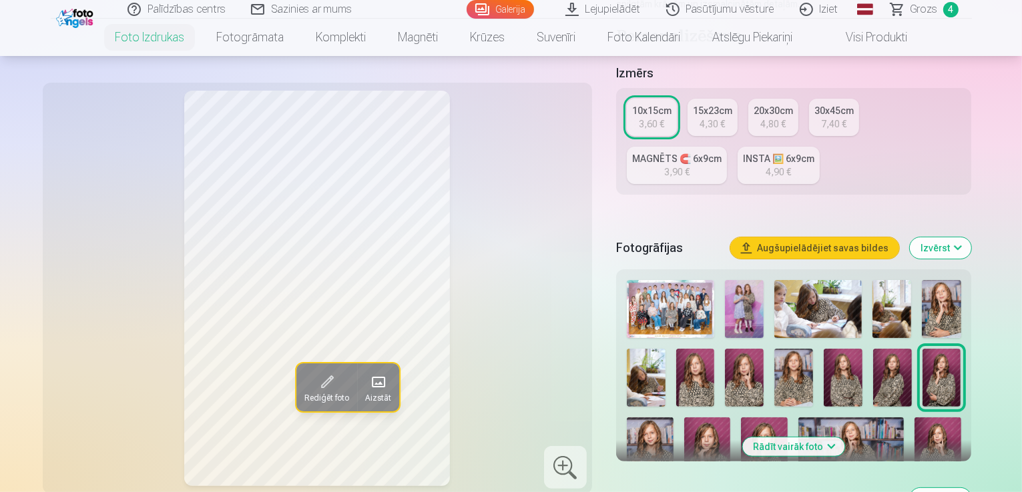
click at [914, 422] on img at bounding box center [937, 453] width 47 height 70
click at [676, 349] on img at bounding box center [695, 378] width 39 height 58
click at [725, 349] on img at bounding box center [744, 378] width 39 height 58
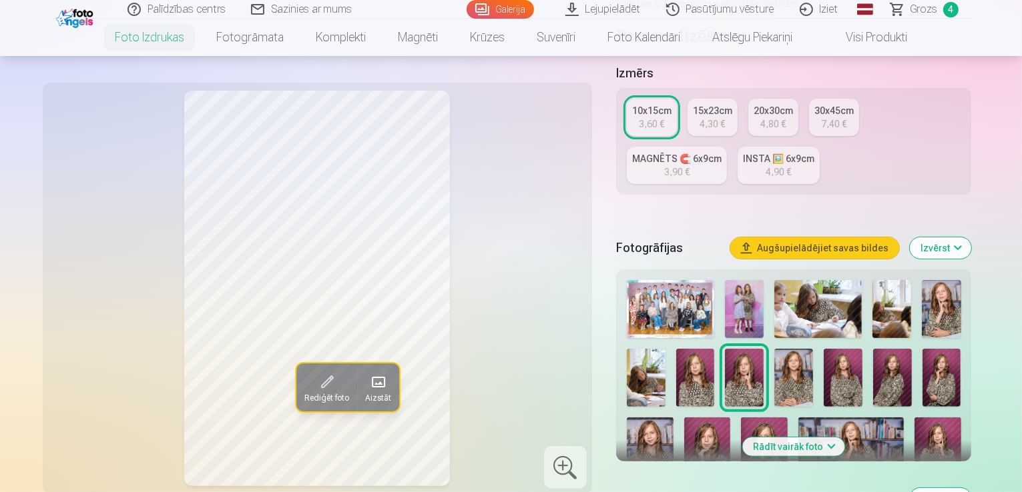
click at [774, 349] on img at bounding box center [793, 378] width 39 height 58
click at [823, 349] on img at bounding box center [842, 378] width 39 height 58
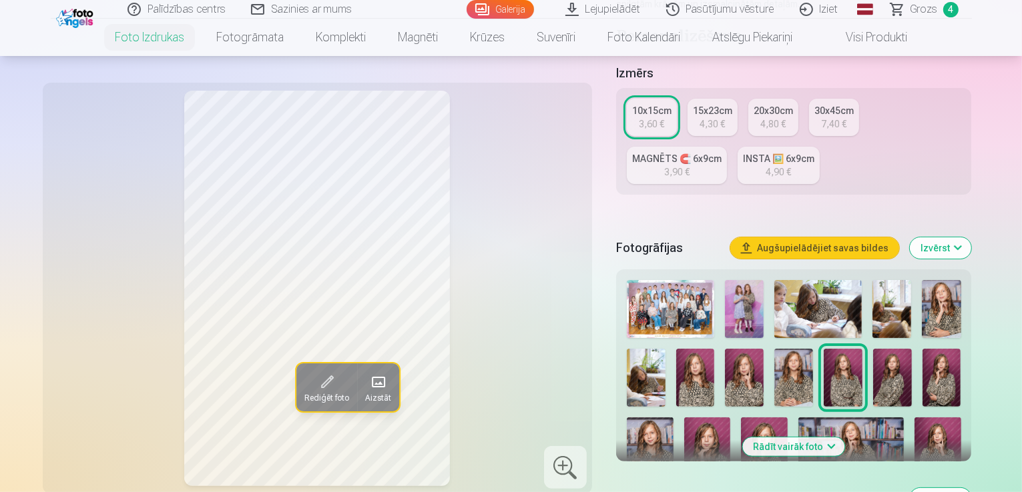
click at [873, 349] on img at bounding box center [892, 378] width 39 height 58
click at [922, 350] on img at bounding box center [941, 378] width 39 height 58
click at [731, 418] on img at bounding box center [707, 453] width 47 height 70
click at [922, 350] on img at bounding box center [941, 378] width 39 height 58
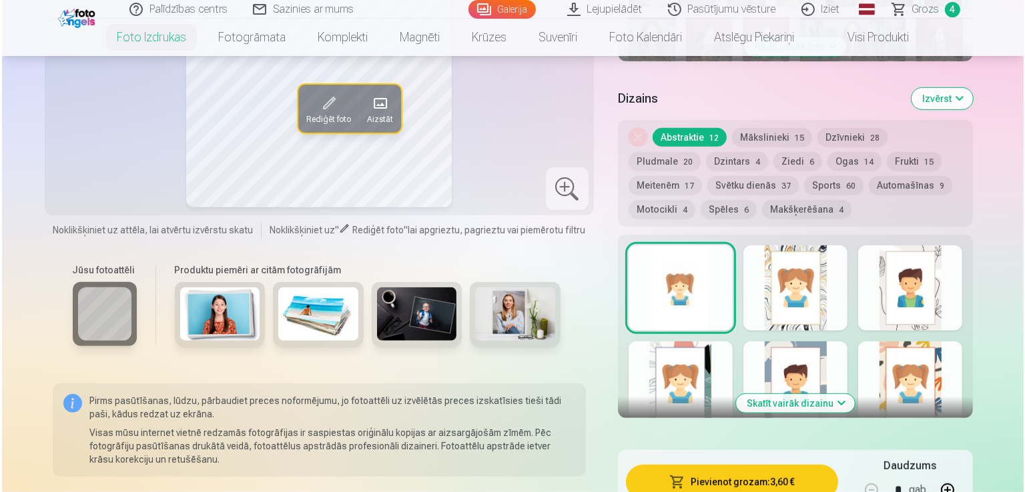
scroll to position [734, 0]
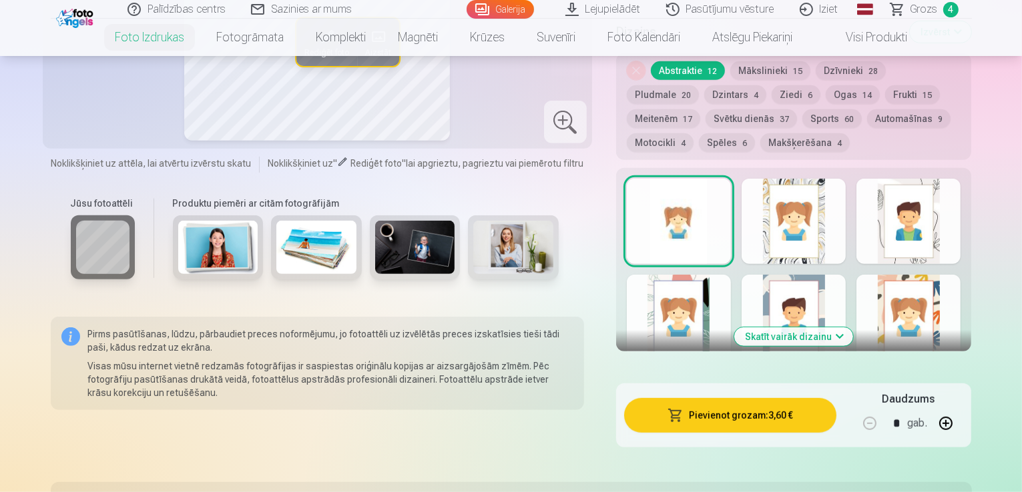
click at [781, 398] on button "Pievienot grozam : 3,60 €" at bounding box center [730, 415] width 213 height 35
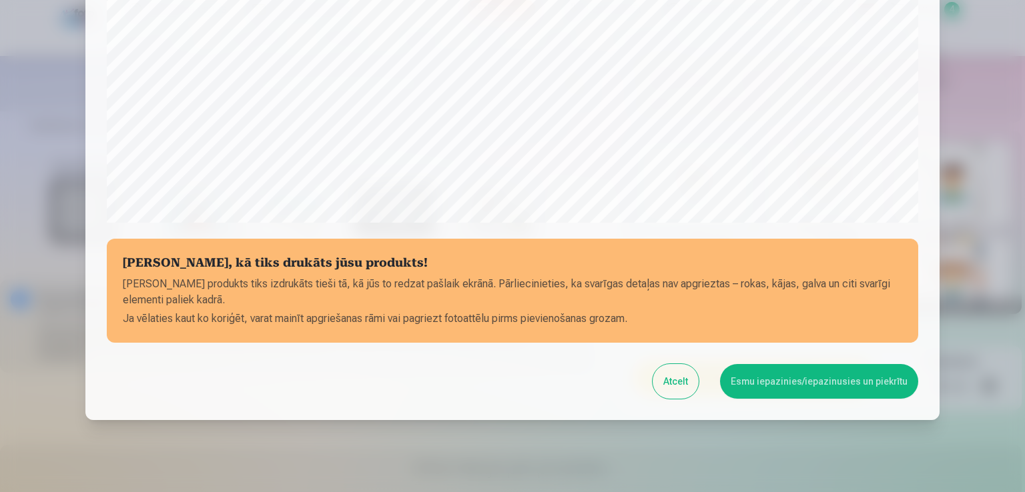
scroll to position [468, 0]
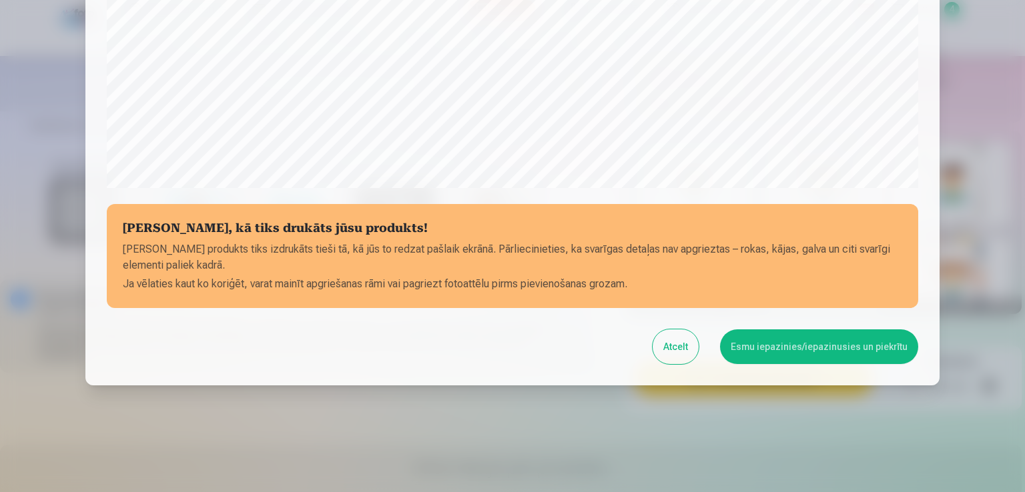
click at [673, 352] on button "Atcelt" at bounding box center [676, 347] width 46 height 35
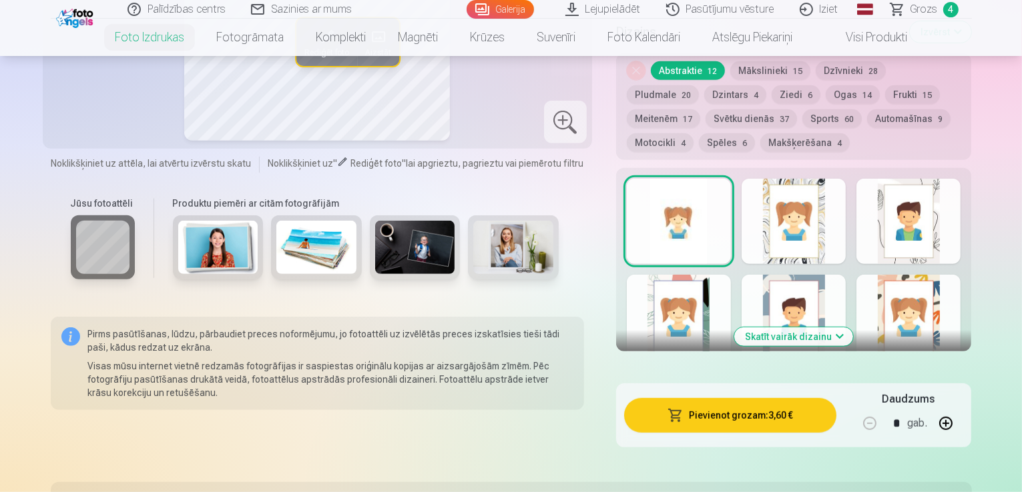
click at [751, 398] on button "Pievienot grozam : 3,60 €" at bounding box center [730, 415] width 213 height 35
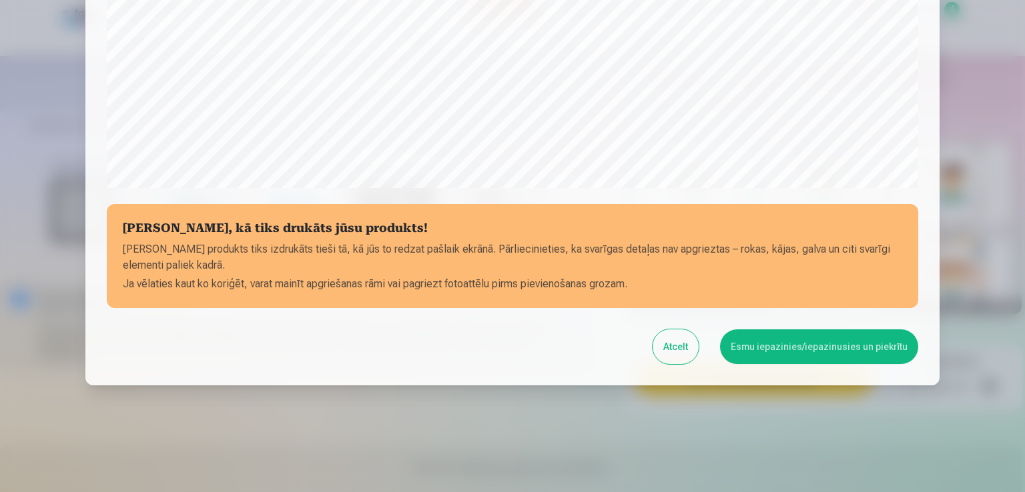
click at [817, 353] on button "Esmu iepazinies/iepazinusies un piekrītu" at bounding box center [819, 347] width 198 height 35
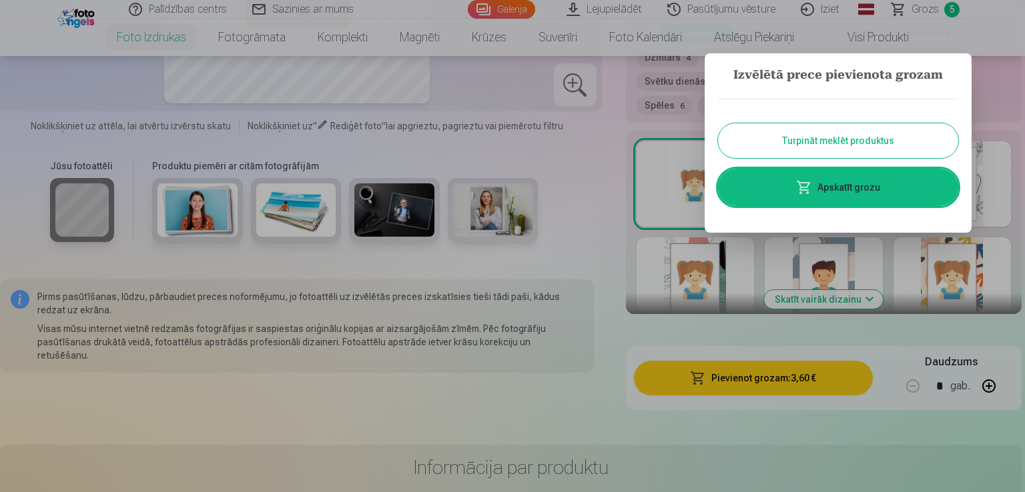
click at [877, 151] on button "Turpināt meklēt produktus" at bounding box center [838, 140] width 240 height 35
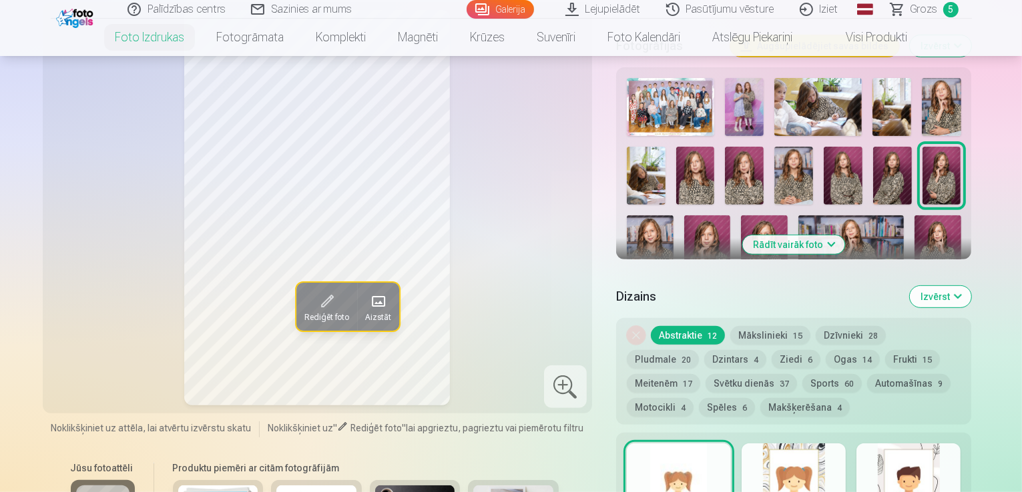
scroll to position [467, 0]
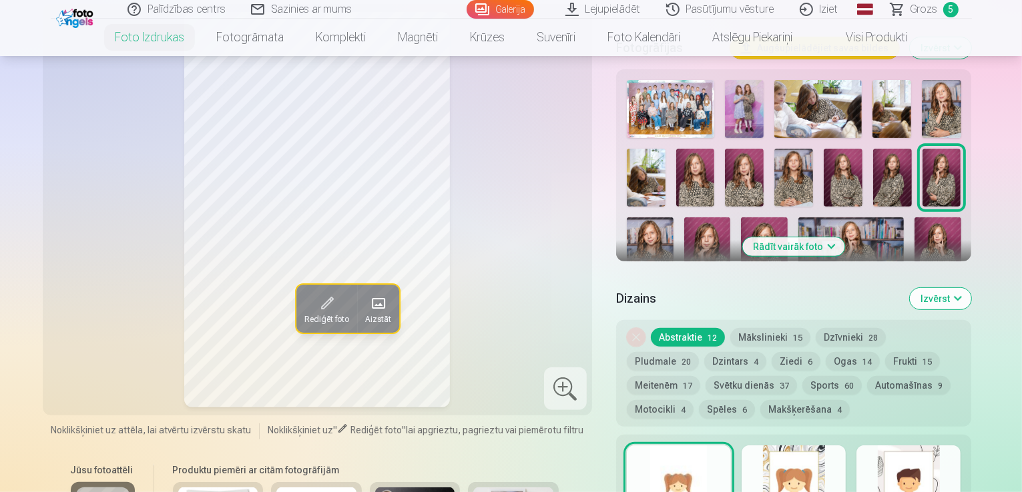
click at [731, 218] on img at bounding box center [707, 253] width 47 height 70
click at [806, 238] on button "Rādīt vairāk foto" at bounding box center [794, 247] width 102 height 19
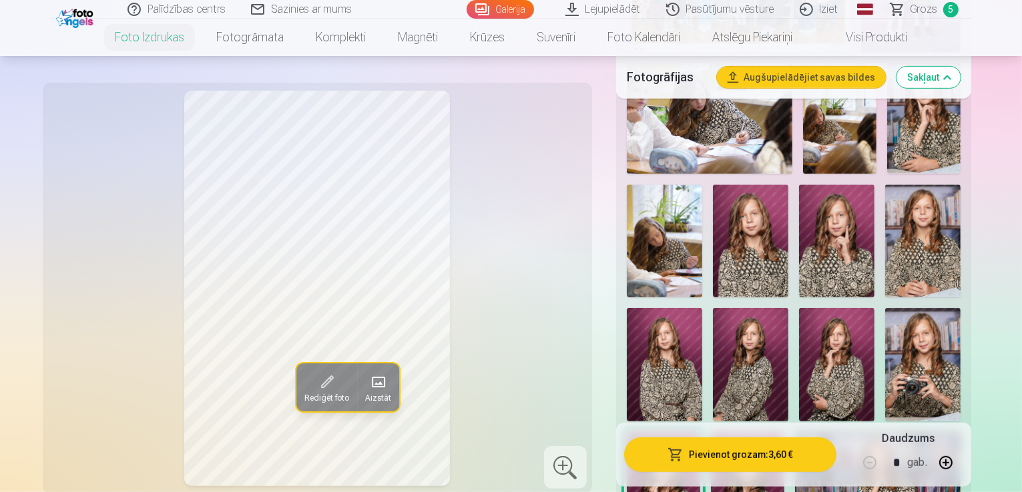
scroll to position [667, 0]
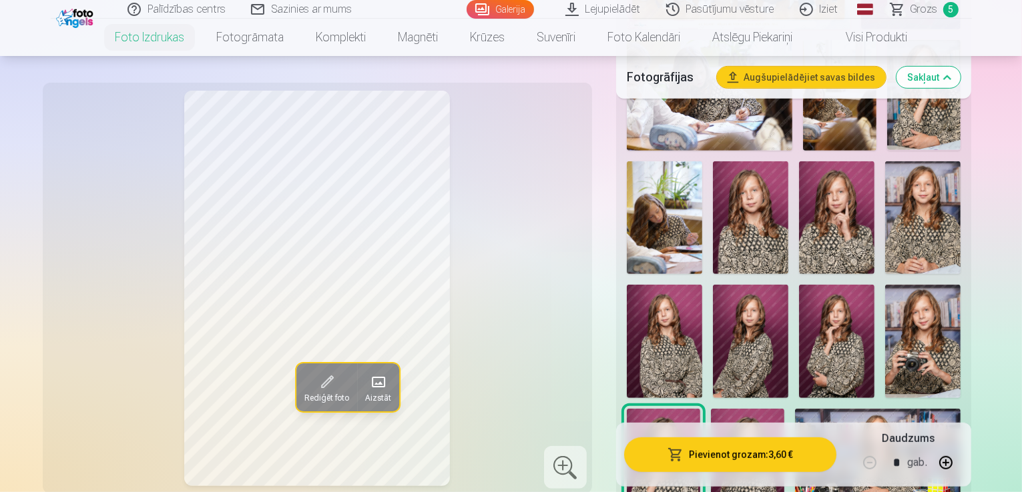
click at [754, 409] on img at bounding box center [747, 464] width 73 height 111
click at [811, 409] on img at bounding box center [877, 464] width 165 height 110
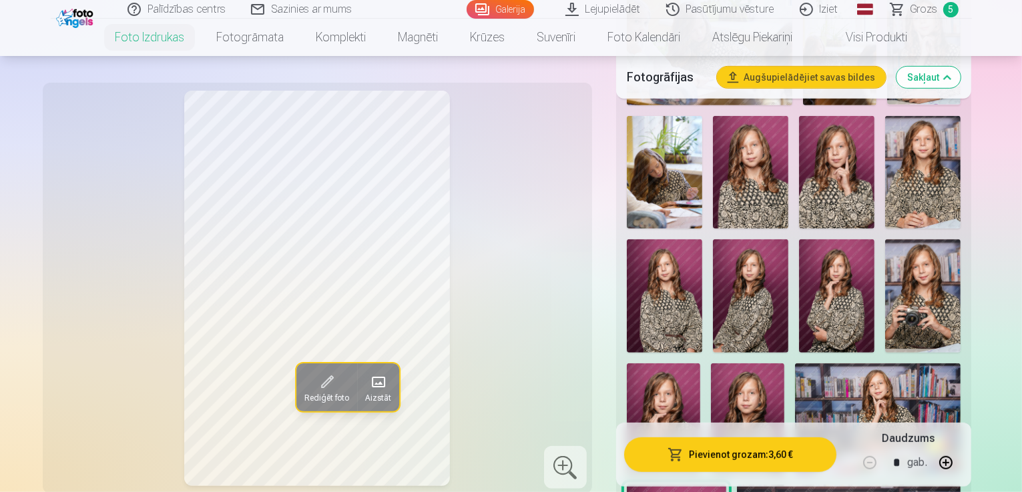
scroll to position [801, 0]
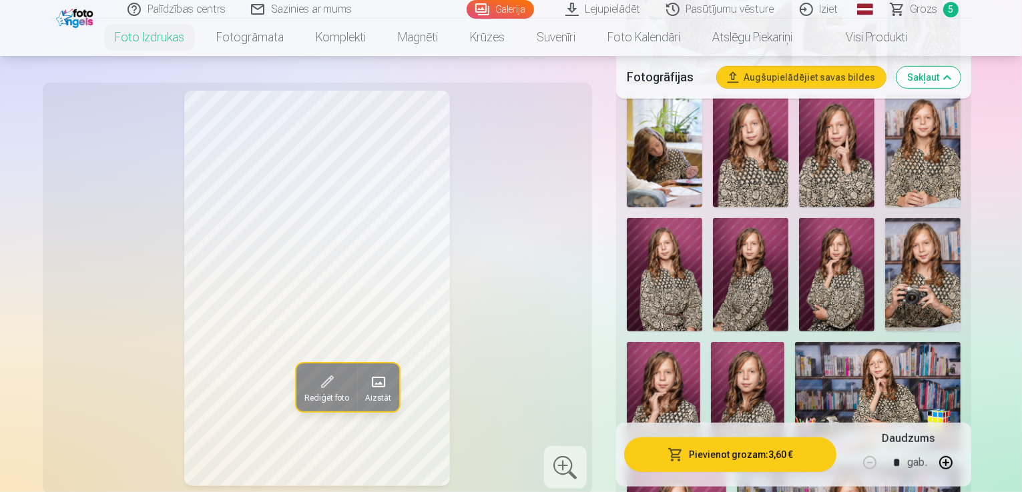
scroll to position [334, 0]
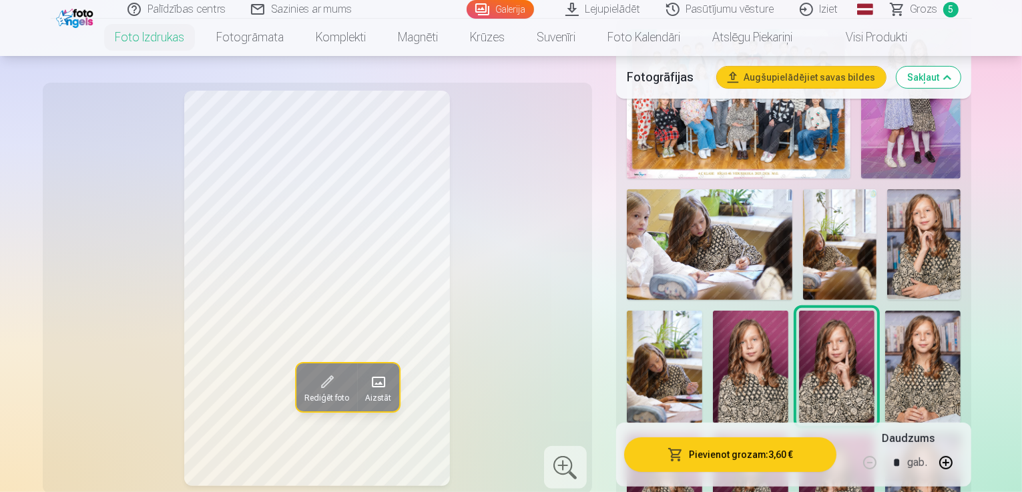
scroll to position [601, 0]
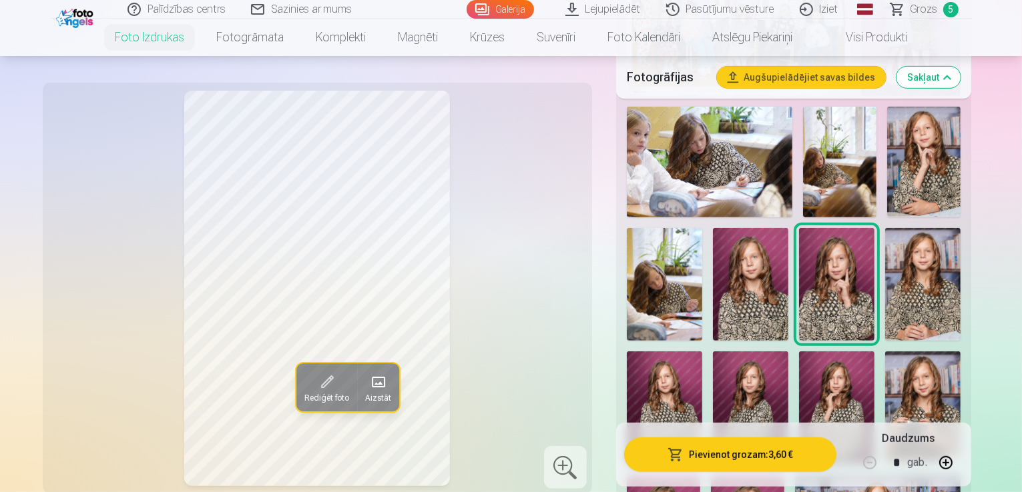
click at [874, 352] on img at bounding box center [836, 408] width 75 height 113
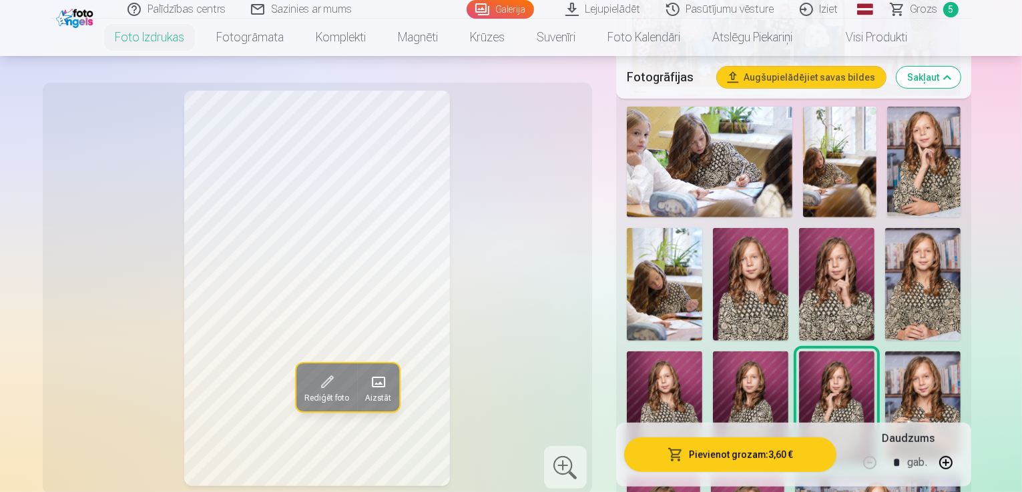
click at [788, 352] on img at bounding box center [750, 408] width 75 height 113
click at [874, 352] on img at bounding box center [836, 408] width 75 height 113
click at [960, 352] on img at bounding box center [922, 408] width 75 height 113
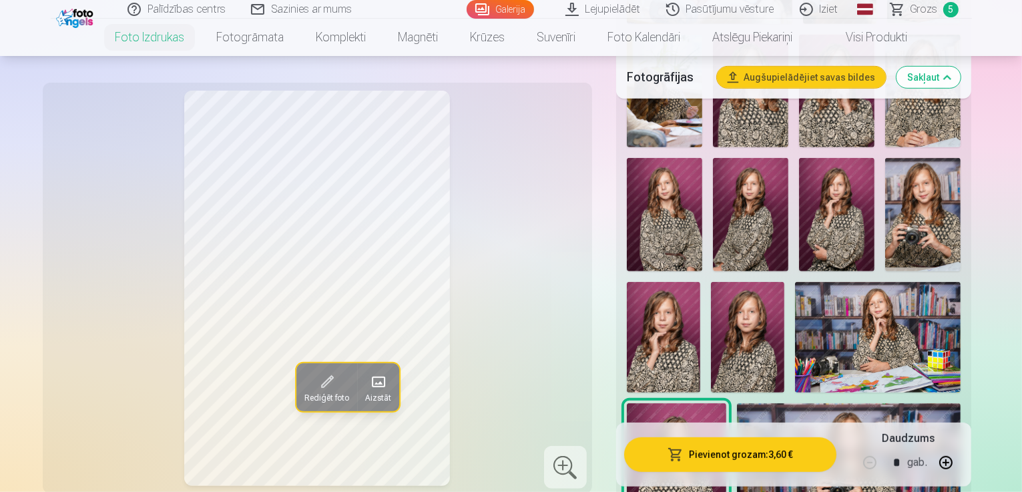
scroll to position [801, 0]
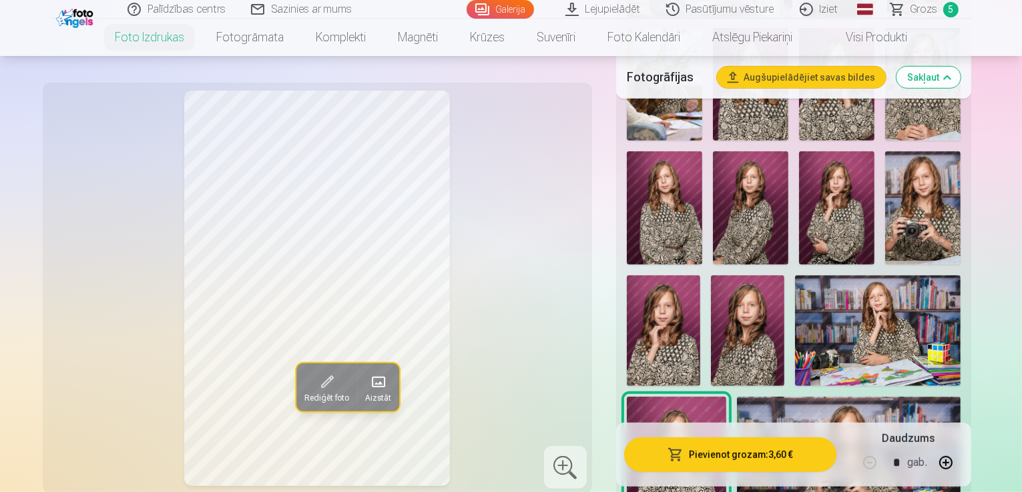
click at [751, 397] on img at bounding box center [849, 471] width 224 height 149
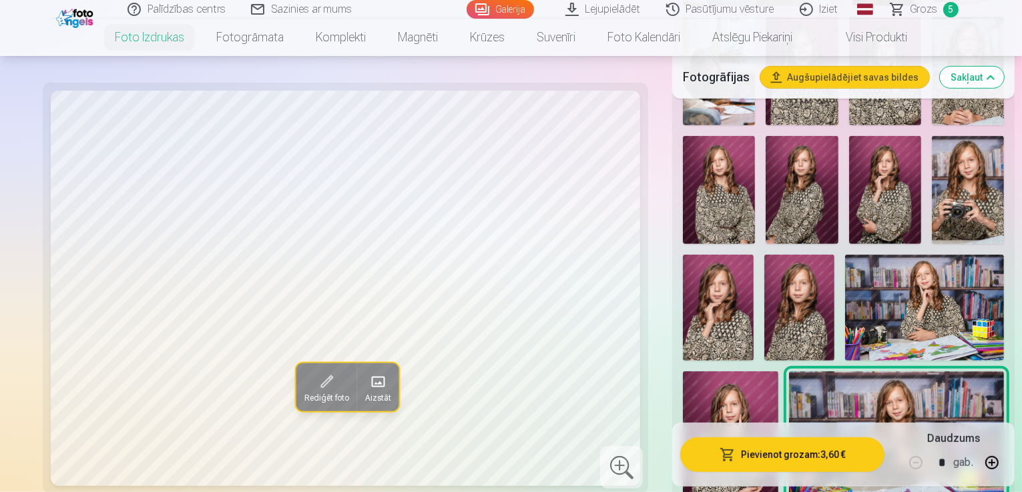
click at [1009, 190] on div at bounding box center [843, 301] width 332 height 1121
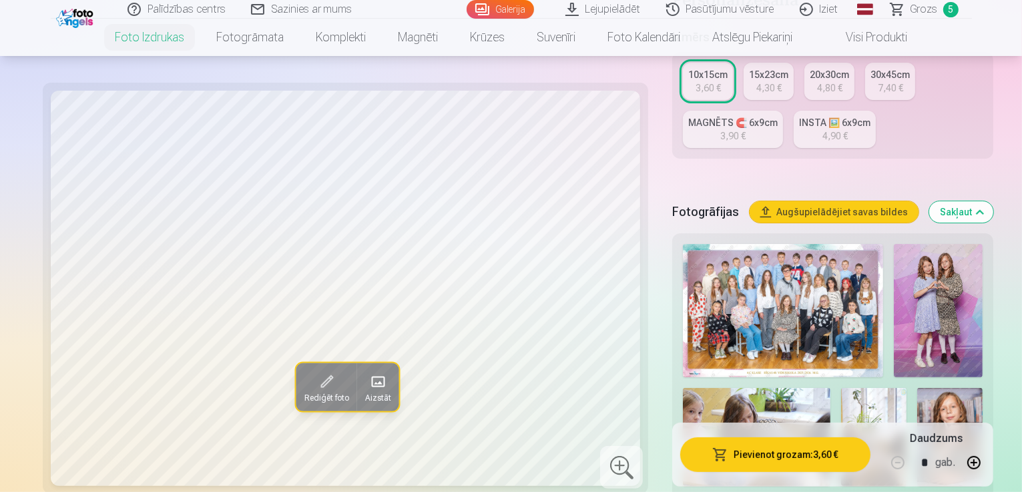
scroll to position [200, 0]
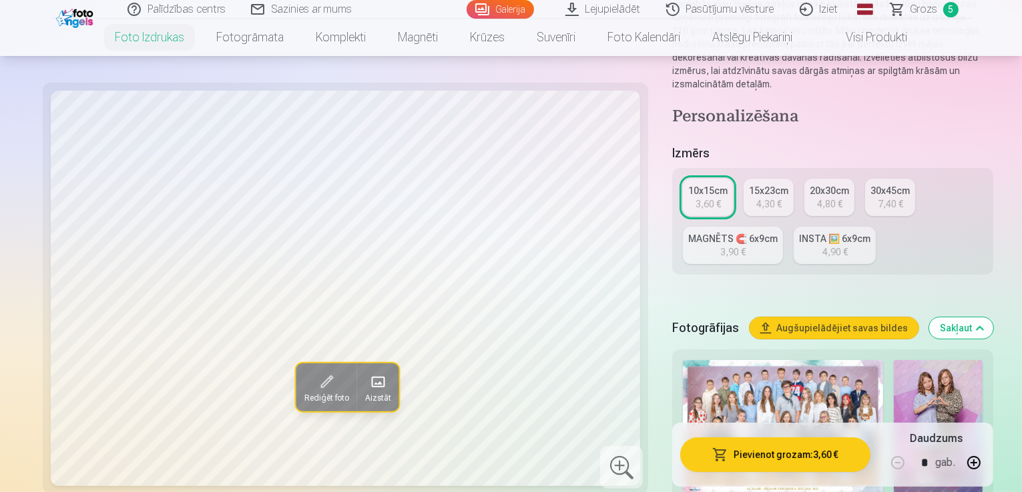
click at [929, 11] on span "Grozs" at bounding box center [923, 9] width 27 height 16
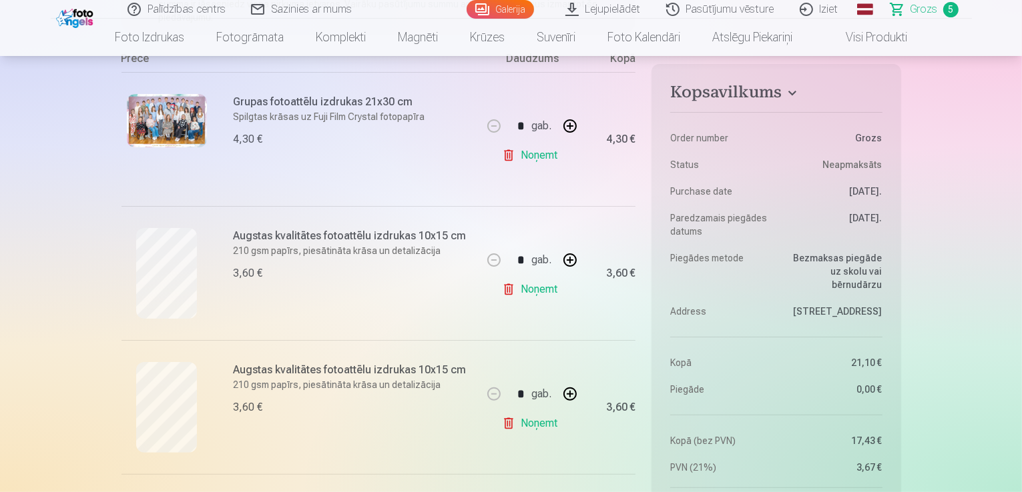
scroll to position [267, 0]
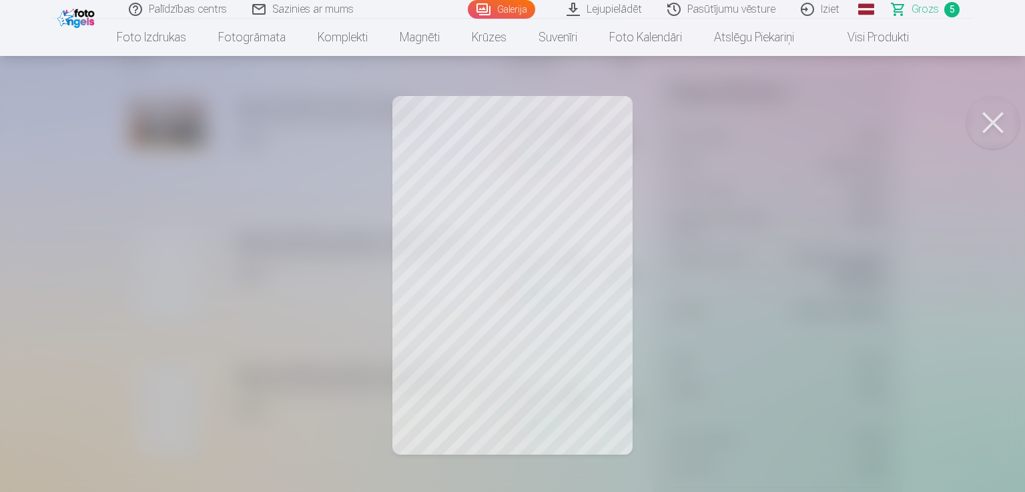
click at [979, 126] on button at bounding box center [992, 122] width 53 height 53
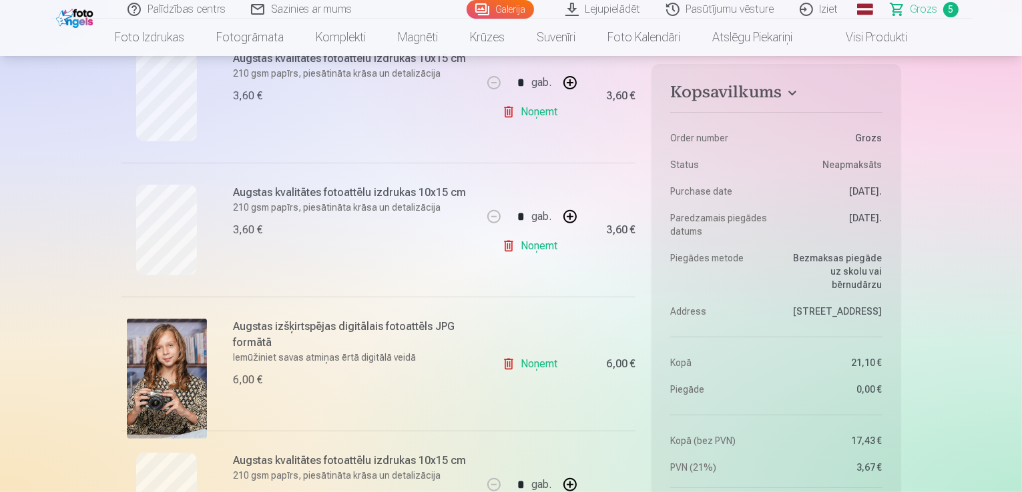
scroll to position [667, 0]
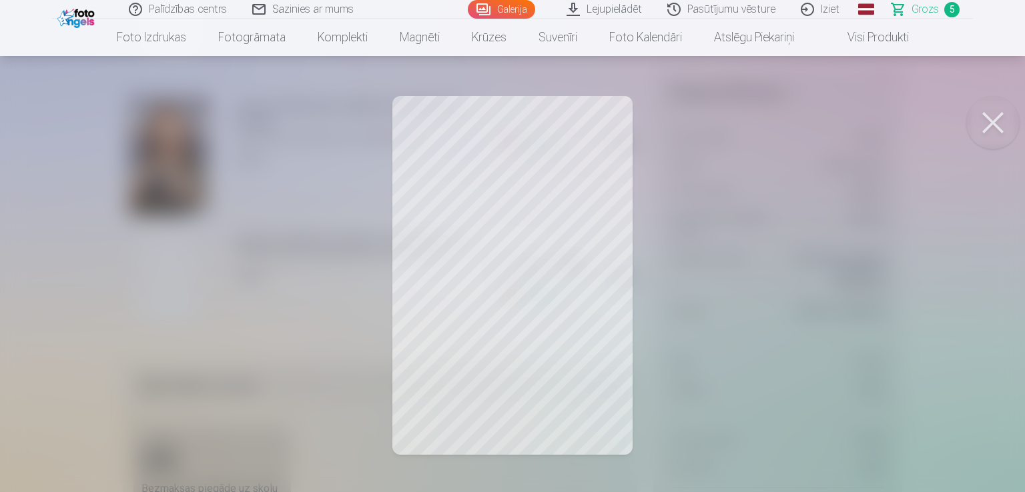
click at [996, 117] on button at bounding box center [992, 122] width 53 height 53
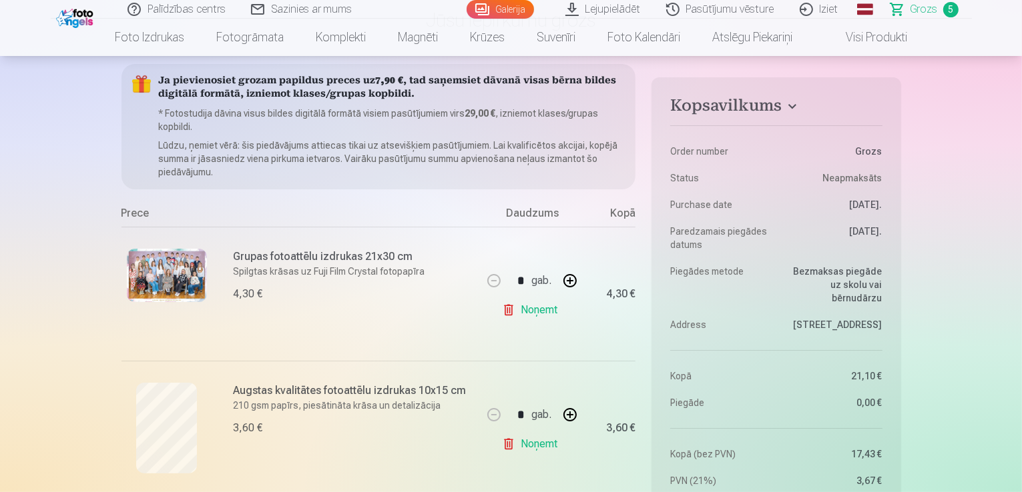
scroll to position [0, 0]
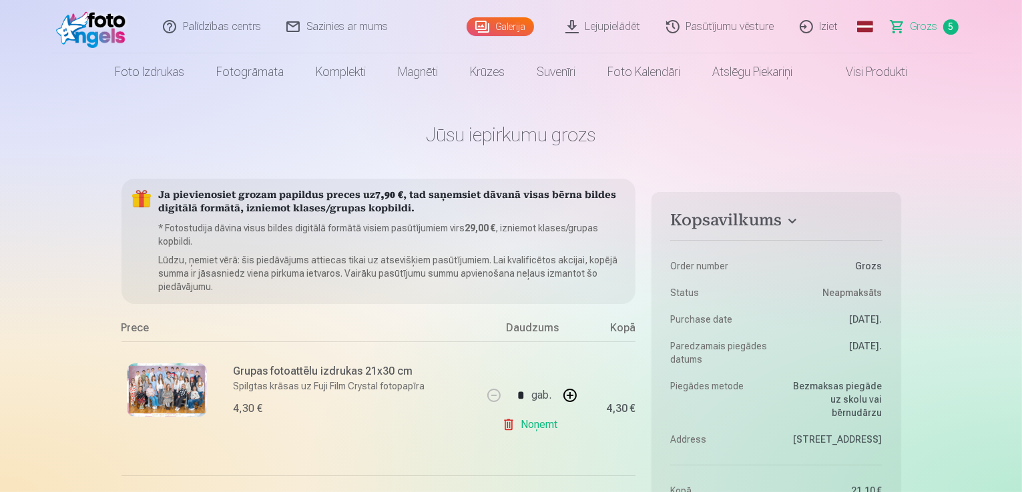
click at [509, 27] on link "Galerija" at bounding box center [499, 26] width 67 height 19
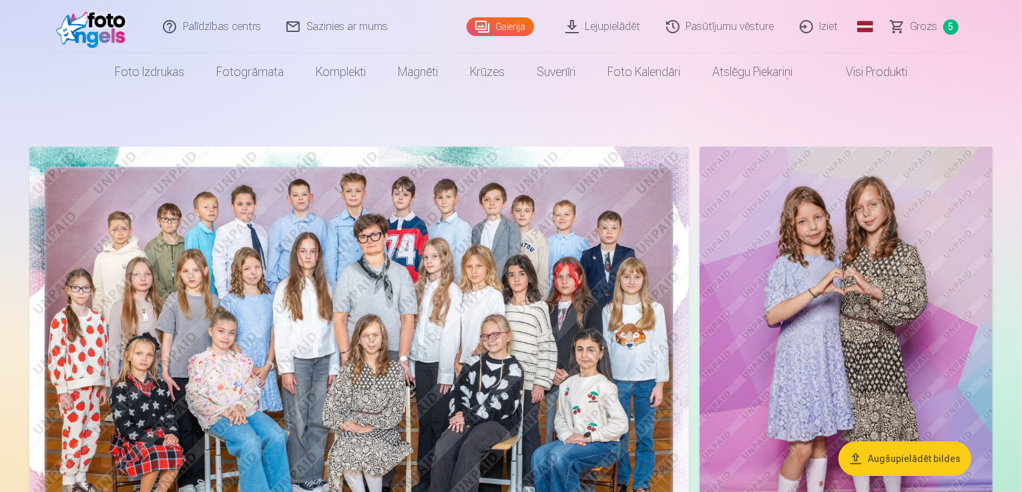
click at [735, 23] on link "Pasūtījumu vēsture" at bounding box center [720, 26] width 133 height 53
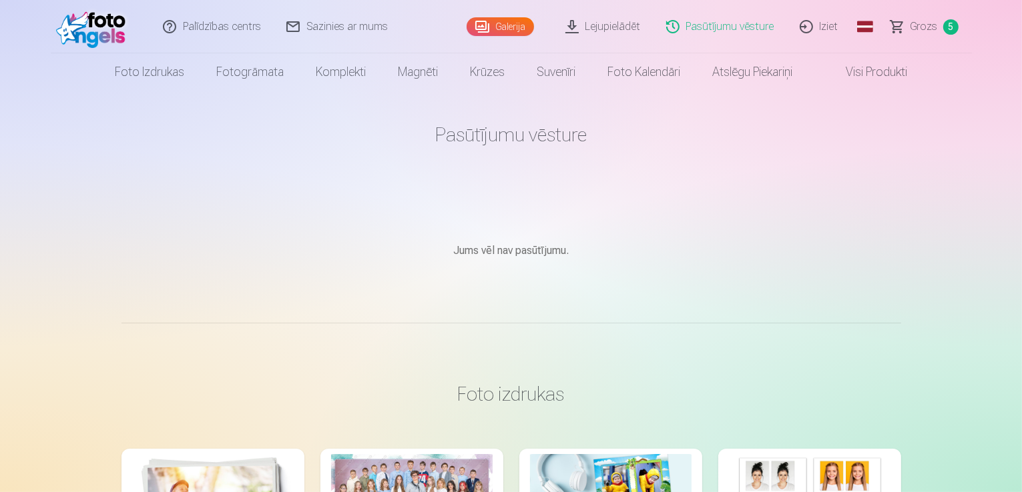
click at [631, 22] on link "Lejupielādēt" at bounding box center [603, 26] width 101 height 53
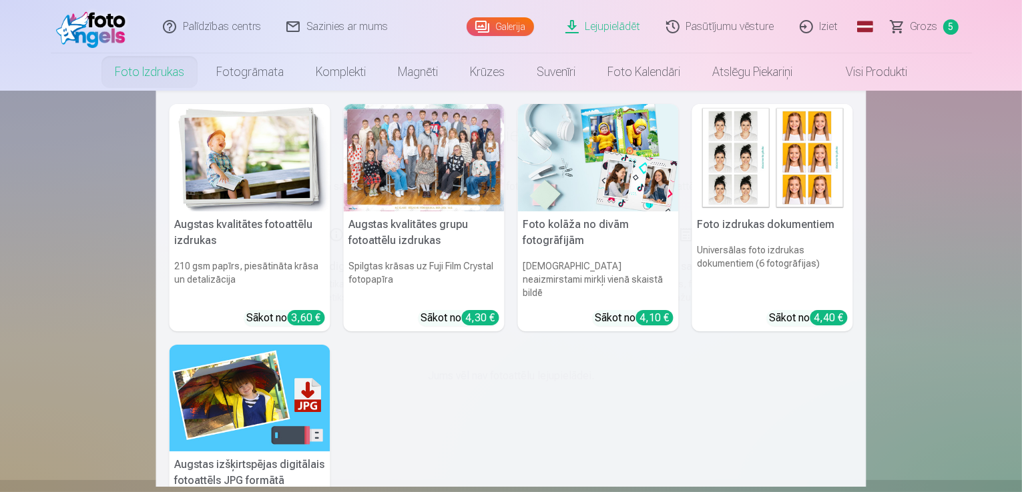
click at [161, 66] on link "Foto izdrukas" at bounding box center [149, 71] width 101 height 37
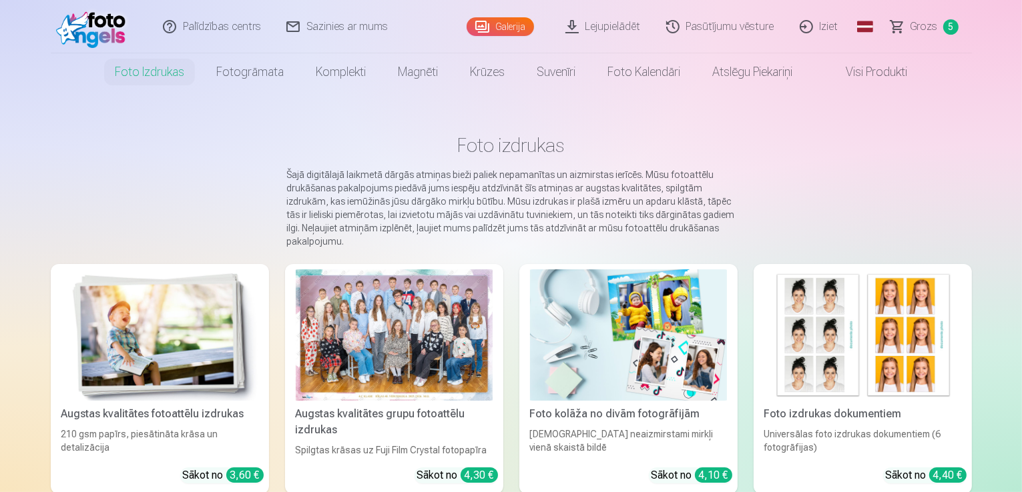
click at [228, 30] on link "Palīdzības centrs" at bounding box center [212, 26] width 123 height 53
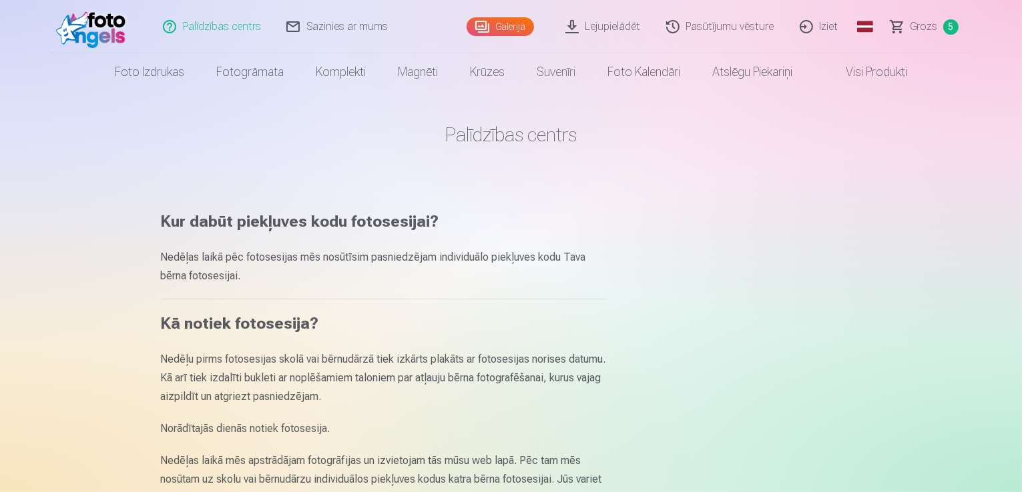
click at [493, 27] on link "Galerija" at bounding box center [499, 26] width 67 height 19
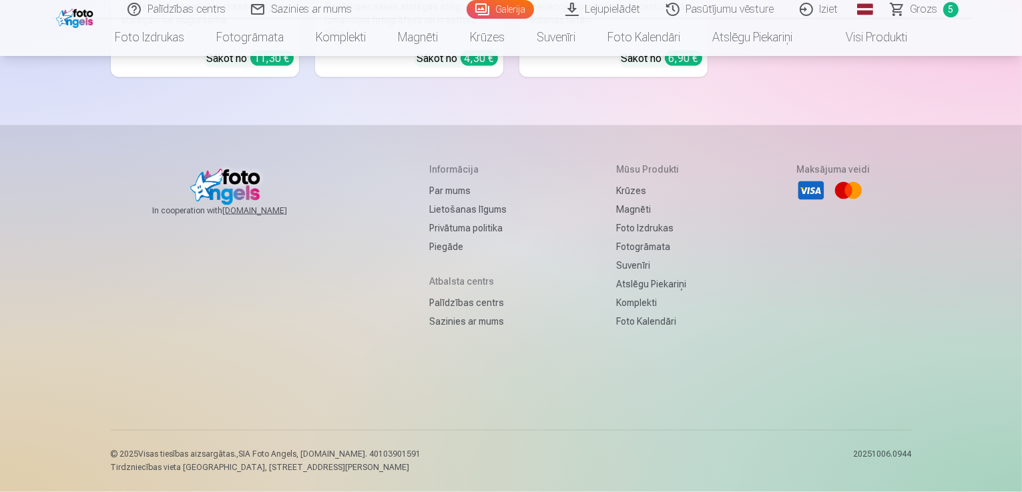
scroll to position [9409, 0]
click at [298, 9] on link "Sazinies ar mums" at bounding box center [302, 9] width 127 height 19
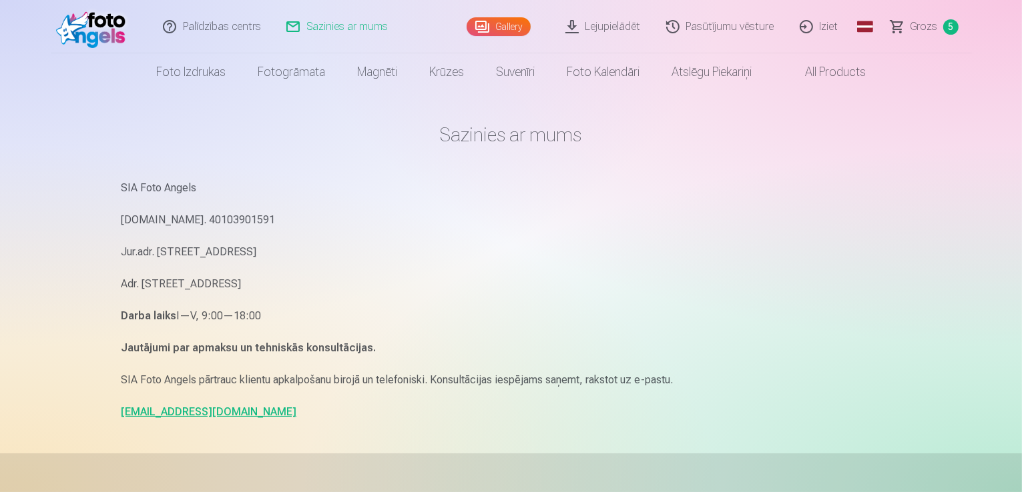
click at [100, 33] on img at bounding box center [94, 26] width 77 height 43
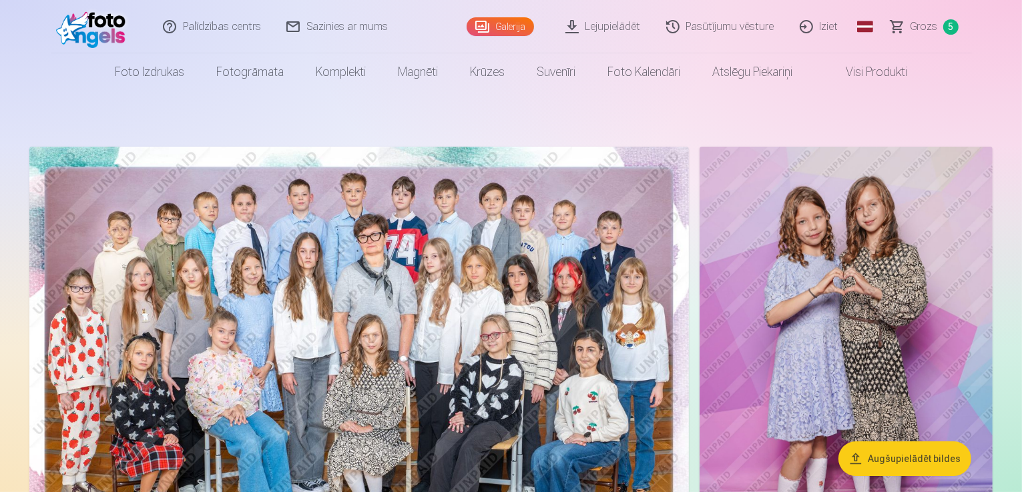
click at [932, 25] on span "Grozs" at bounding box center [923, 27] width 27 height 16
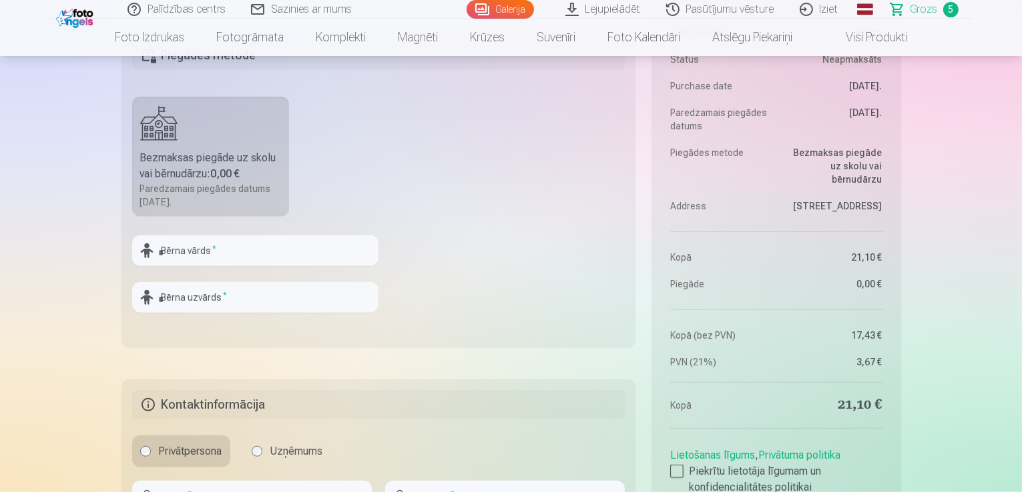
scroll to position [734, 0]
